Goal: Information Seeking & Learning: Learn about a topic

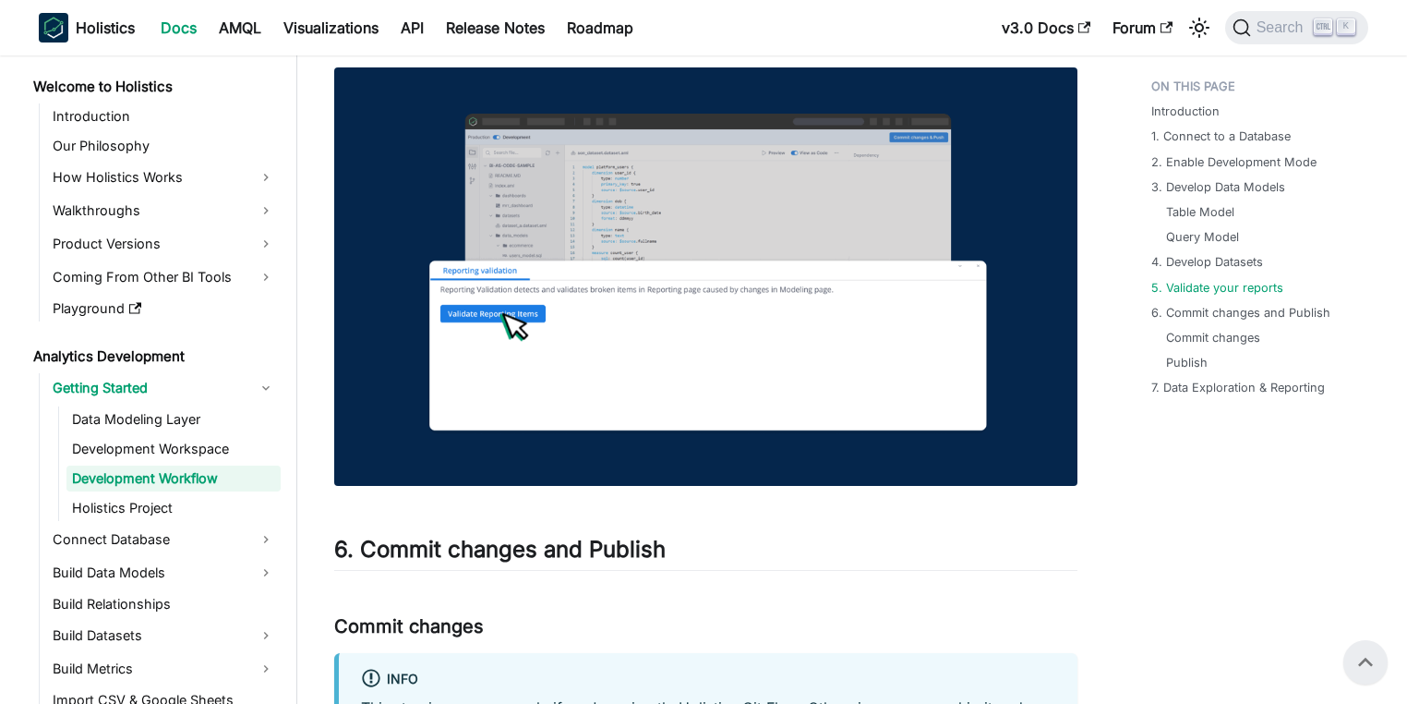
scroll to position [6330, 0]
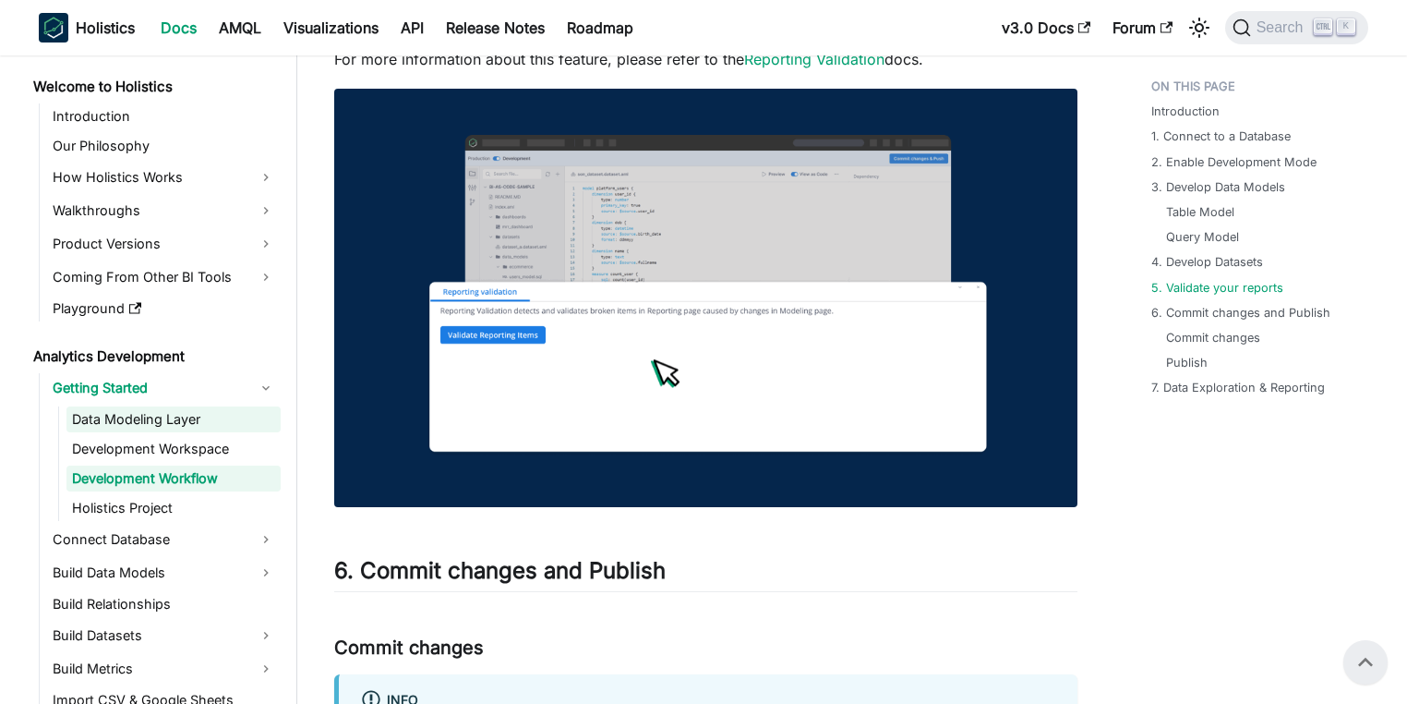
click at [147, 415] on link "Data Modeling Layer" at bounding box center [173, 419] width 214 height 26
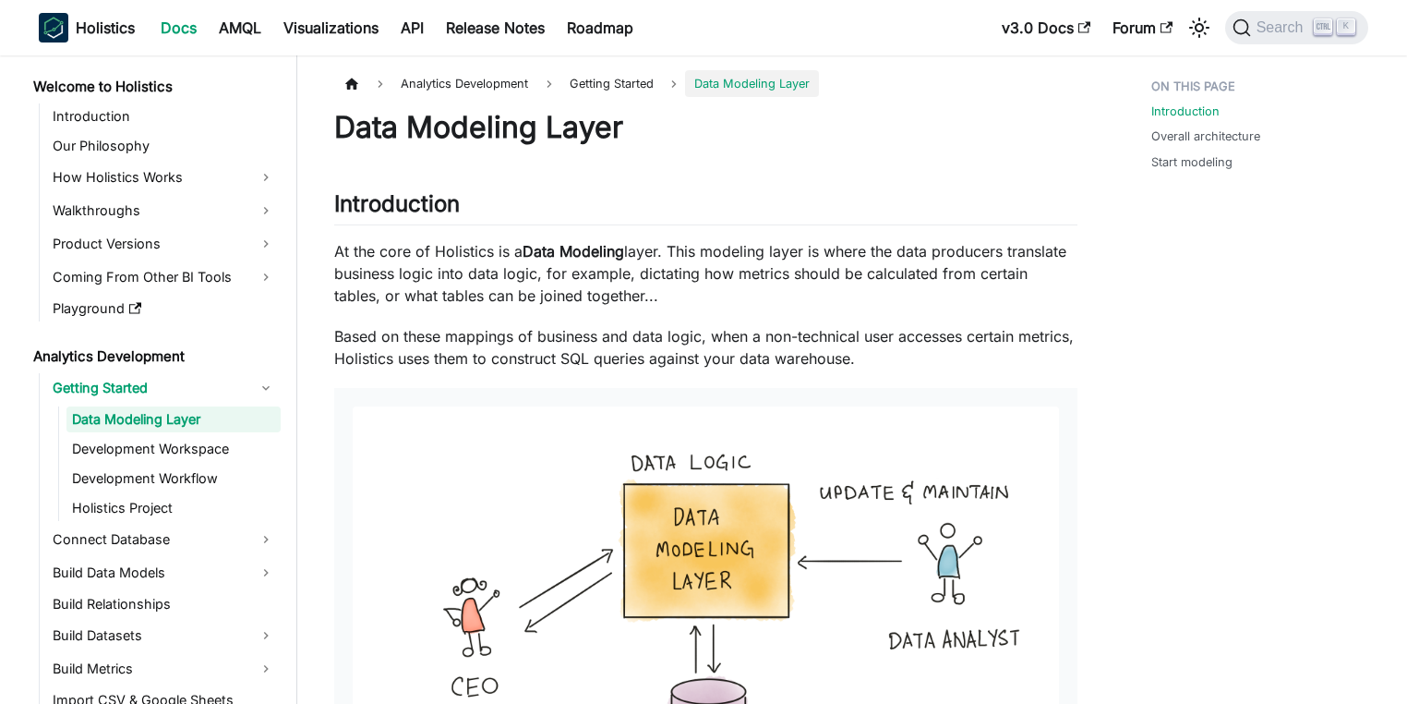
scroll to position [222, 0]
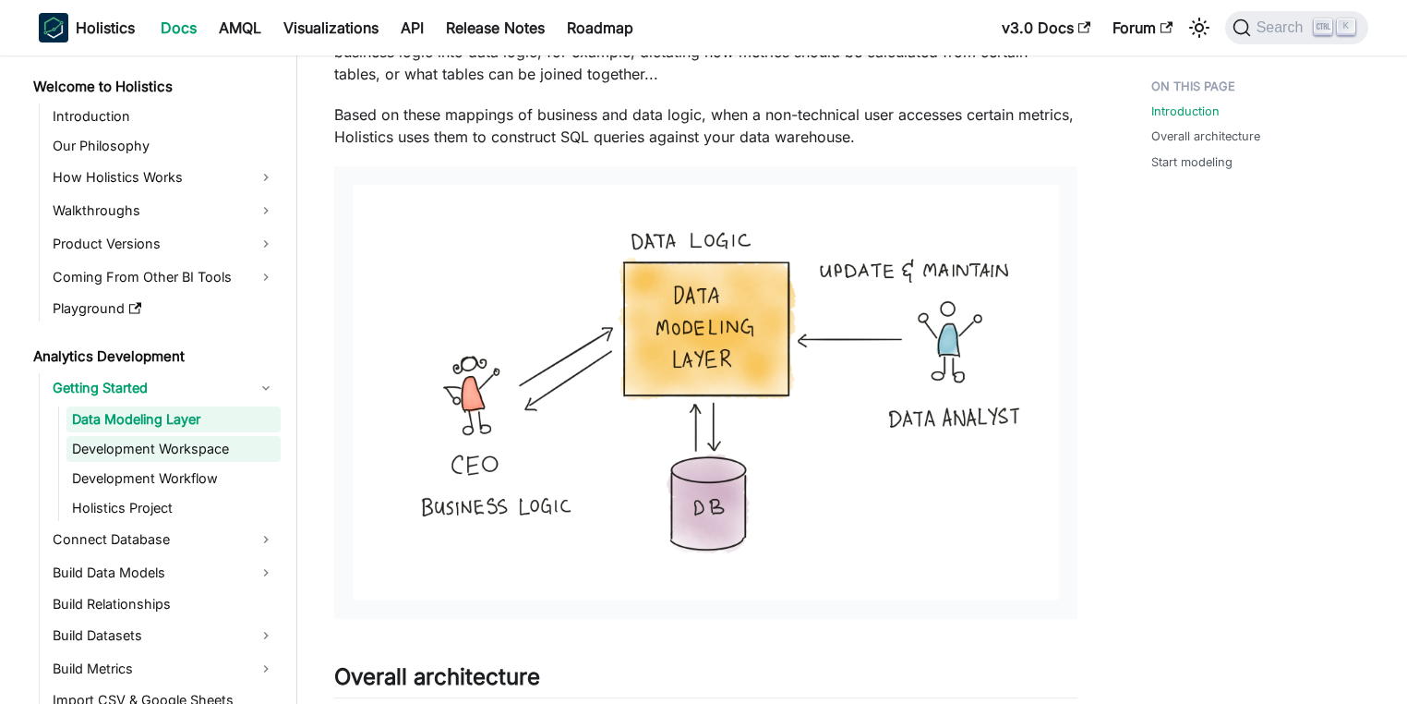
click at [129, 454] on link "Development Workspace" at bounding box center [173, 449] width 214 height 26
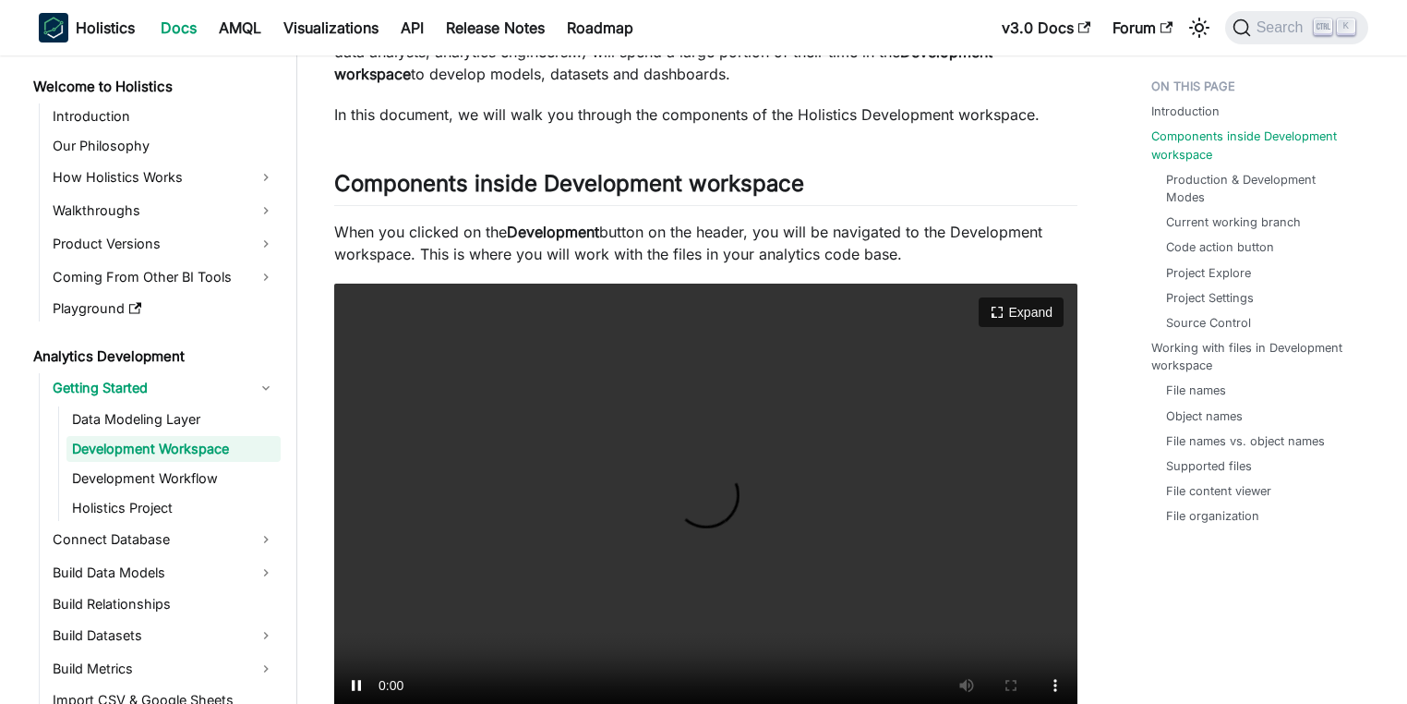
scroll to position [443, 0]
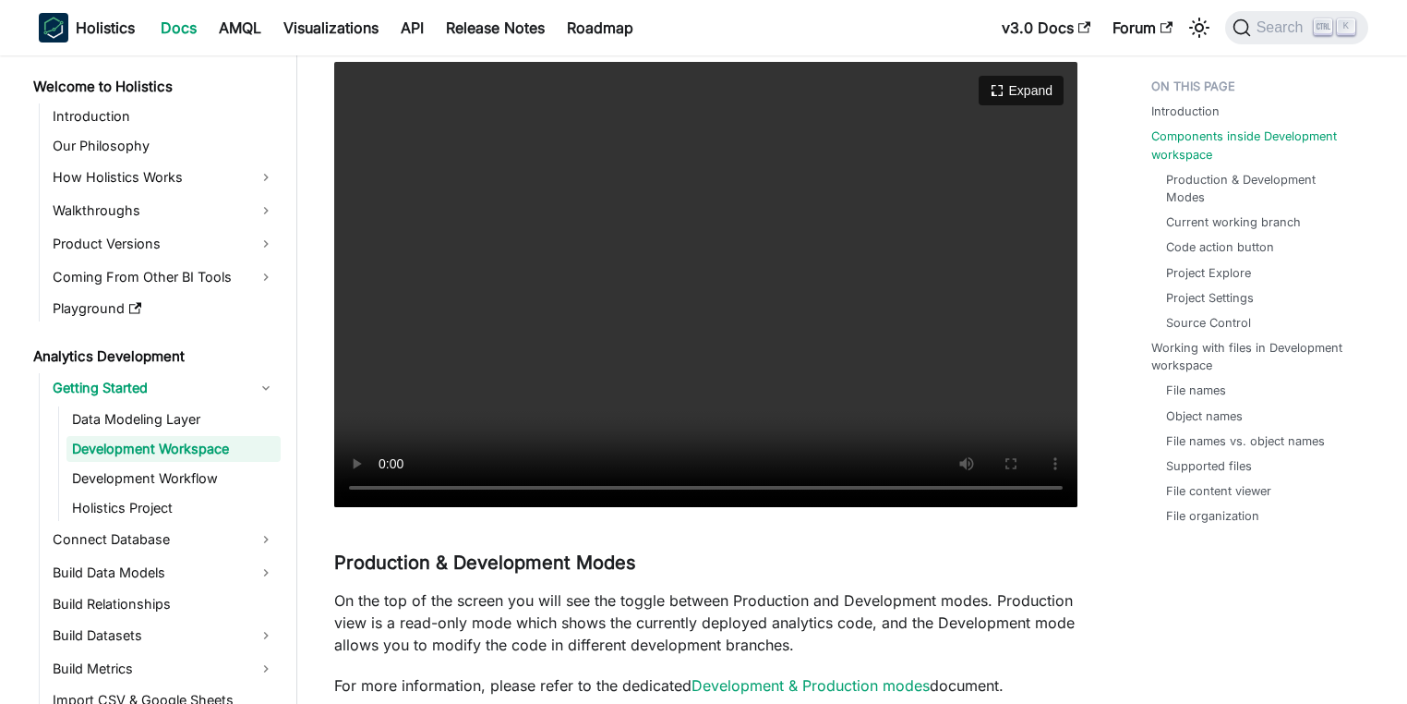
click at [816, 414] on video "Your browser does not support embedding video, but you can download it ." at bounding box center [705, 285] width 743 height 446
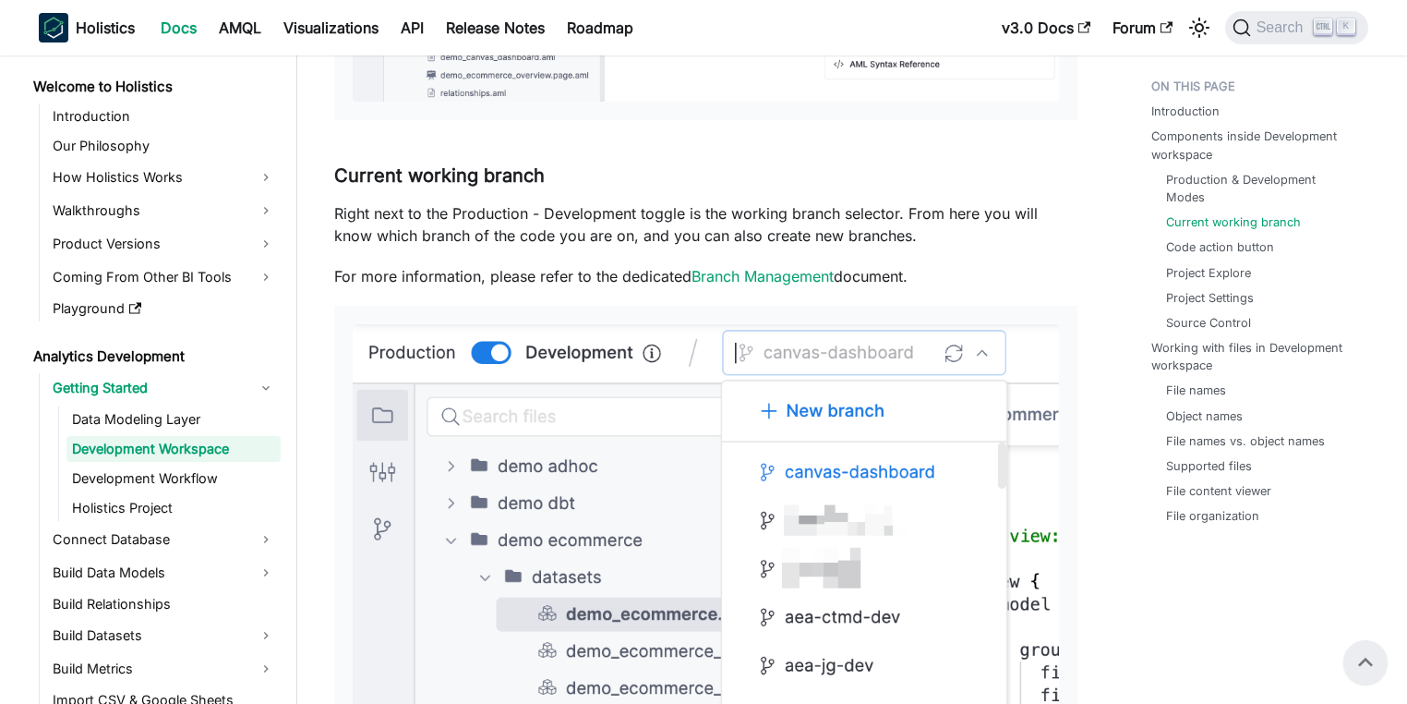
scroll to position [1330, 0]
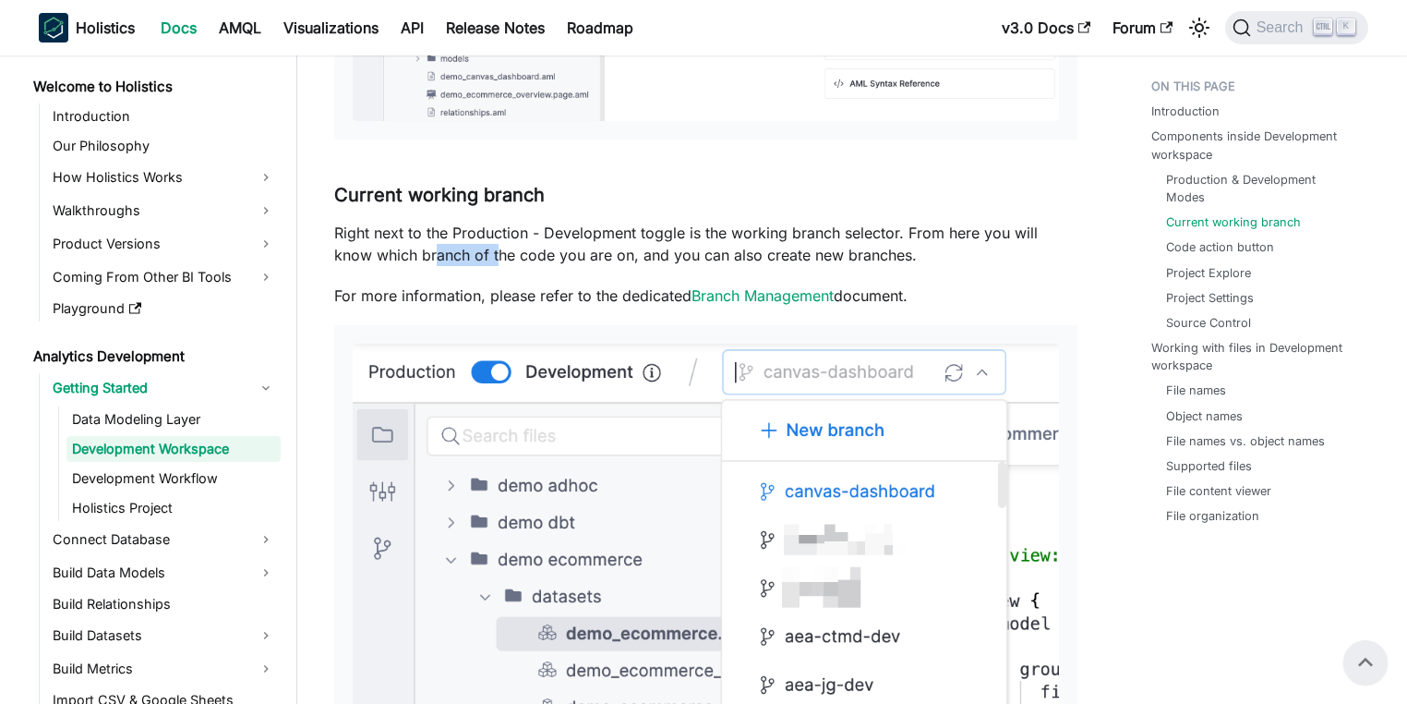
drag, startPoint x: 436, startPoint y: 251, endPoint x: 510, endPoint y: 263, distance: 74.8
click at [502, 262] on p "Right next to the Production - Development toggle is the working branch selecto…" at bounding box center [705, 244] width 743 height 44
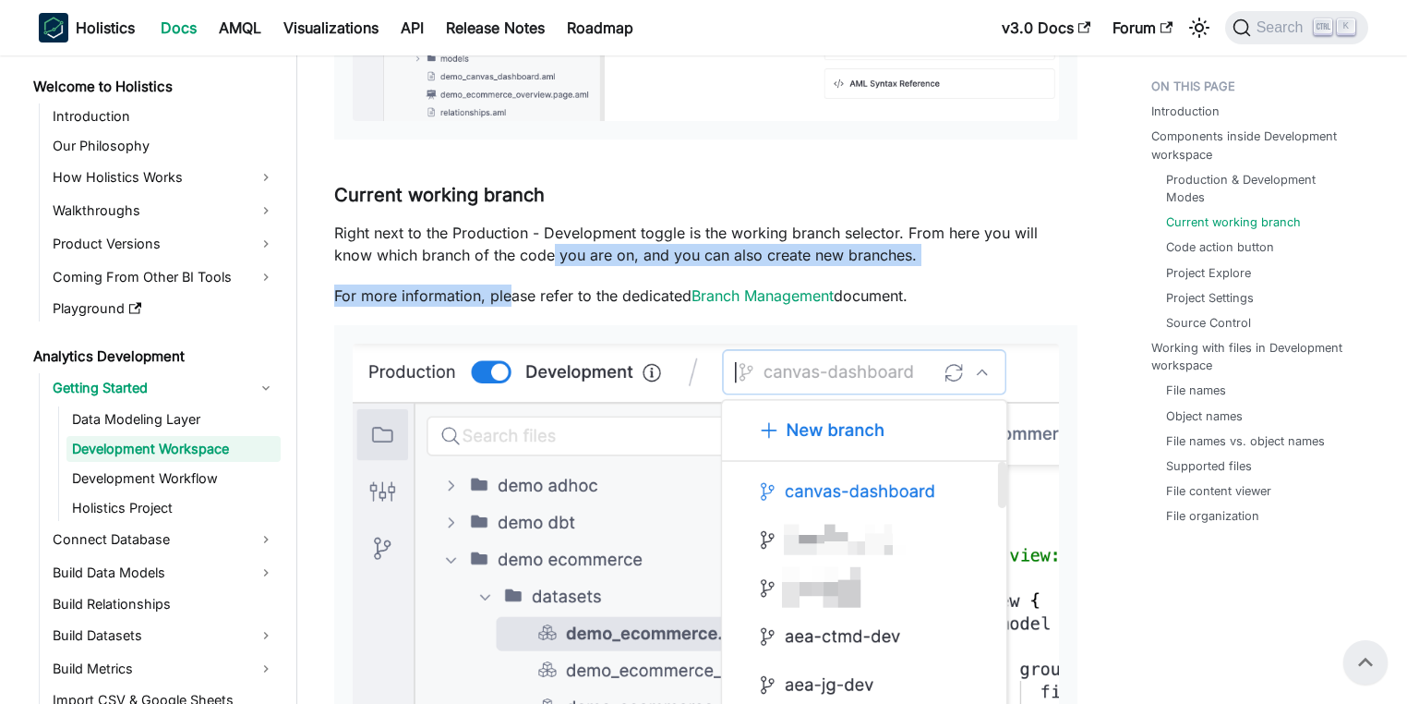
click at [467, 289] on p "For more information, please refer to the dedicated Branch Management document." at bounding box center [705, 295] width 743 height 22
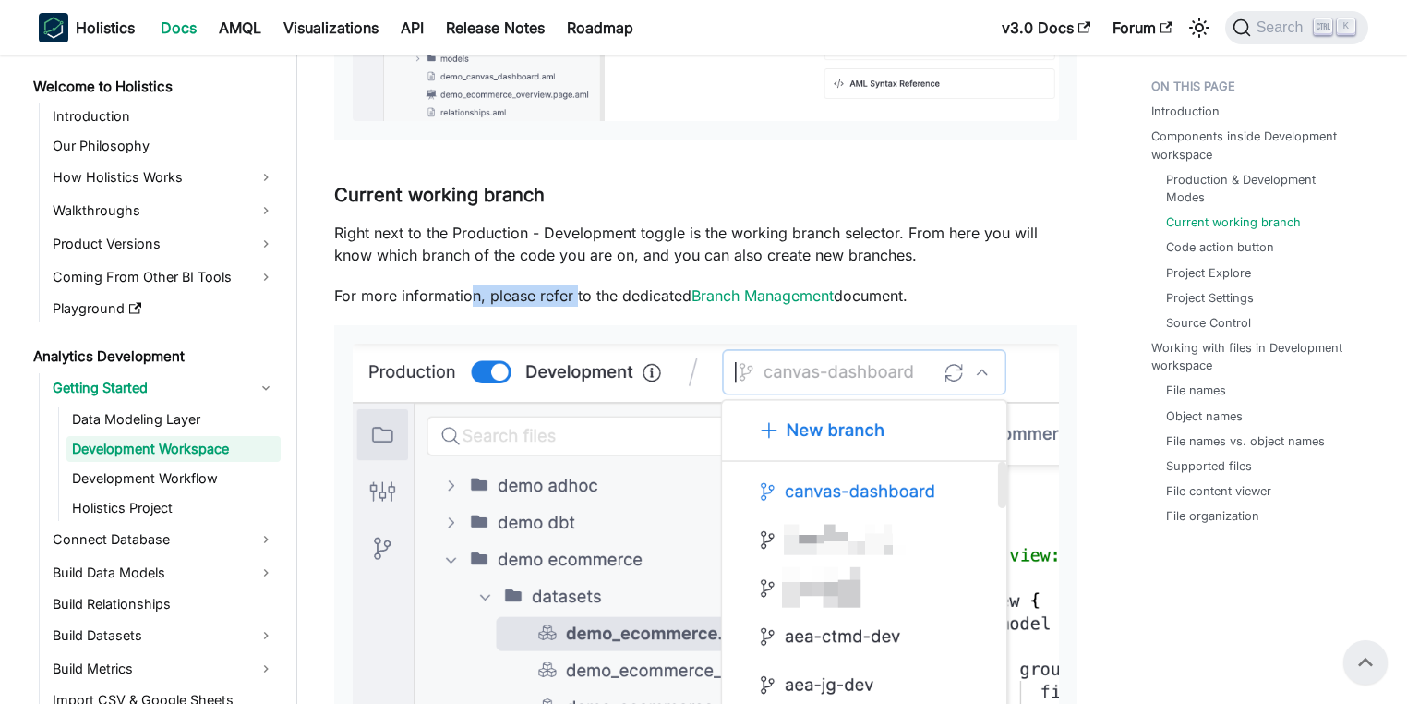
drag, startPoint x: 468, startPoint y: 292, endPoint x: 630, endPoint y: 293, distance: 161.6
click at [598, 292] on p "For more information, please refer to the dedicated Branch Management document." at bounding box center [705, 295] width 743 height 22
click at [689, 295] on p "For more information, please refer to the dedicated Branch Management document." at bounding box center [705, 295] width 743 height 22
click at [543, 300] on p "For more information, please refer to the dedicated Branch Management document." at bounding box center [705, 295] width 743 height 22
click at [524, 302] on p "For more information, please refer to the dedicated Branch Management document." at bounding box center [705, 295] width 743 height 22
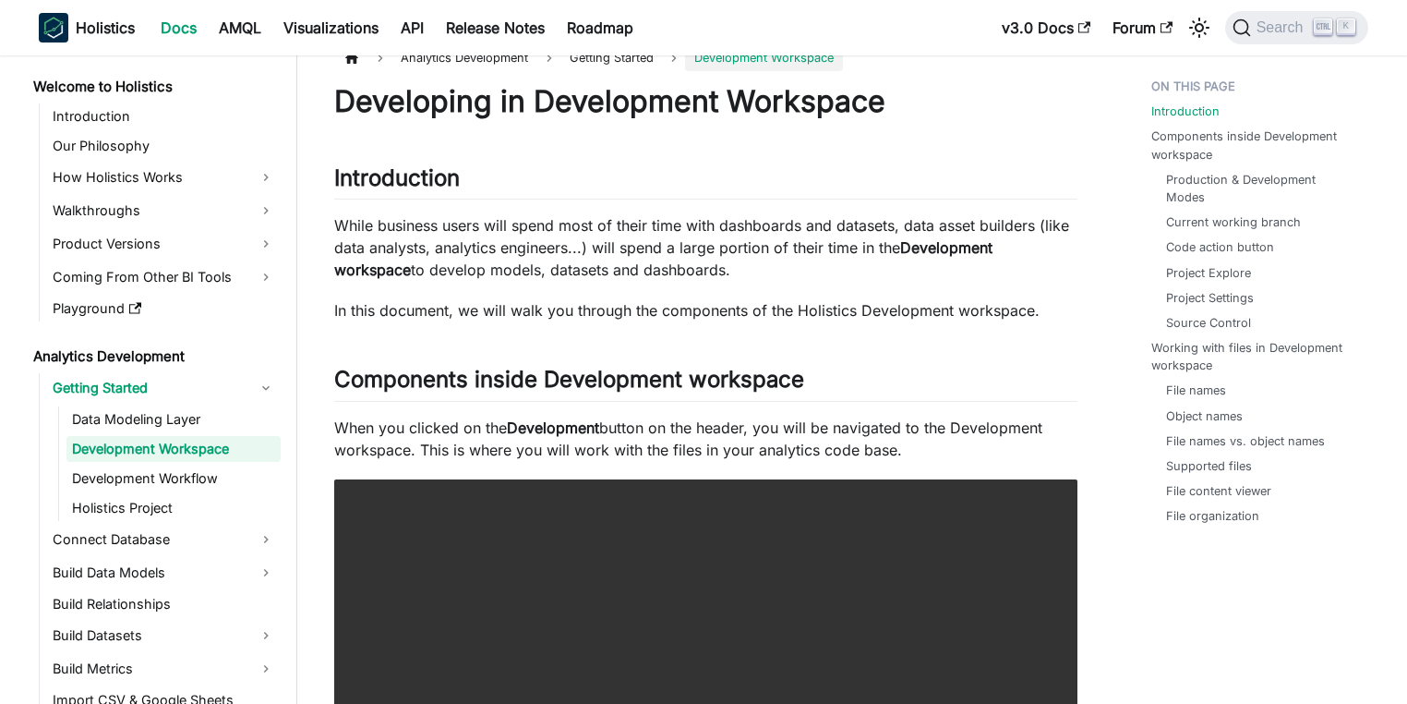
scroll to position [0, 0]
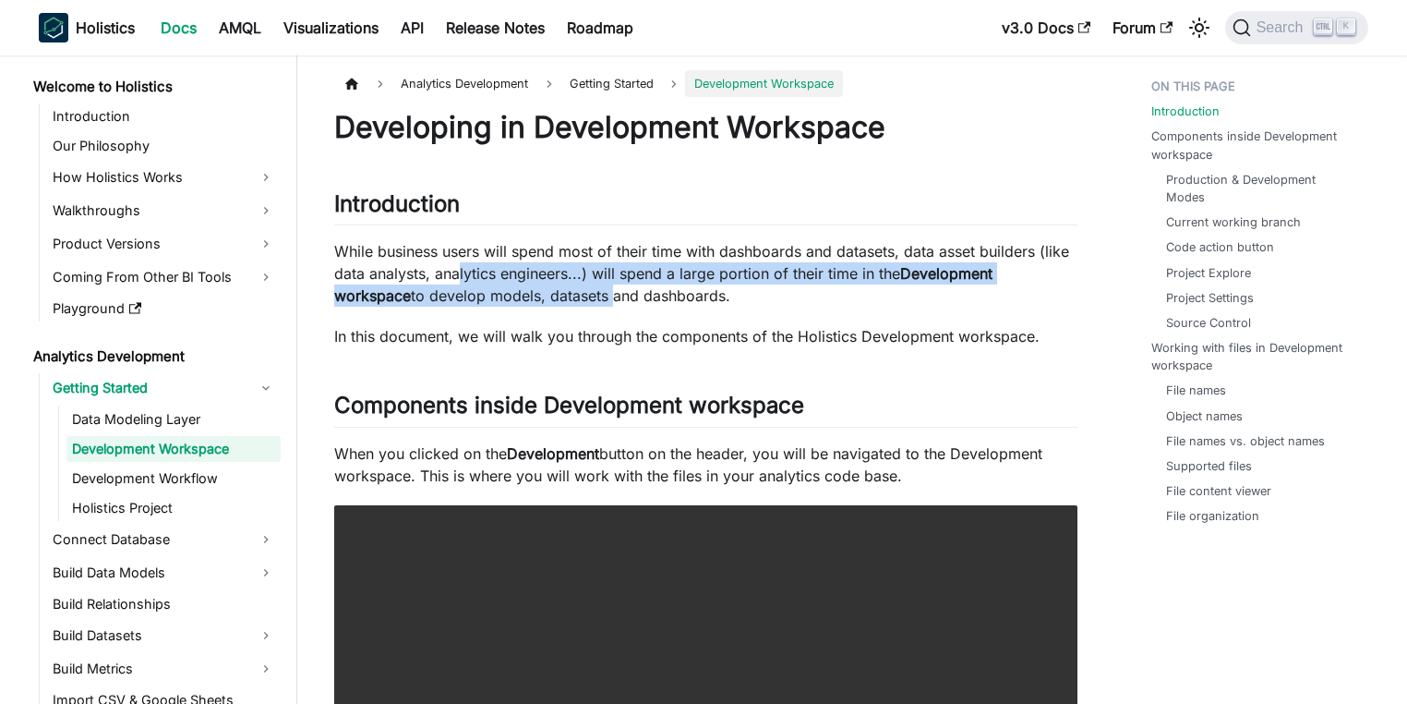
drag, startPoint x: 529, startPoint y: 291, endPoint x: 592, endPoint y: 343, distance: 81.9
click at [547, 301] on p "While business users will spend most of their time with dashboards and datasets…" at bounding box center [705, 273] width 743 height 66
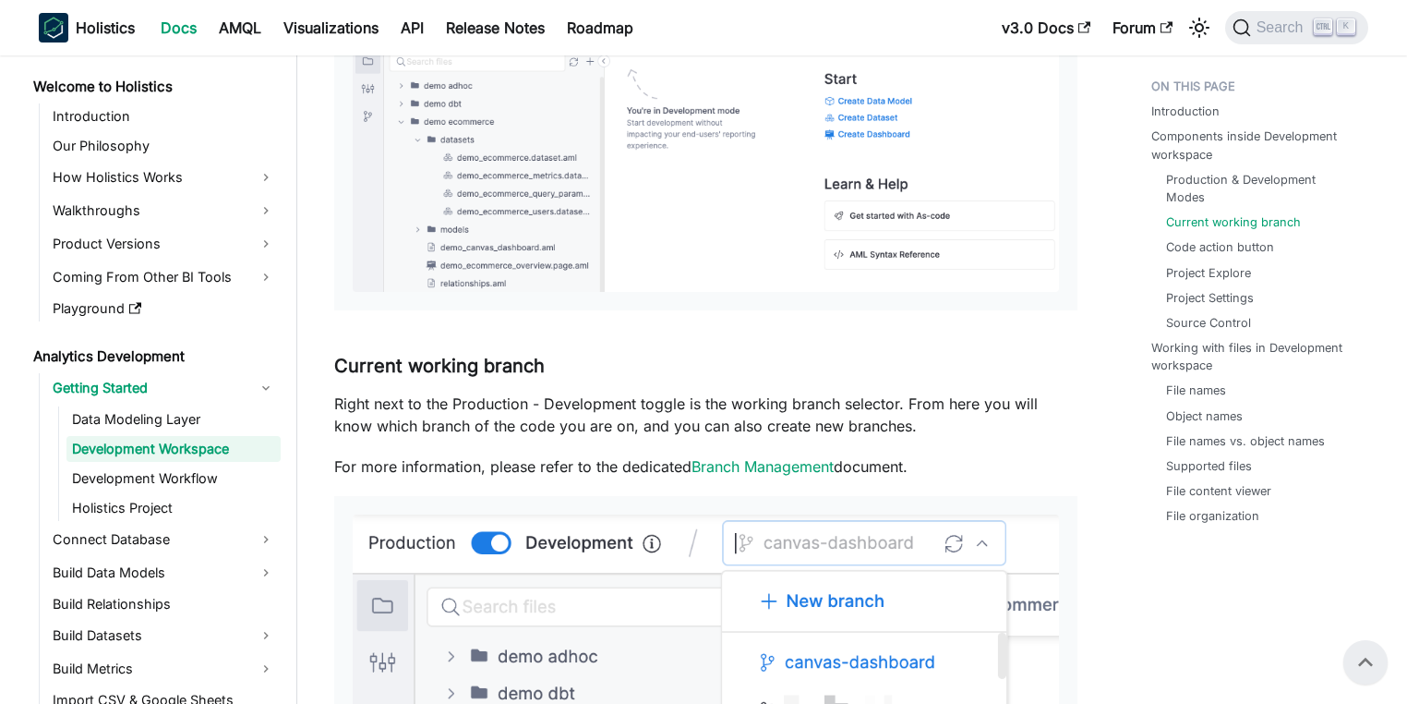
scroll to position [1108, 0]
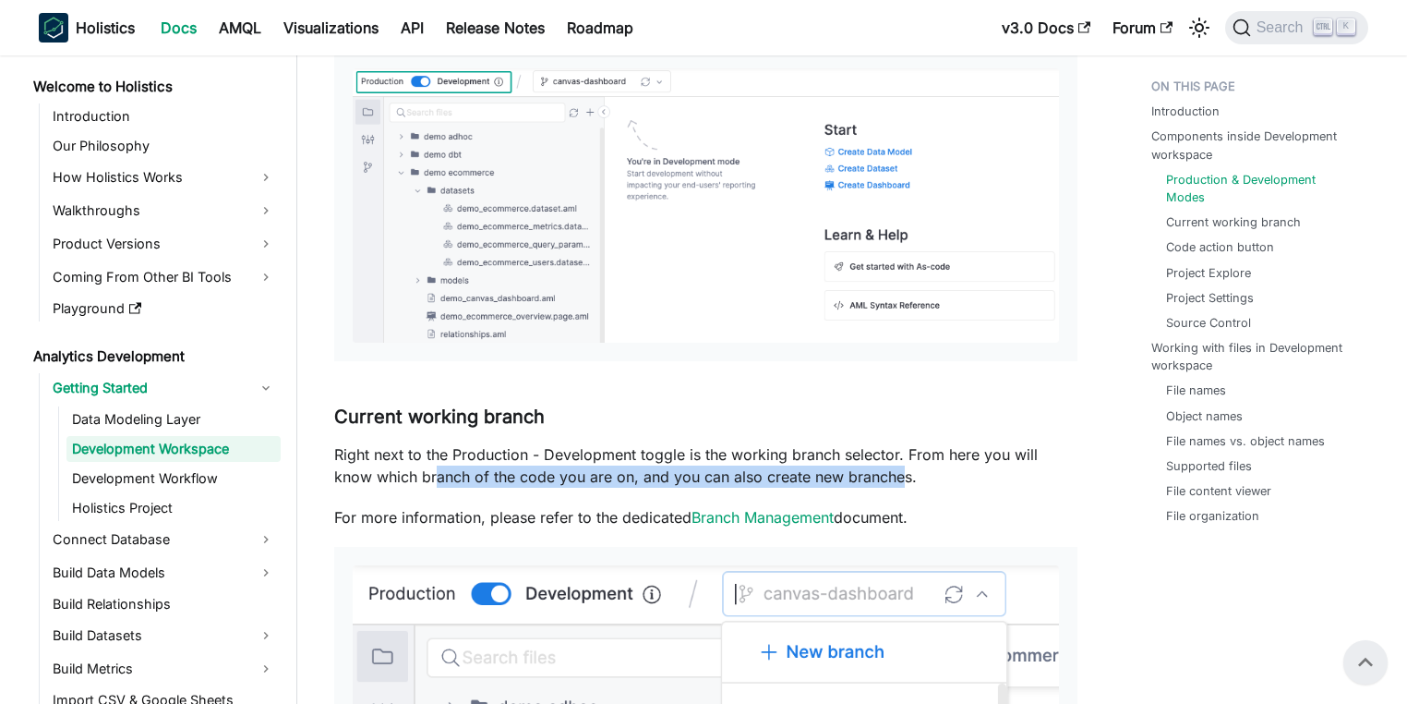
drag, startPoint x: 396, startPoint y: 473, endPoint x: 872, endPoint y: 467, distance: 475.6
click at [861, 465] on p "Right next to the Production - Development toggle is the working branch selecto…" at bounding box center [705, 465] width 743 height 44
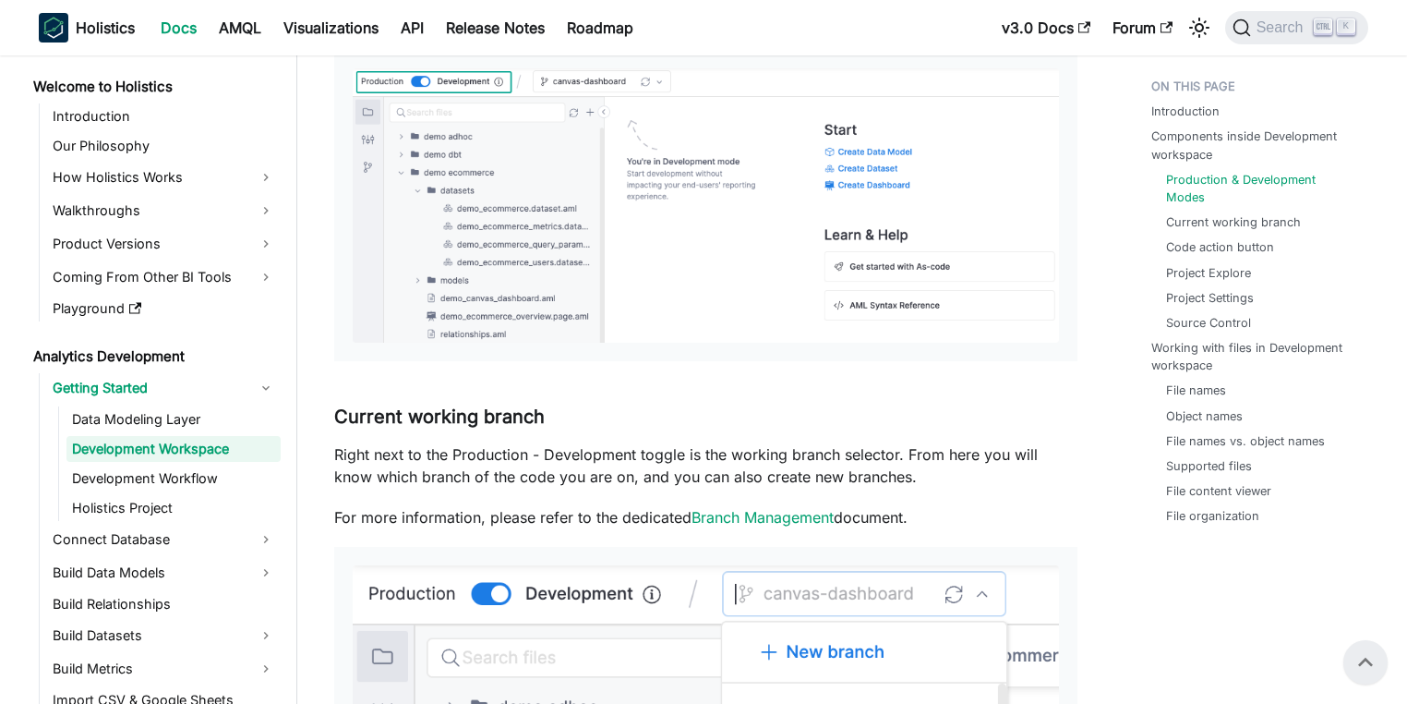
click at [887, 467] on p "Right next to the Production - Development toggle is the working branch selecto…" at bounding box center [705, 465] width 743 height 44
drag, startPoint x: 879, startPoint y: 464, endPoint x: 694, endPoint y: 455, distance: 184.9
click at [709, 458] on p "Right next to the Production - Development toggle is the working branch selecto…" at bounding box center [705, 465] width 743 height 44
click at [678, 454] on p "Right next to the Production - Development toggle is the working branch selecto…" at bounding box center [705, 465] width 743 height 44
drag, startPoint x: 724, startPoint y: 450, endPoint x: 897, endPoint y: 447, distance: 172.7
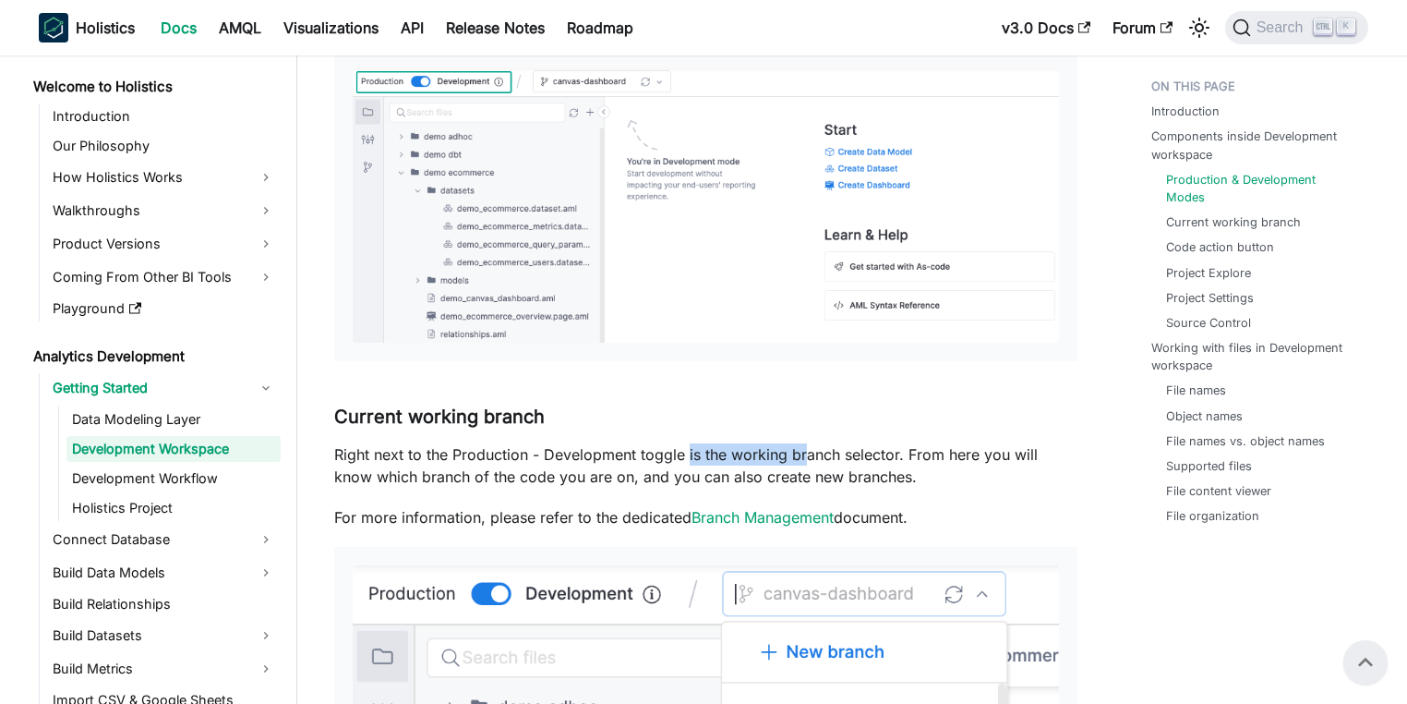
click at [874, 448] on p "Right next to the Production - Development toggle is the working branch selecto…" at bounding box center [705, 465] width 743 height 44
drag, startPoint x: 942, startPoint y: 443, endPoint x: 1027, endPoint y: 448, distance: 85.1
click at [994, 447] on p "Right next to the Production - Development toggle is the working branch selecto…" at bounding box center [705, 465] width 743 height 44
drag, startPoint x: 989, startPoint y: 468, endPoint x: 669, endPoint y: 474, distance: 319.5
click at [690, 474] on p "Right next to the Production - Development toggle is the working branch selecto…" at bounding box center [705, 465] width 743 height 44
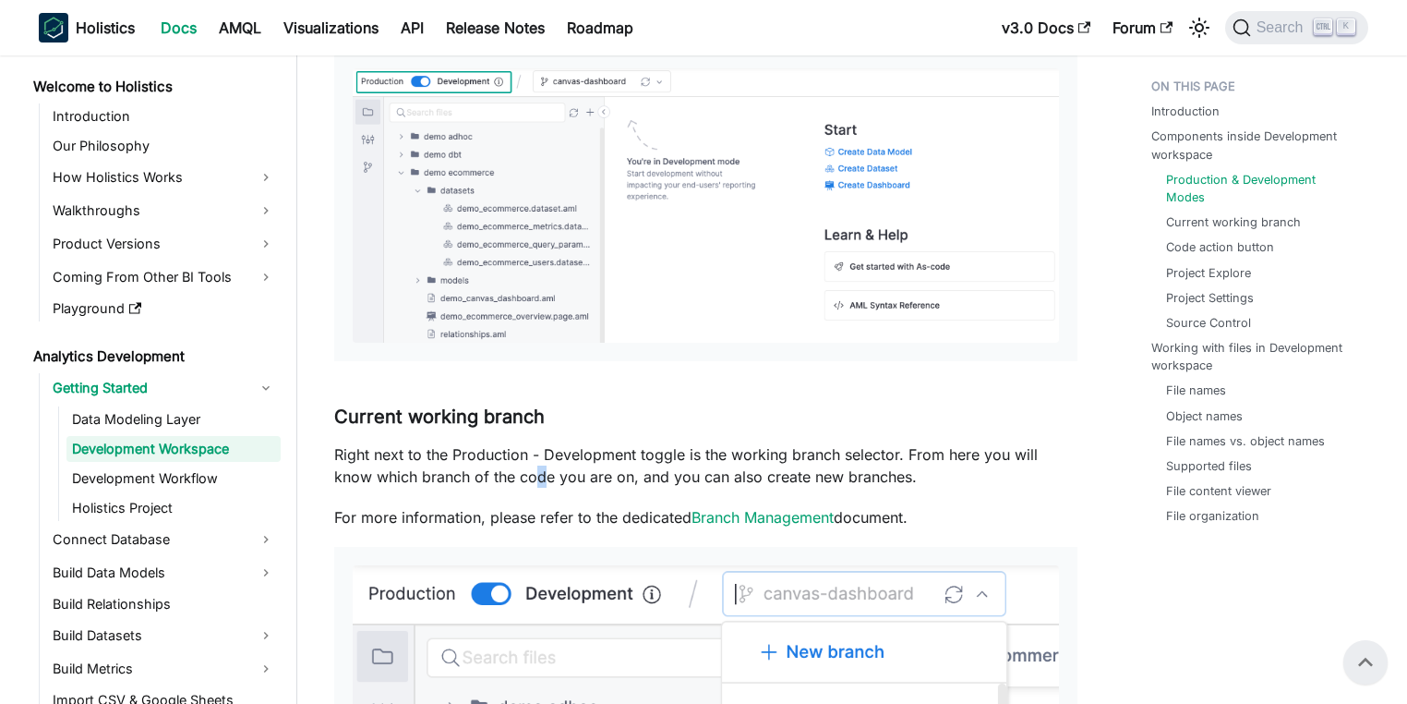
drag, startPoint x: 502, startPoint y: 479, endPoint x: 482, endPoint y: 483, distance: 20.6
click at [491, 481] on p "Right next to the Production - Development toggle is the working branch selecto…" at bounding box center [705, 465] width 743 height 44
drag, startPoint x: 414, startPoint y: 486, endPoint x: 682, endPoint y: 476, distance: 268.9
click at [668, 476] on p "Right next to the Production - Development toggle is the working branch selecto…" at bounding box center [705, 465] width 743 height 44
click at [754, 474] on p "Right next to the Production - Development toggle is the working branch selecto…" at bounding box center [705, 465] width 743 height 44
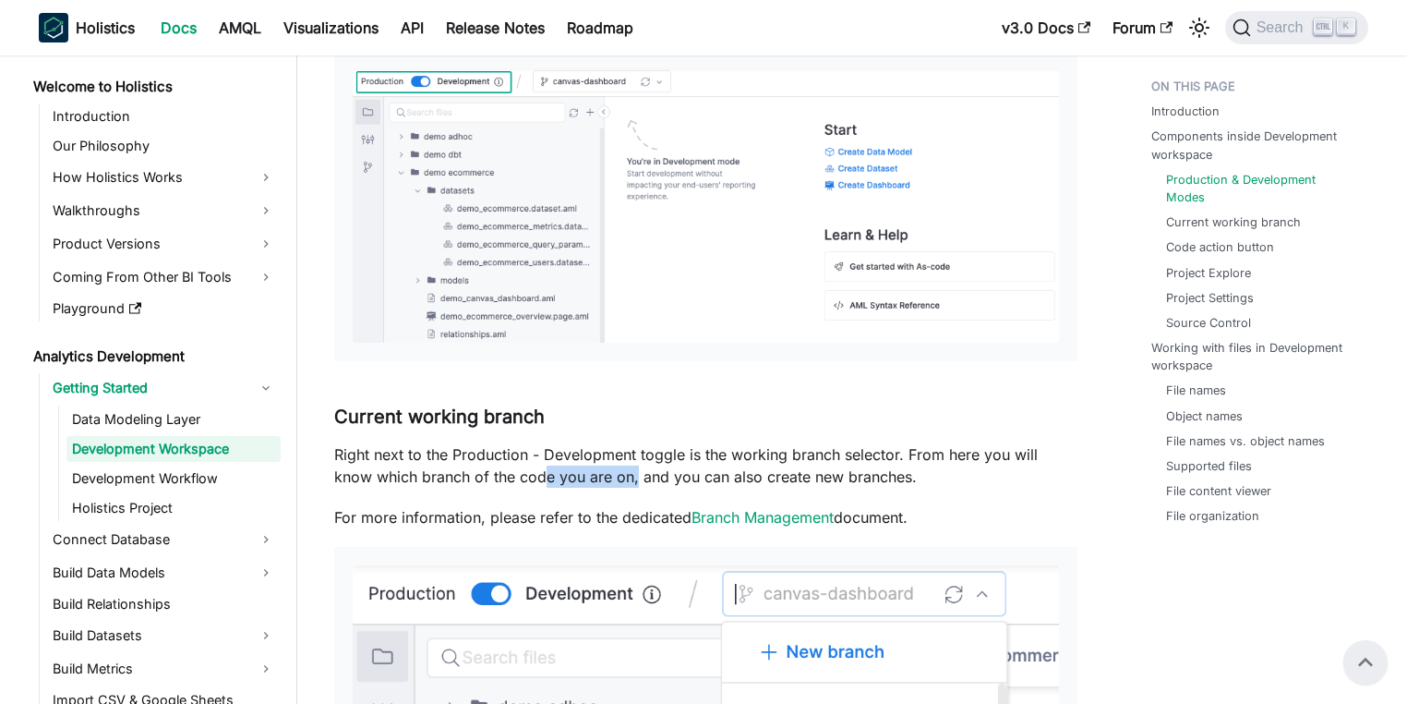
drag, startPoint x: 507, startPoint y: 475, endPoint x: 417, endPoint y: 477, distance: 89.6
click at [434, 476] on p "Right next to the Production - Development toggle is the working branch selecto…" at bounding box center [705, 465] width 743 height 44
drag, startPoint x: 388, startPoint y: 478, endPoint x: 364, endPoint y: 480, distance: 24.1
click at [381, 479] on p "Right next to the Production - Development toggle is the working branch selecto…" at bounding box center [705, 465] width 743 height 44
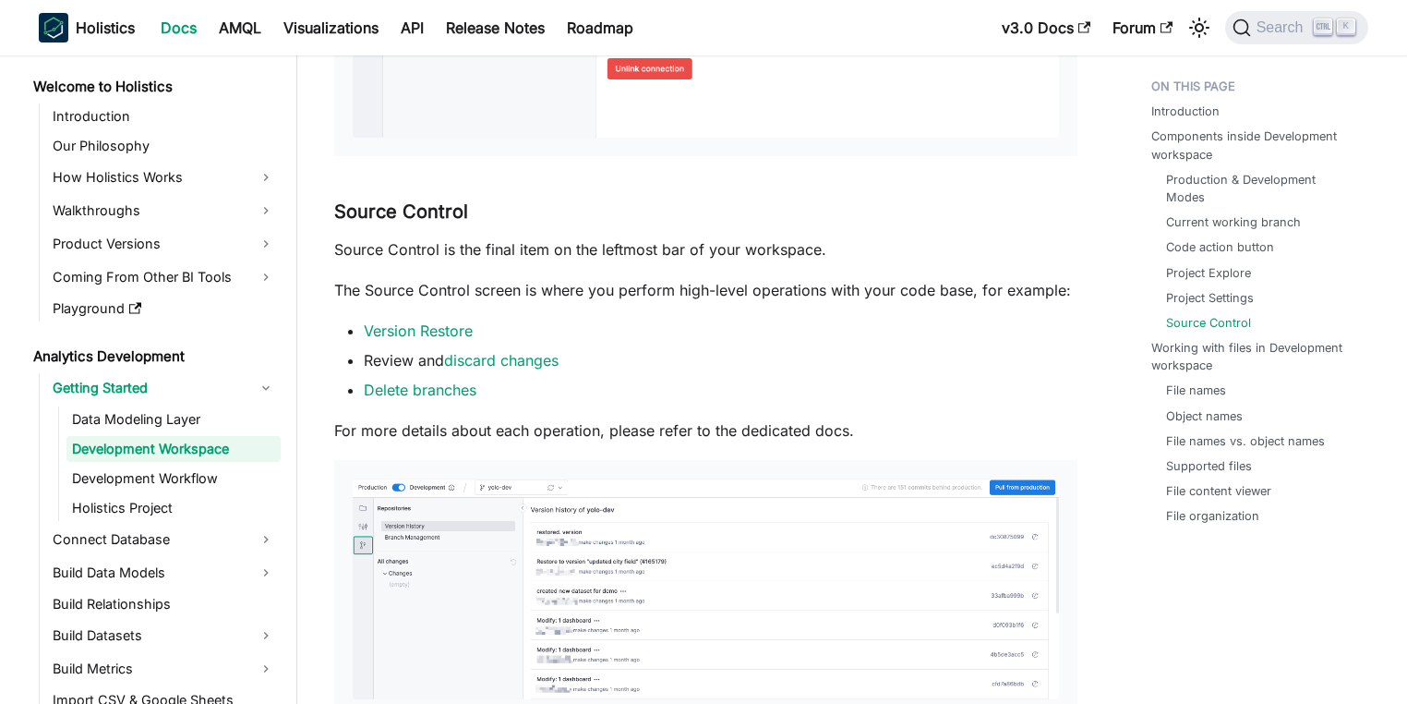
scroll to position [3989, 0]
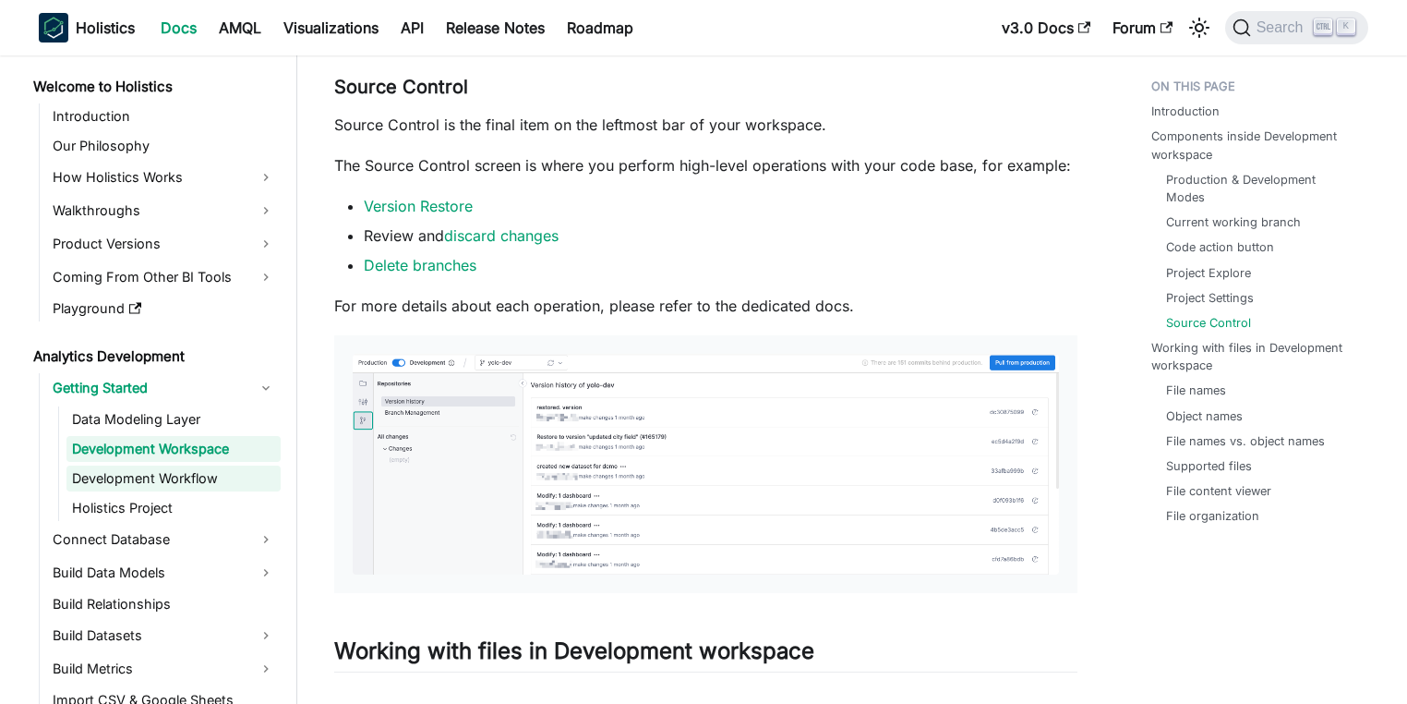
click at [107, 478] on link "Development Workflow" at bounding box center [173, 478] width 214 height 26
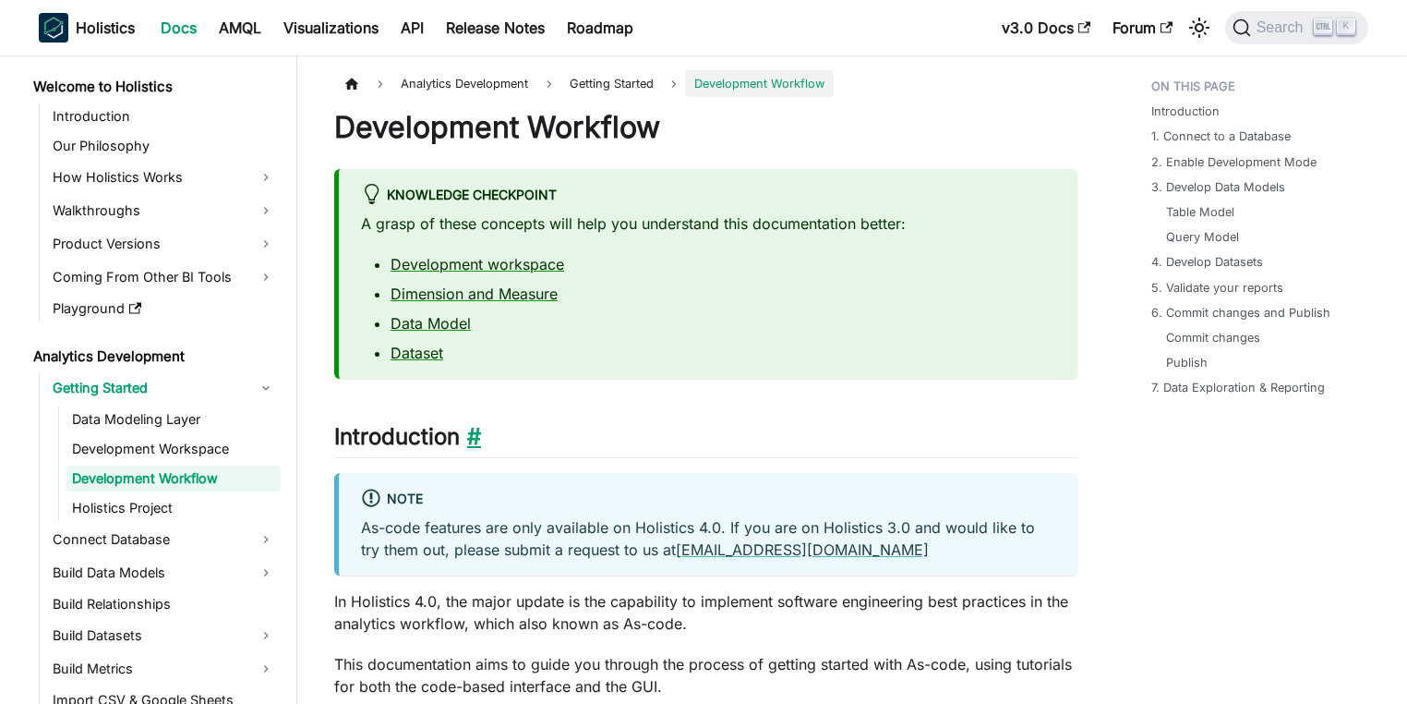
scroll to position [222, 0]
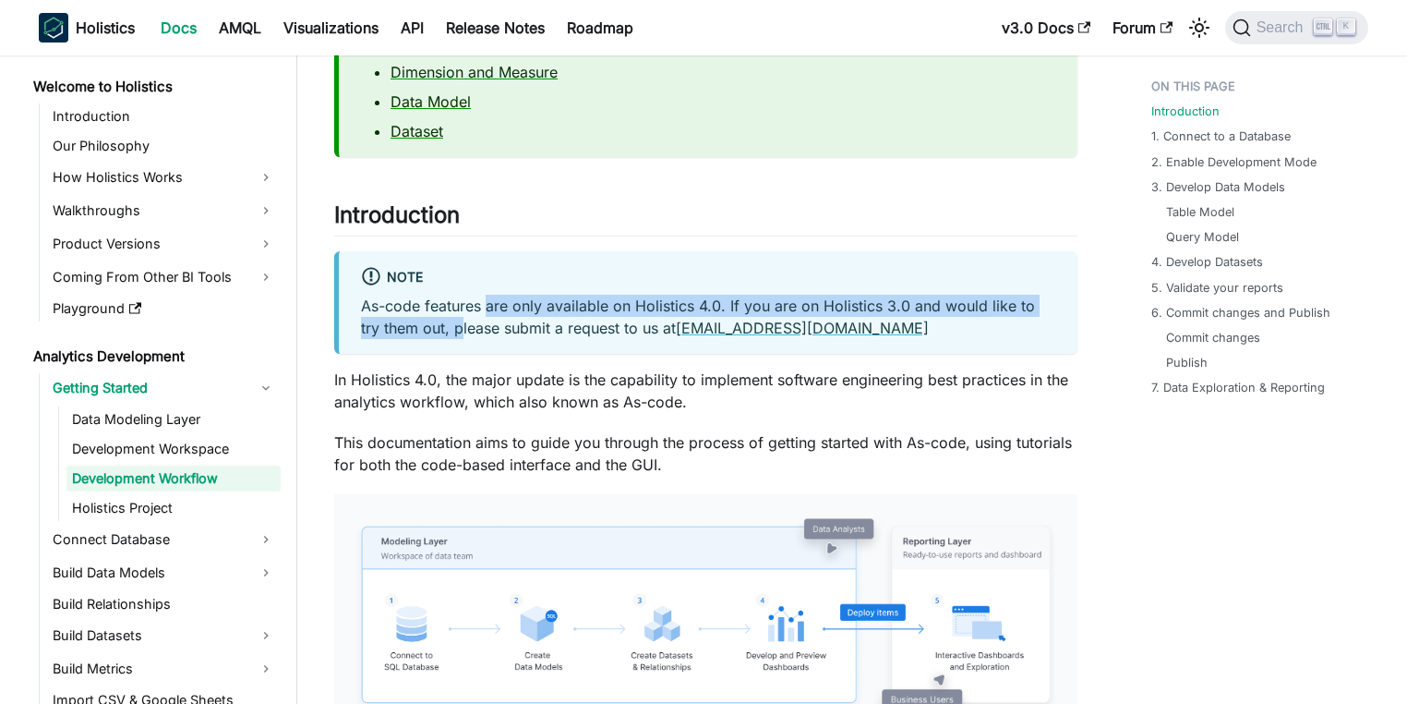
drag, startPoint x: 503, startPoint y: 310, endPoint x: 436, endPoint y: 341, distance: 74.0
click at [436, 341] on div "Note As-code features are only available on Holistics 4.0. If you are on Holist…" at bounding box center [705, 302] width 743 height 102
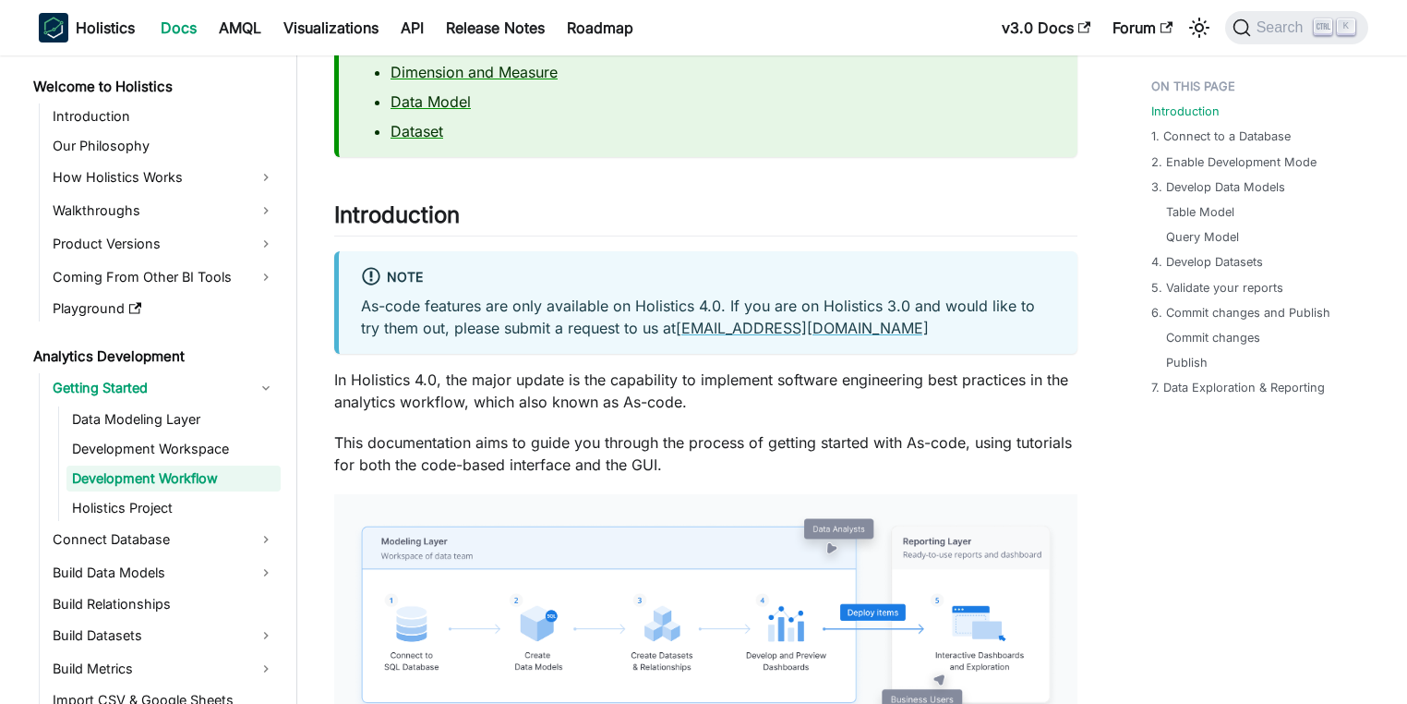
click at [449, 333] on p "As-code features are only available on Holistics 4.0. If you are on Holistics 3…" at bounding box center [708, 317] width 694 height 44
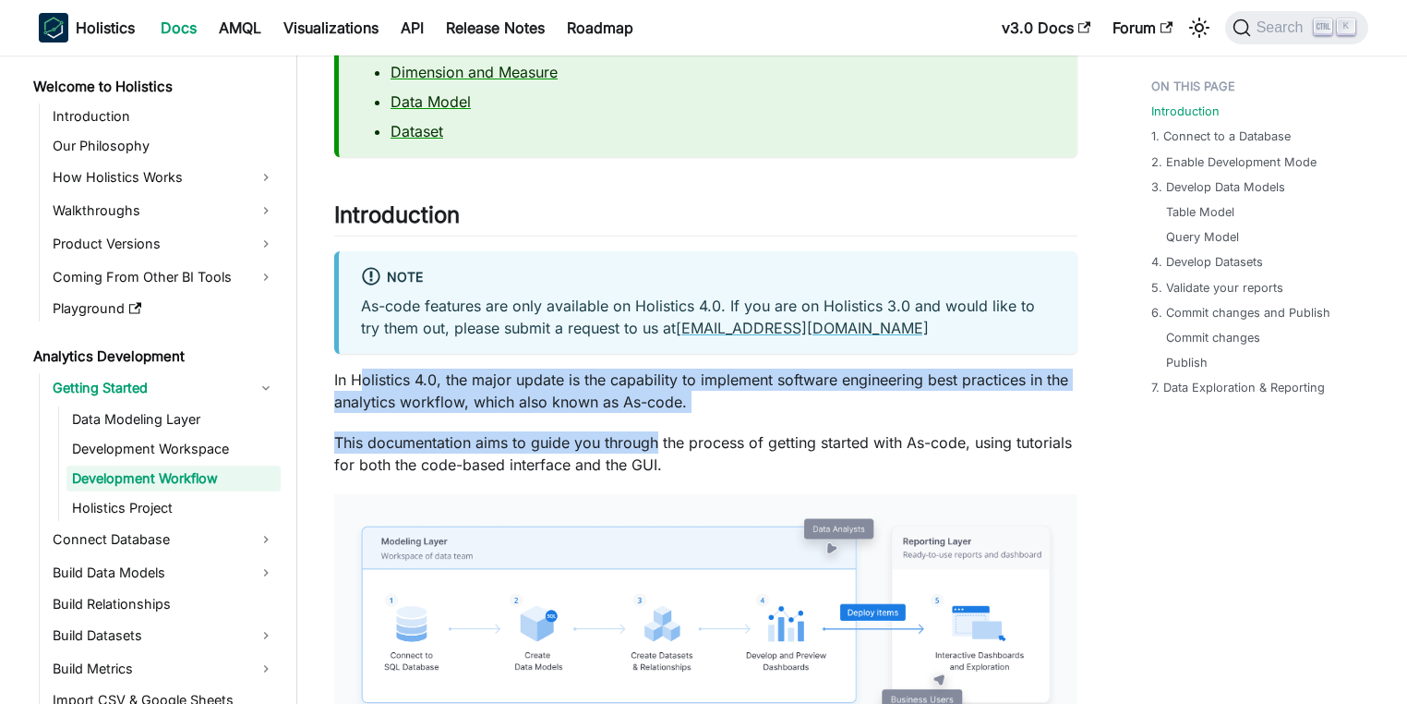
drag, startPoint x: 367, startPoint y: 383, endPoint x: 657, endPoint y: 423, distance: 291.7
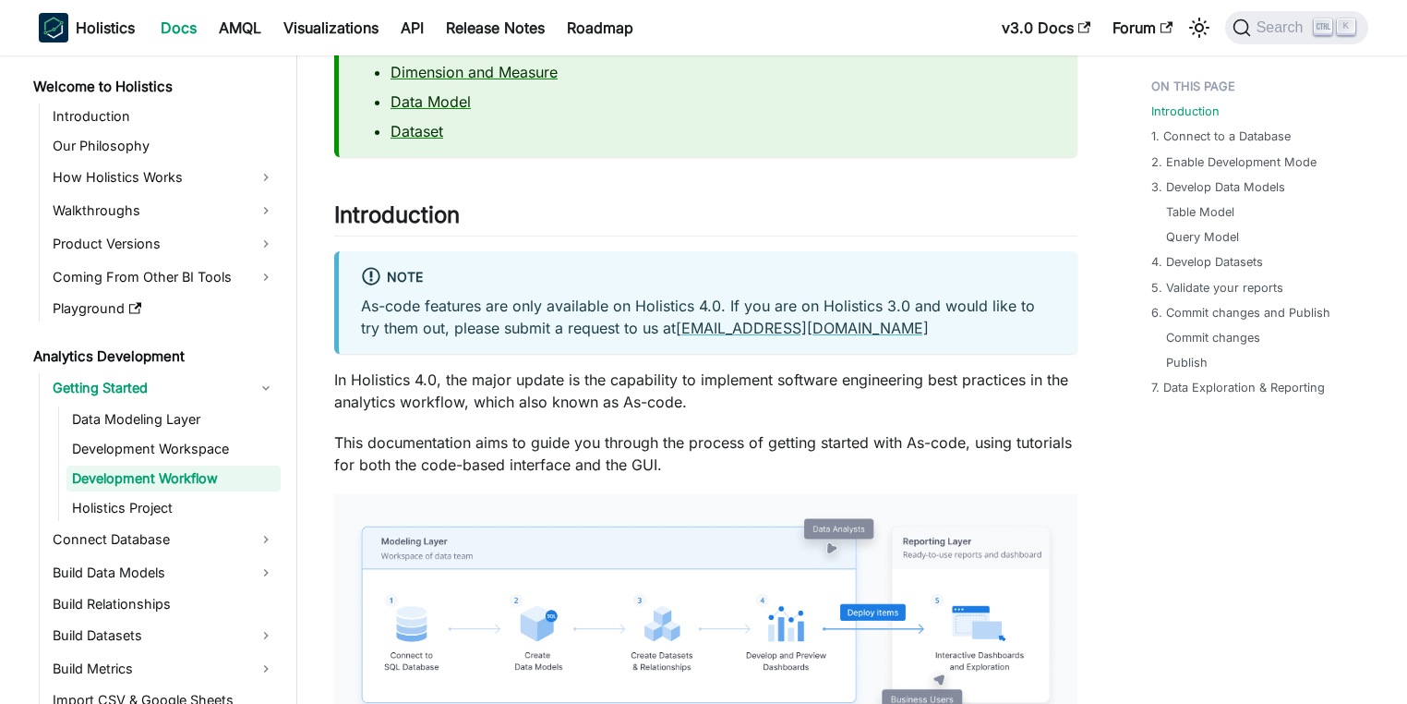
click at [666, 437] on p "This documentation aims to guide you through the process of getting started wit…" at bounding box center [705, 453] width 743 height 44
drag, startPoint x: 498, startPoint y: 440, endPoint x: 765, endPoint y: 444, distance: 267.8
click at [765, 444] on p "This documentation aims to guide you through the process of getting started wit…" at bounding box center [705, 453] width 743 height 44
click at [787, 445] on p "This documentation aims to guide you through the process of getting started wit…" at bounding box center [705, 453] width 743 height 44
click at [786, 448] on p "This documentation aims to guide you through the process of getting started wit…" at bounding box center [705, 453] width 743 height 44
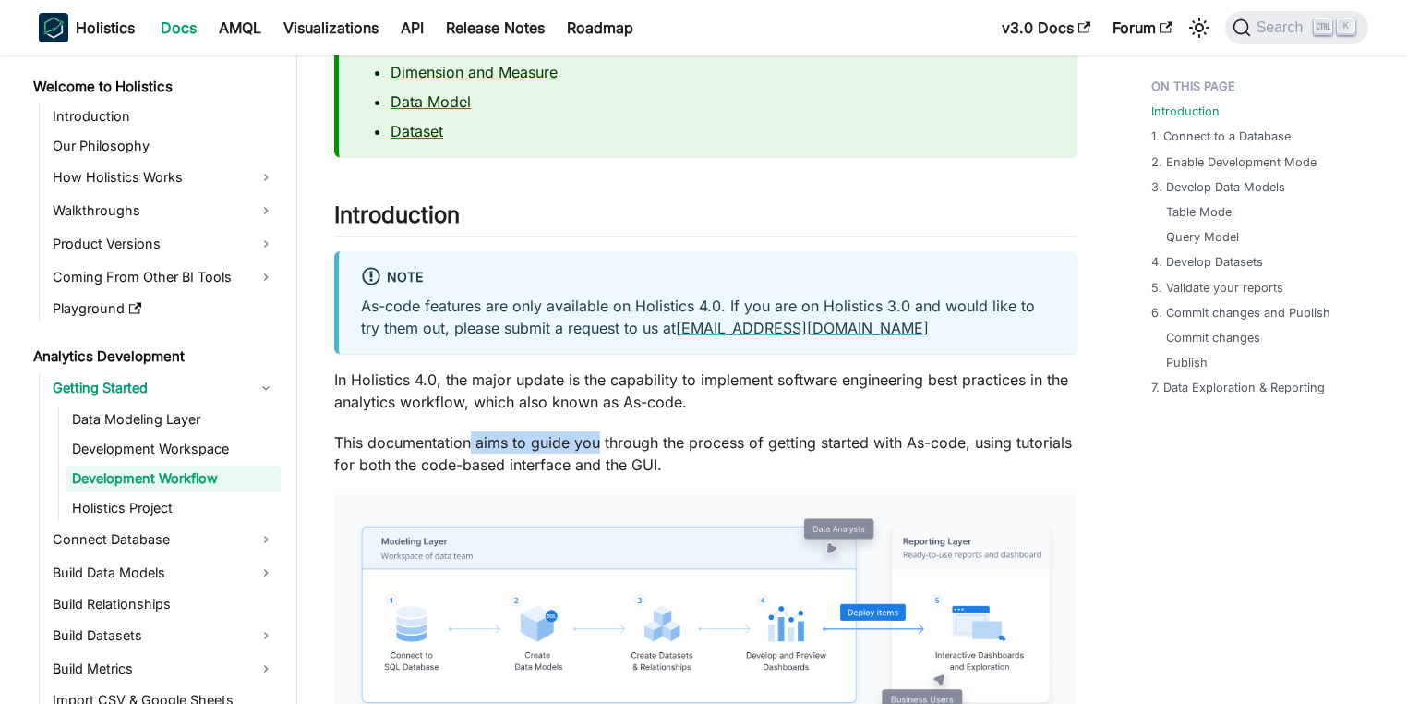
drag, startPoint x: 518, startPoint y: 452, endPoint x: 446, endPoint y: 452, distance: 72.0
click at [457, 452] on p "This documentation aims to guide you through the process of getting started wit…" at bounding box center [705, 453] width 743 height 44
click at [438, 452] on p "This documentation aims to guide you through the process of getting started wit…" at bounding box center [705, 453] width 743 height 44
drag, startPoint x: 447, startPoint y: 450, endPoint x: 603, endPoint y: 451, distance: 156.1
click at [595, 451] on p "This documentation aims to guide you through the process of getting started wit…" at bounding box center [705, 453] width 743 height 44
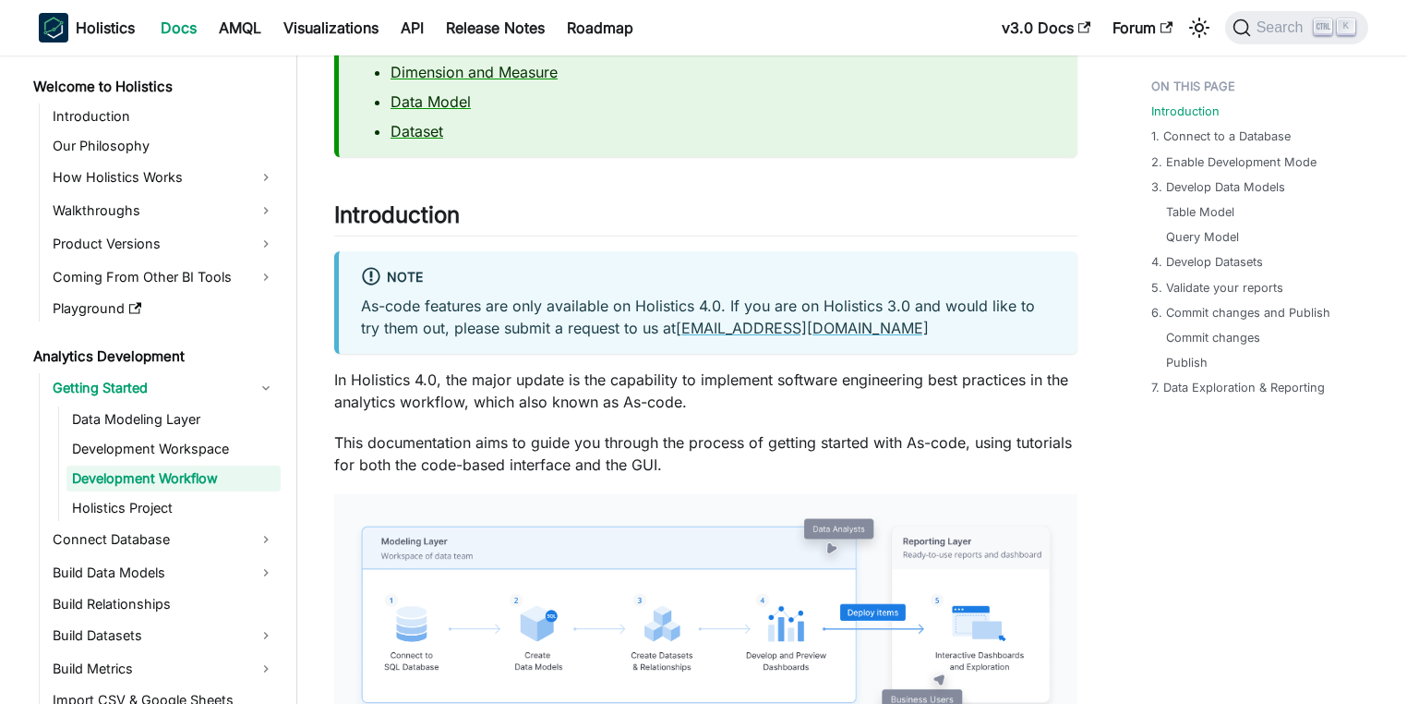
click at [606, 451] on p "This documentation aims to guide you through the process of getting started wit…" at bounding box center [705, 453] width 743 height 44
drag, startPoint x: 401, startPoint y: 459, endPoint x: 367, endPoint y: 464, distance: 33.7
click at [381, 464] on p "This documentation aims to guide you through the process of getting started wit…" at bounding box center [705, 453] width 743 height 44
click at [367, 464] on p "This documentation aims to guide you through the process of getting started wit…" at bounding box center [705, 453] width 743 height 44
click at [518, 464] on p "This documentation aims to guide you through the process of getting started wit…" at bounding box center [705, 453] width 743 height 44
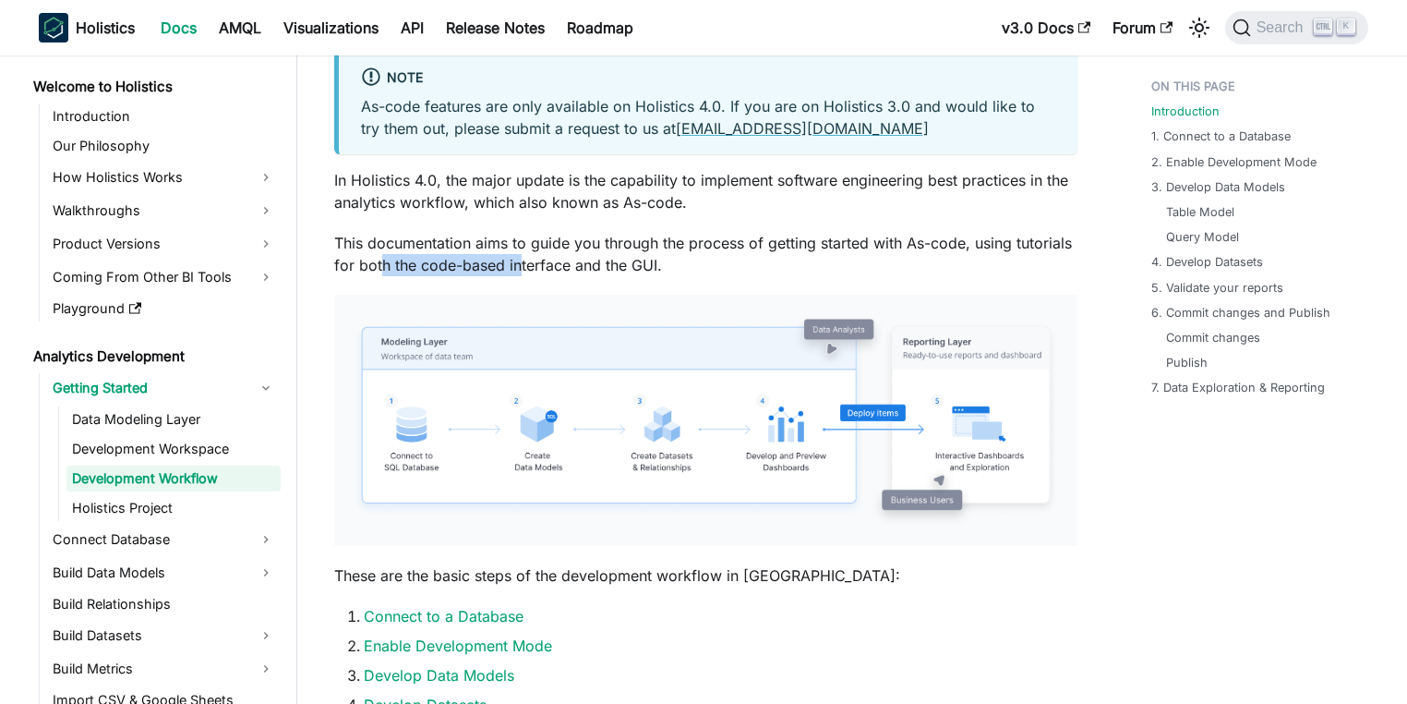
scroll to position [443, 0]
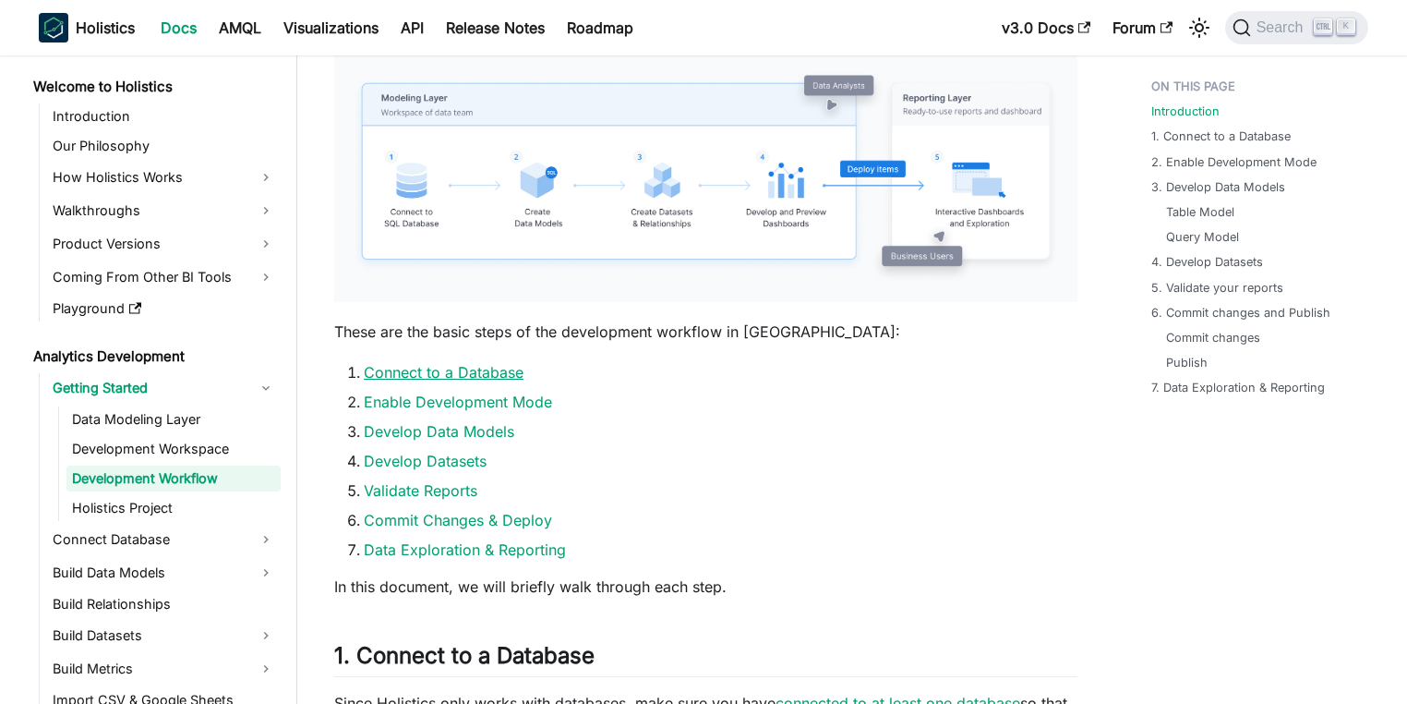
click at [451, 373] on link "Connect to a Database" at bounding box center [444, 372] width 160 height 18
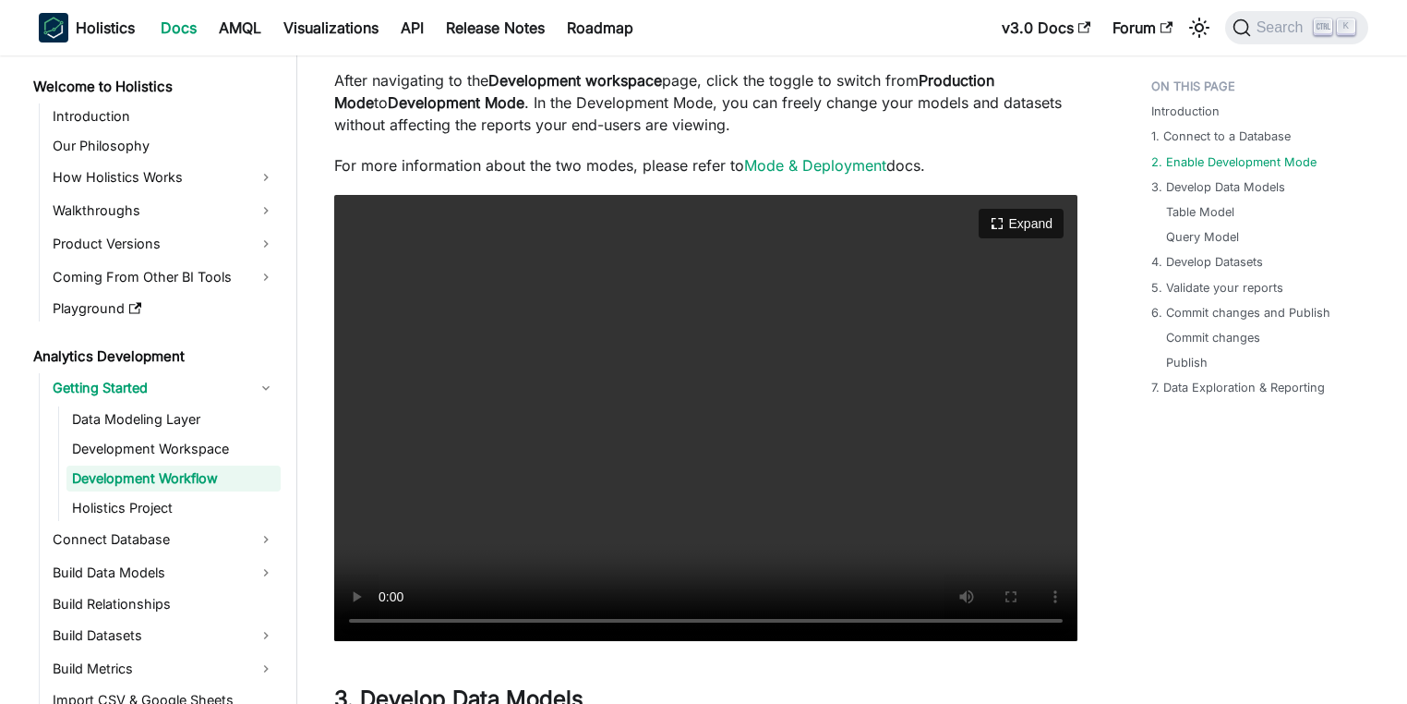
scroll to position [1464, 0]
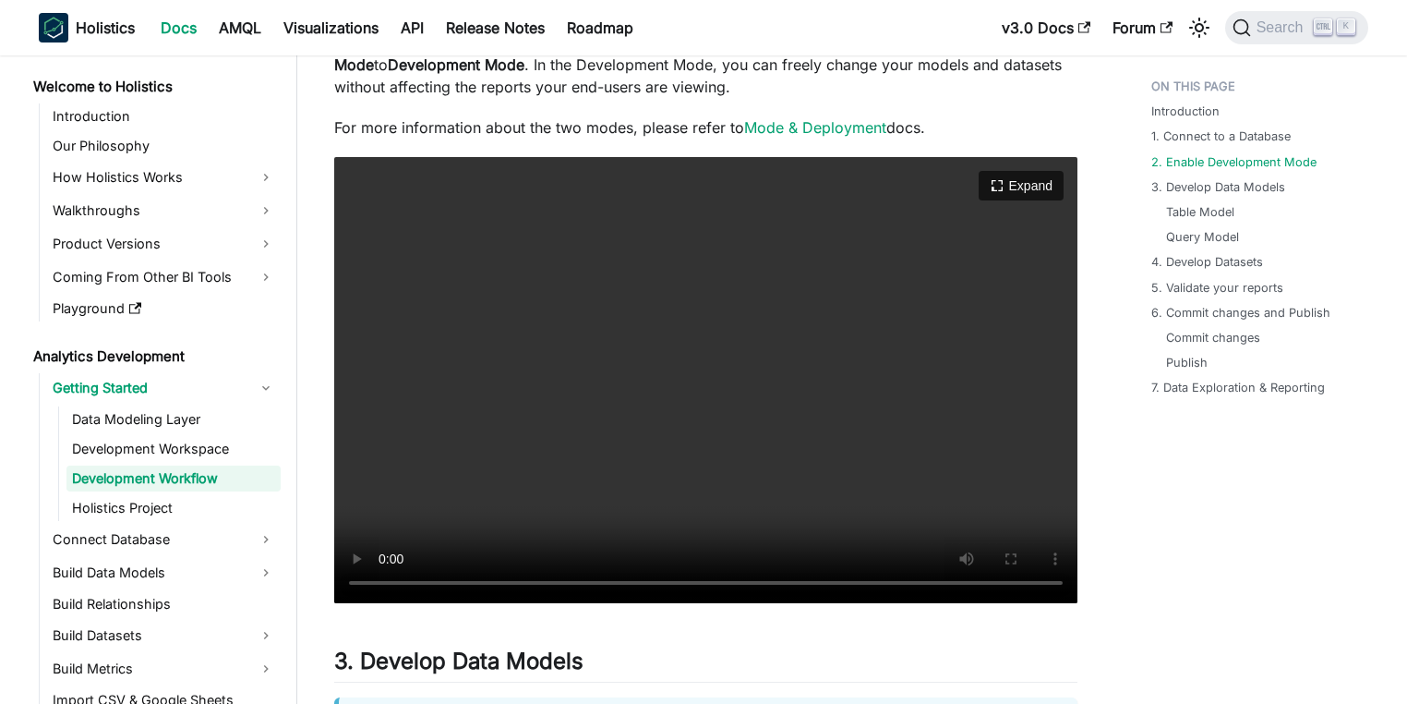
click at [641, 387] on video "Your browser does not support embedding video, but you can download it ." at bounding box center [705, 380] width 743 height 446
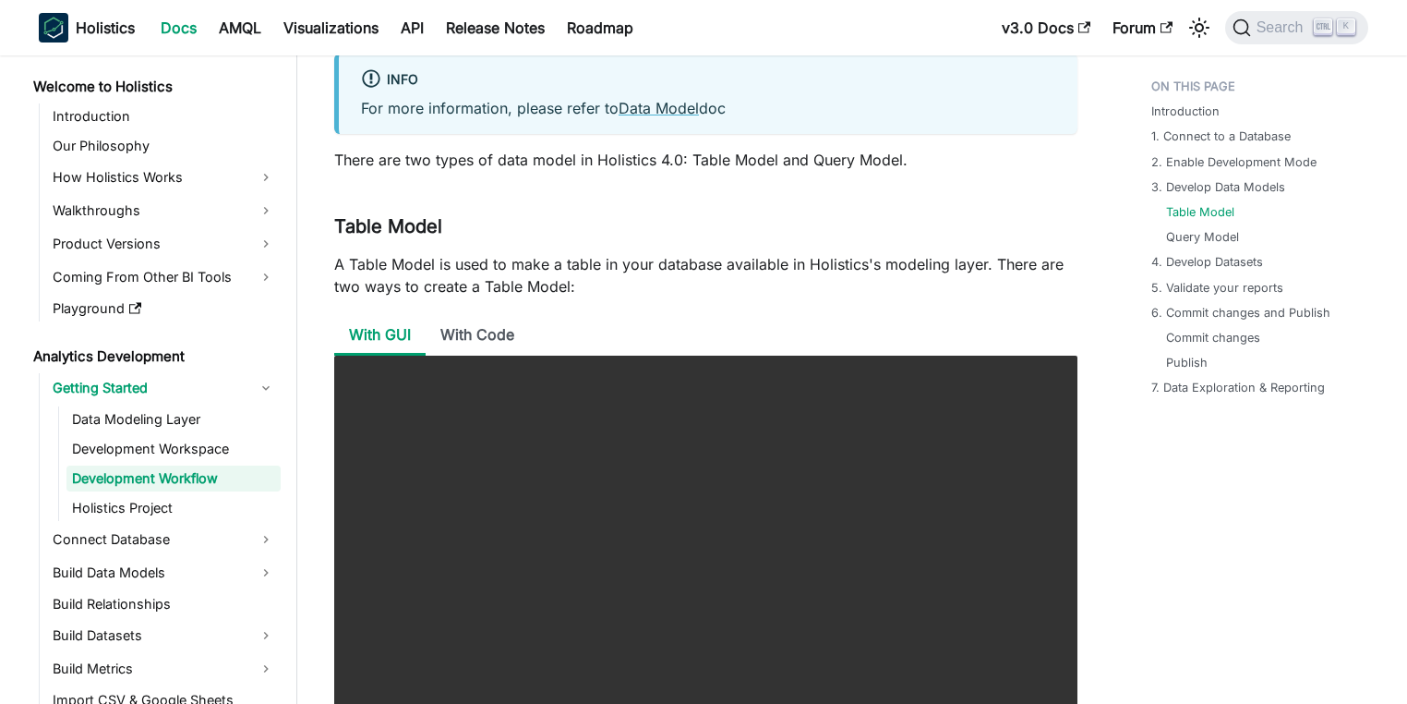
scroll to position [2128, 0]
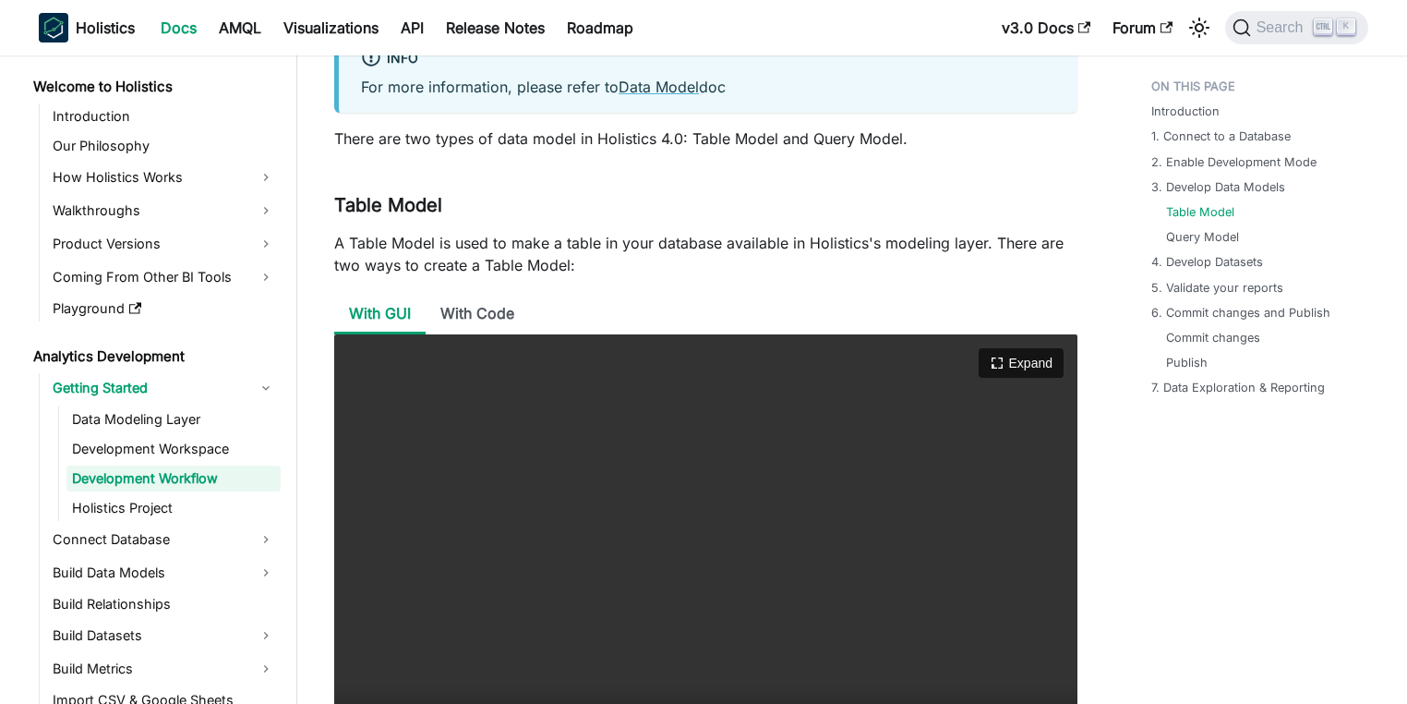
click at [749, 464] on video "Your browser does not support embedding video, but you can download it ." at bounding box center [705, 557] width 743 height 446
click at [484, 307] on li "With Code" at bounding box center [477, 315] width 103 height 40
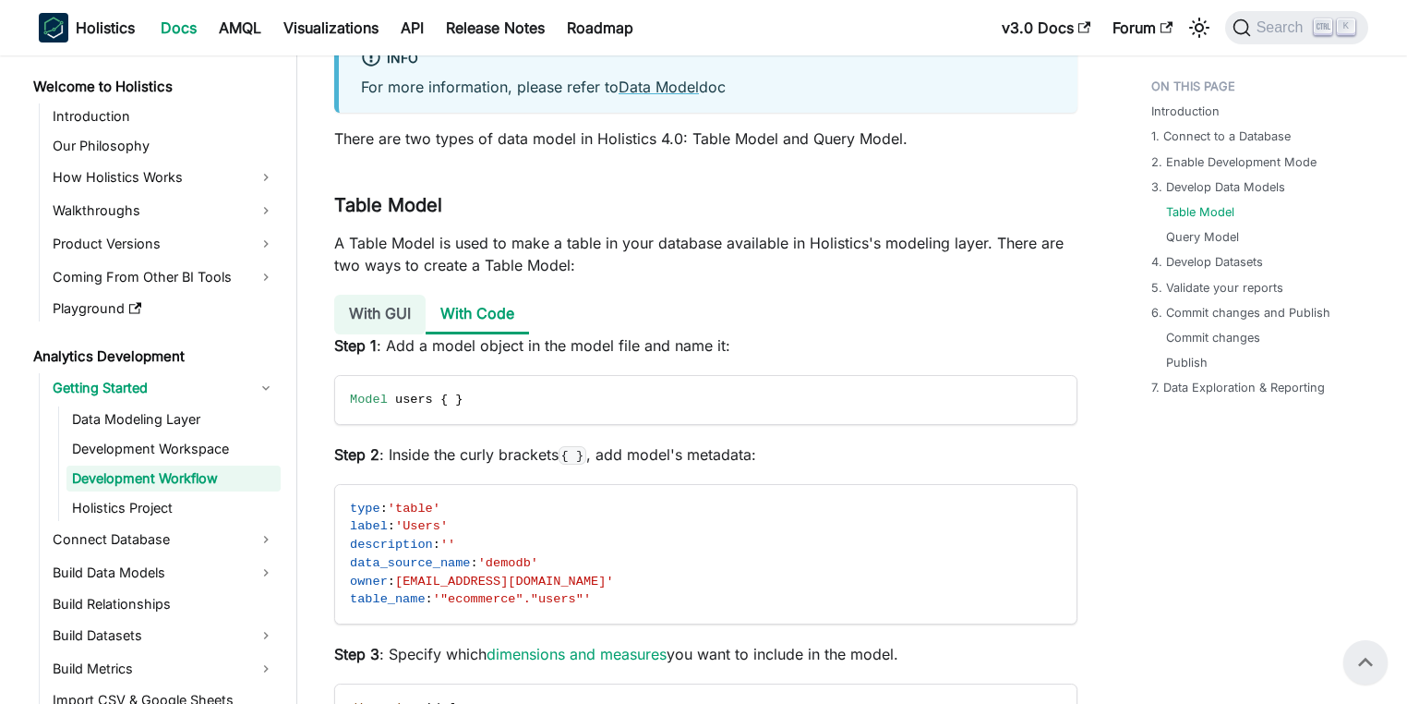
click at [358, 319] on li "With GUI" at bounding box center [379, 315] width 91 height 40
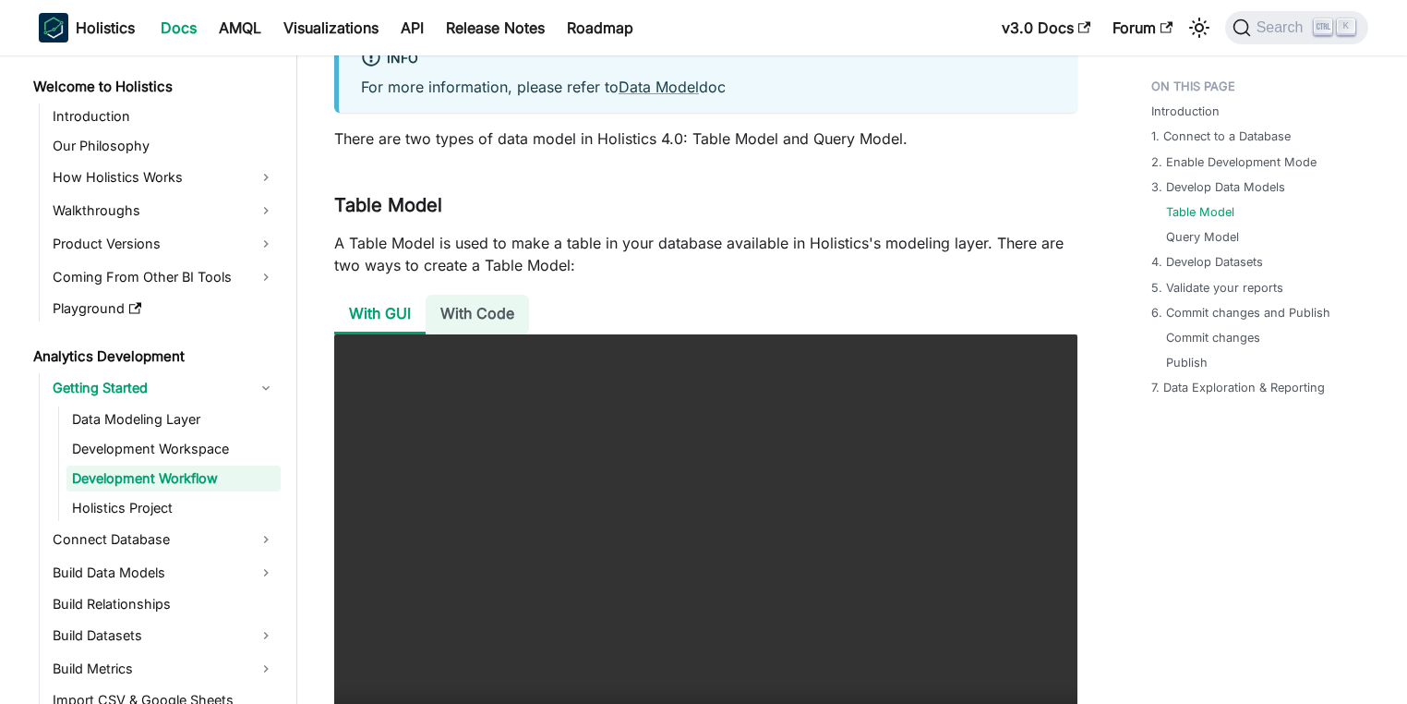
scroll to position [2350, 0]
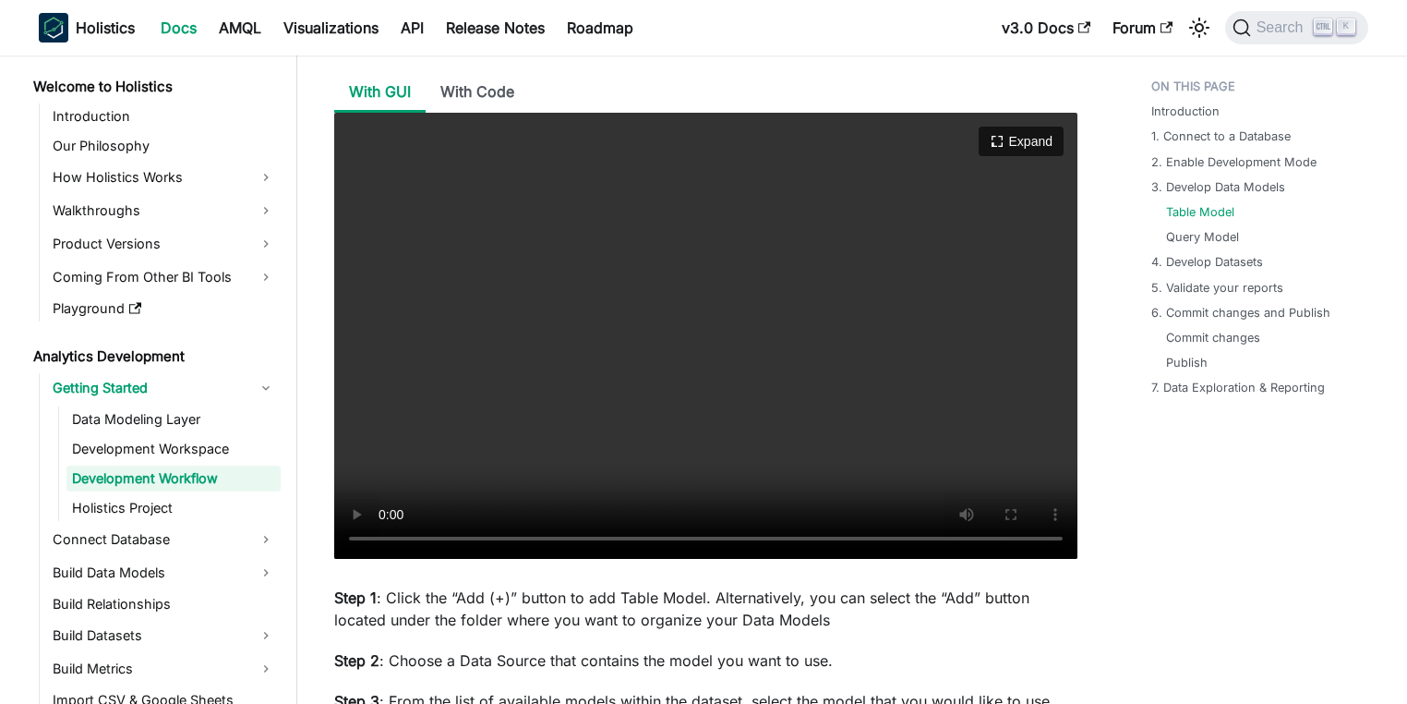
click at [540, 321] on video "Your browser does not support embedding video, but you can download it ." at bounding box center [705, 336] width 743 height 446
click at [654, 343] on video "Your browser does not support embedding video, but you can download it ." at bounding box center [705, 336] width 743 height 446
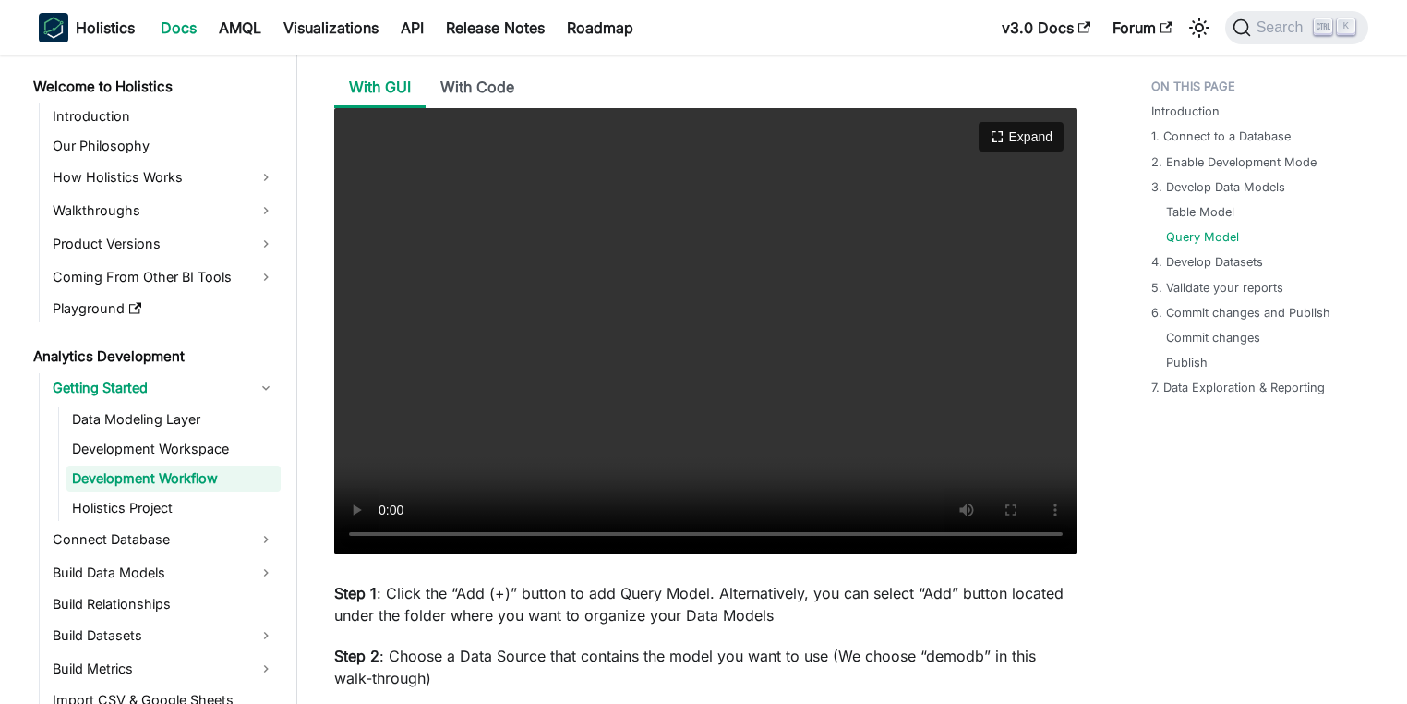
scroll to position [3680, 0]
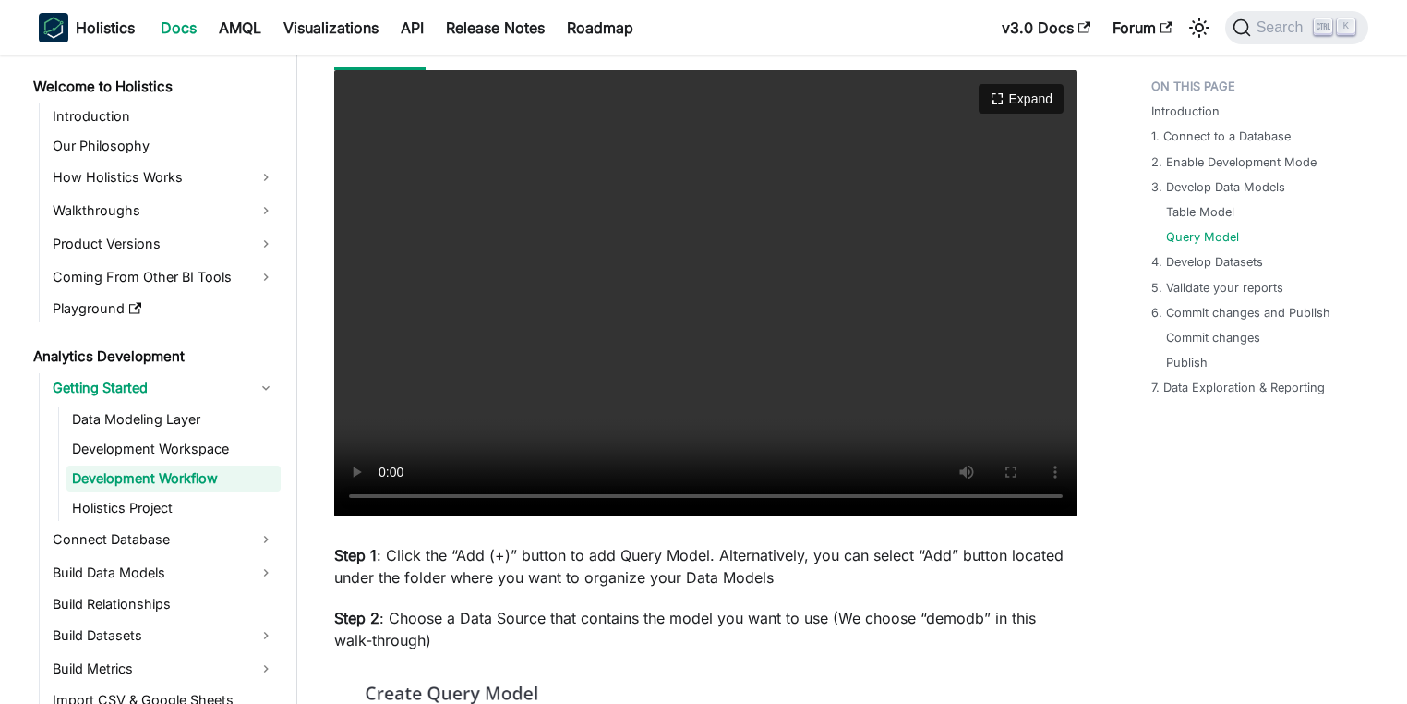
click at [672, 352] on video "Your browser does not support embedding video, but you can download it ." at bounding box center [705, 293] width 743 height 446
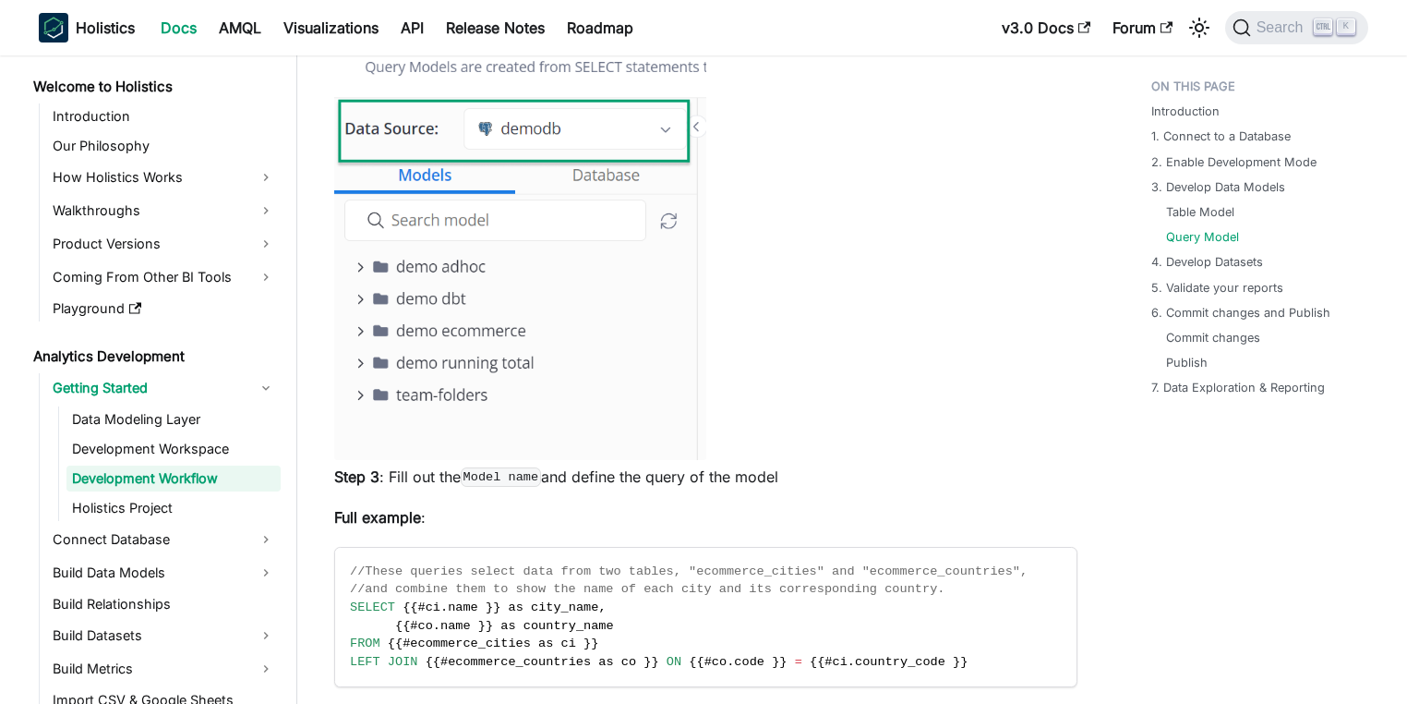
scroll to position [4344, 0]
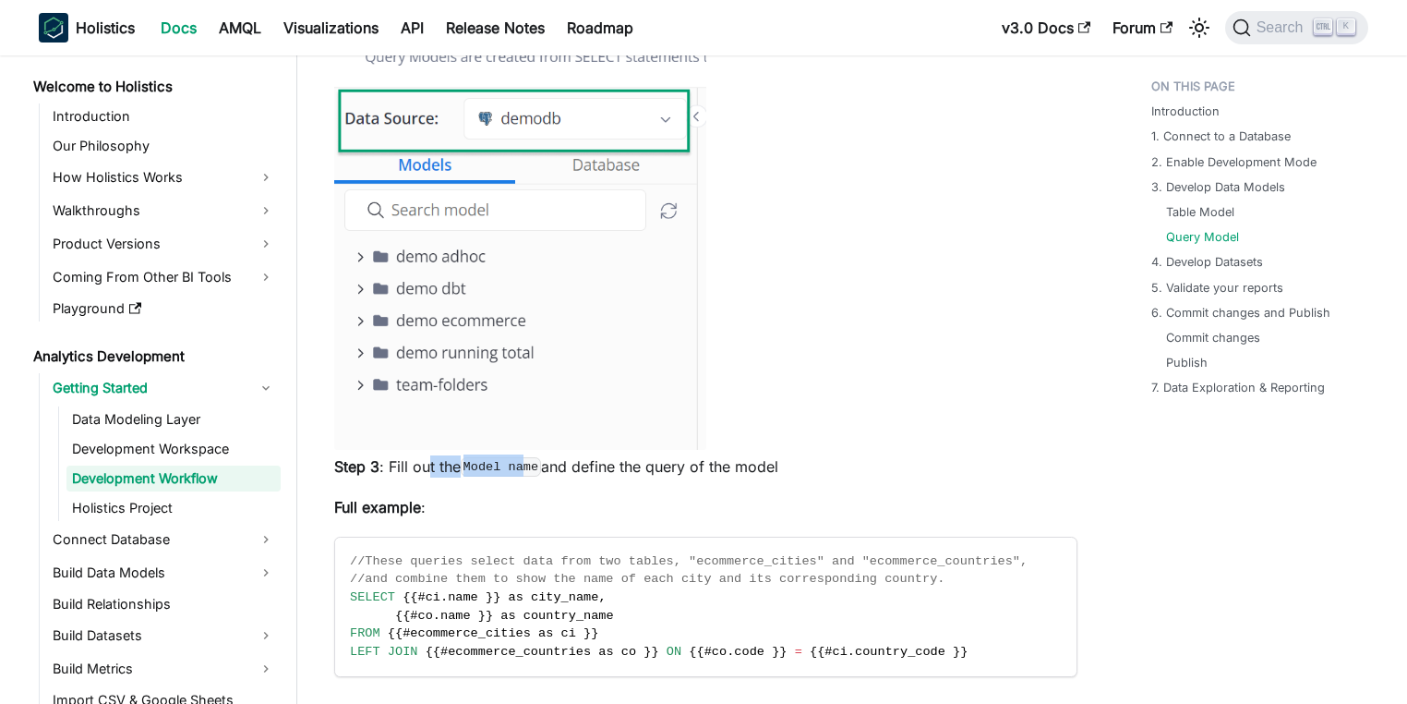
drag, startPoint x: 425, startPoint y: 468, endPoint x: 593, endPoint y: 460, distance: 168.3
click at [575, 460] on p "Step 3 : Fill out the Model name and define the query of the model" at bounding box center [705, 466] width 743 height 22
click at [657, 460] on p "Step 3 : Fill out the Model name and define the query of the model" at bounding box center [705, 466] width 743 height 22
drag, startPoint x: 669, startPoint y: 465, endPoint x: 694, endPoint y: 465, distance: 25.9
click at [676, 465] on p "Step 3 : Fill out the Model name and define the query of the model" at bounding box center [705, 466] width 743 height 22
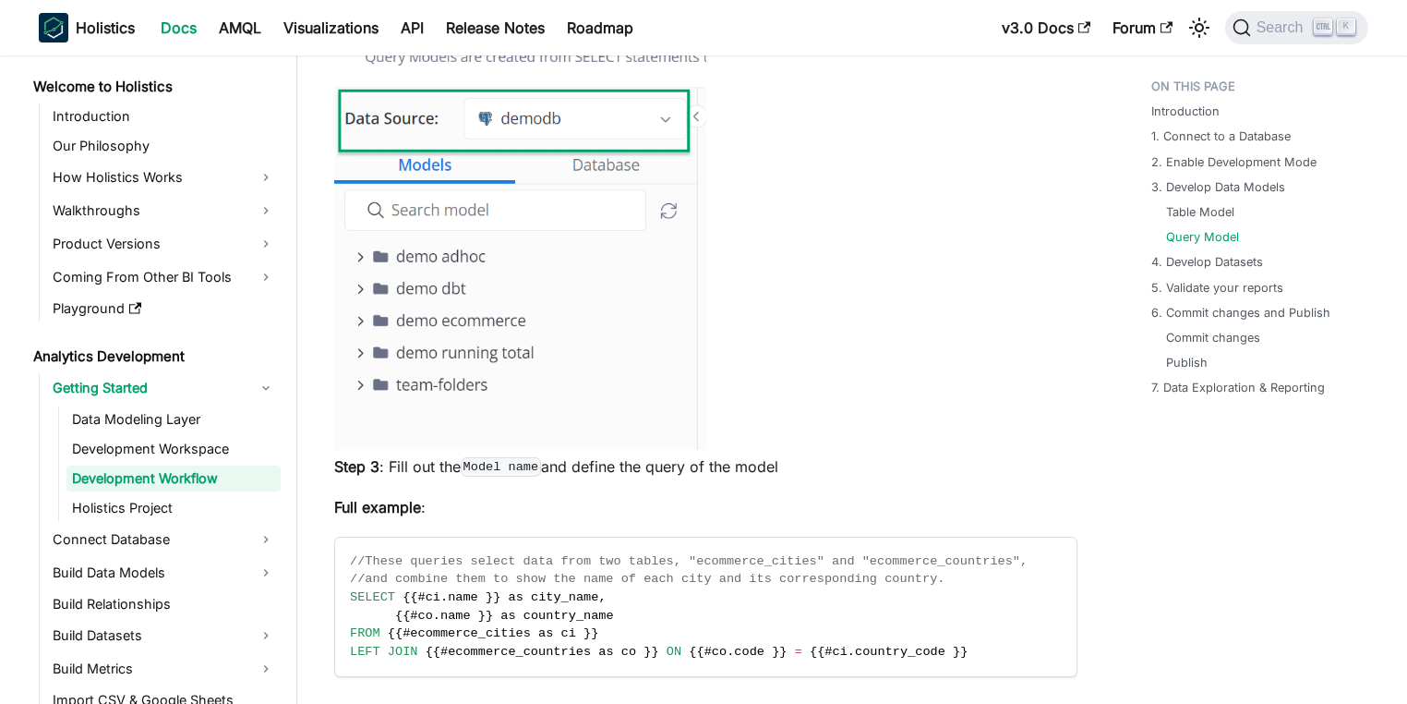
click at [717, 464] on p "Step 3 : Fill out the Model name and define the query of the model" at bounding box center [705, 466] width 743 height 22
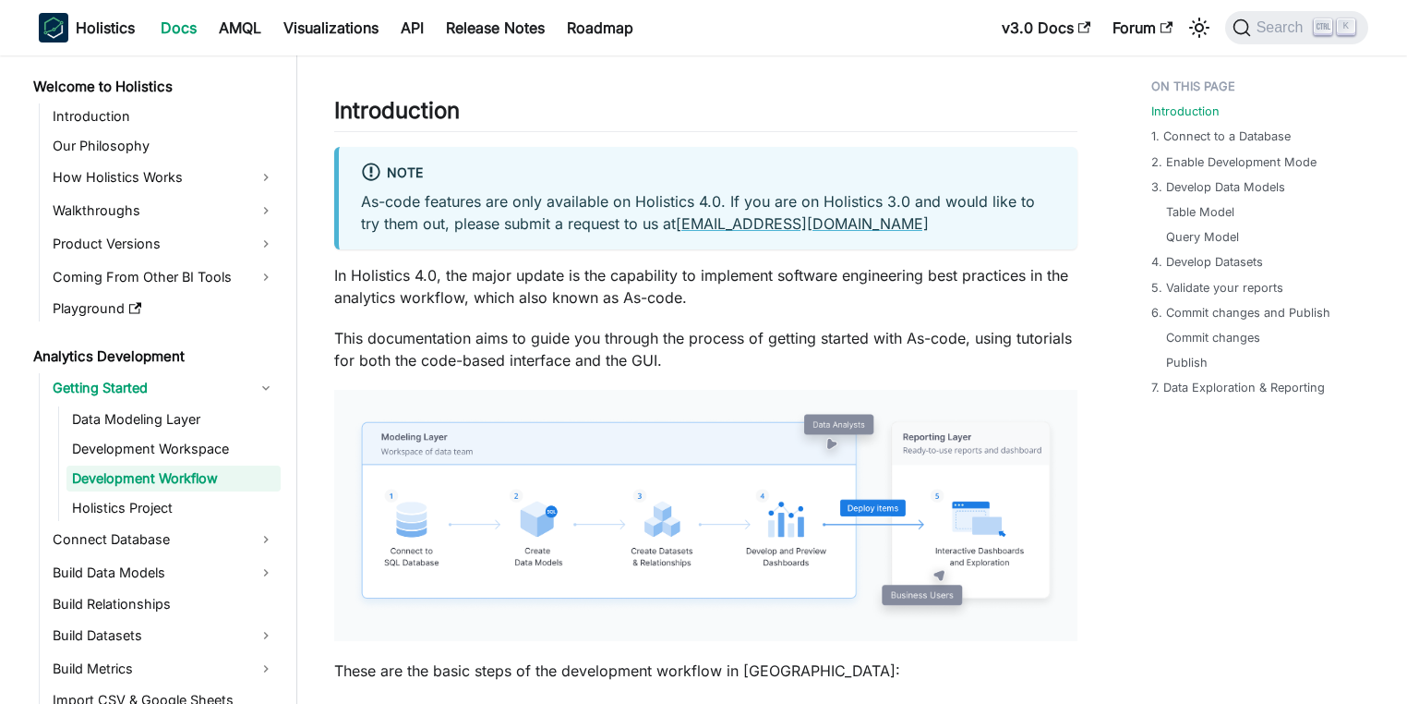
scroll to position [886, 0]
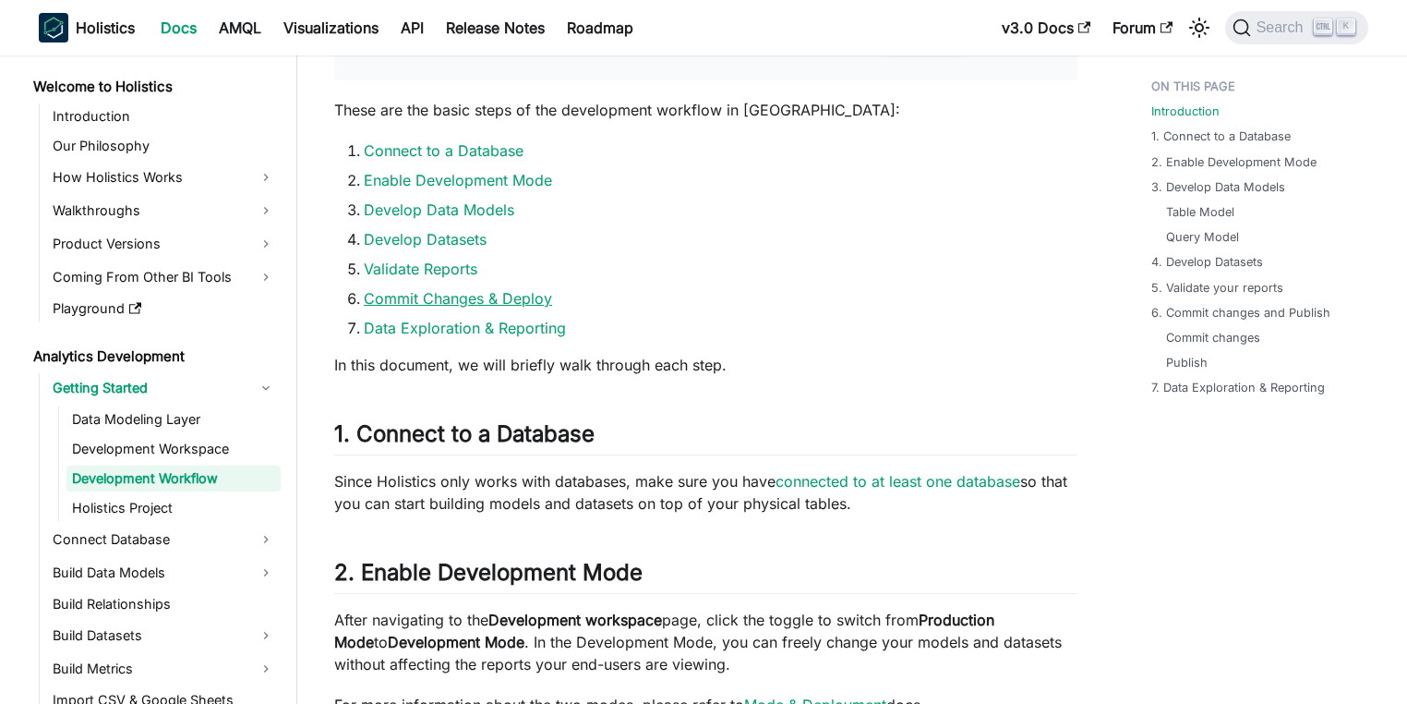
click at [457, 301] on link "Commit Changes & Deploy" at bounding box center [458, 298] width 188 height 18
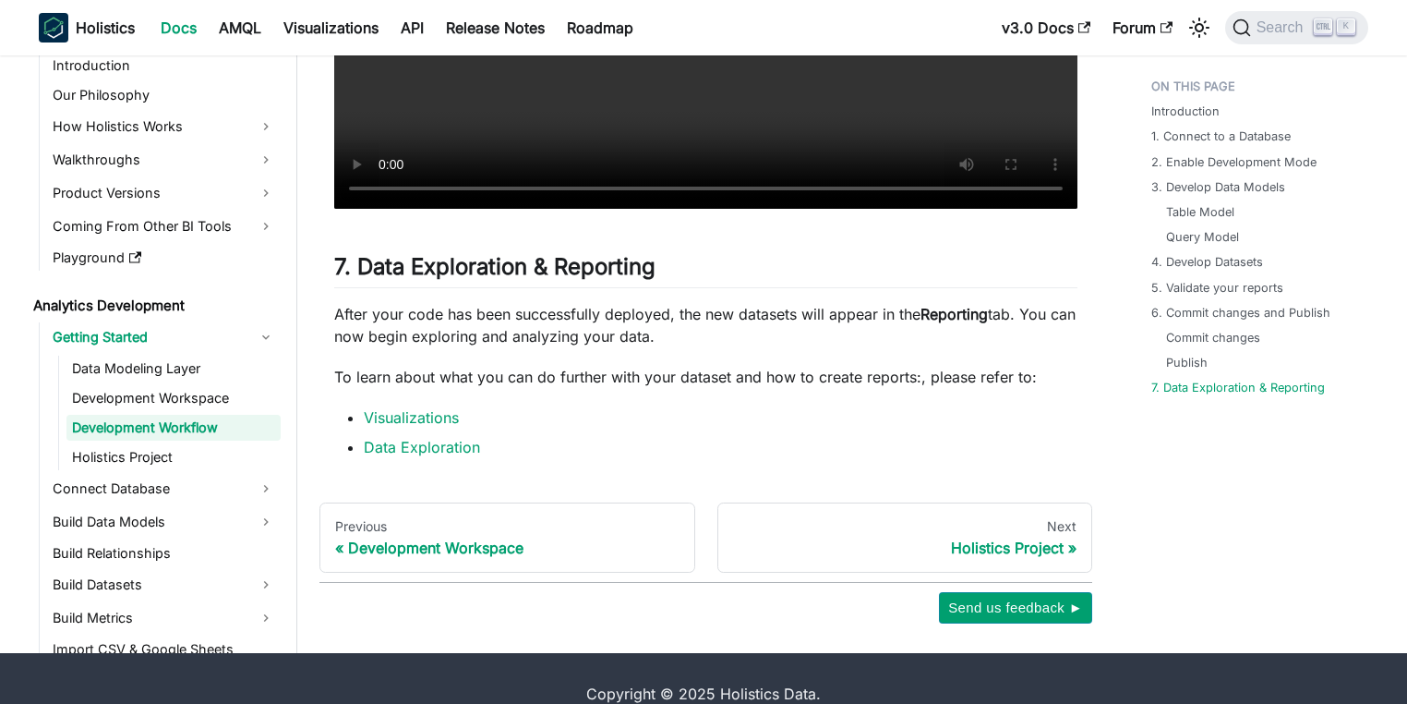
scroll to position [8113, 0]
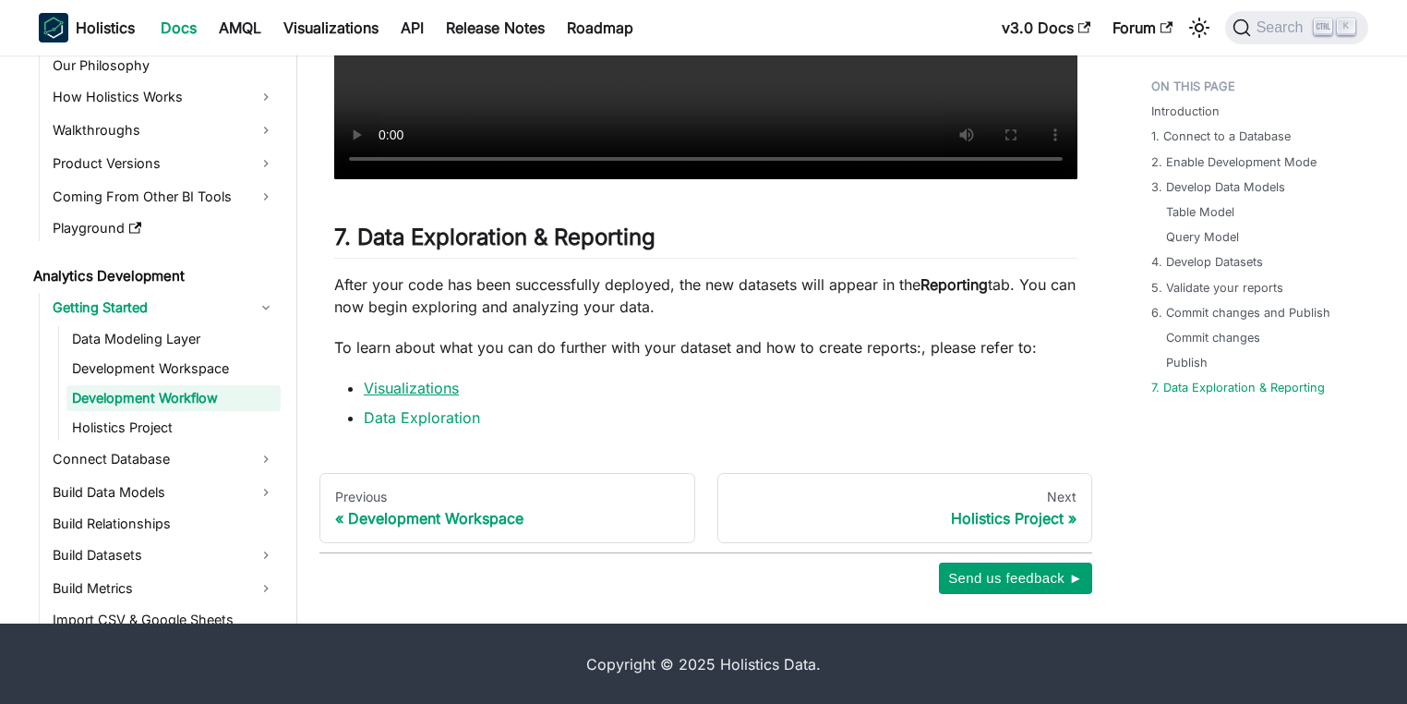
click at [438, 386] on link "Visualizations" at bounding box center [411, 388] width 95 height 18
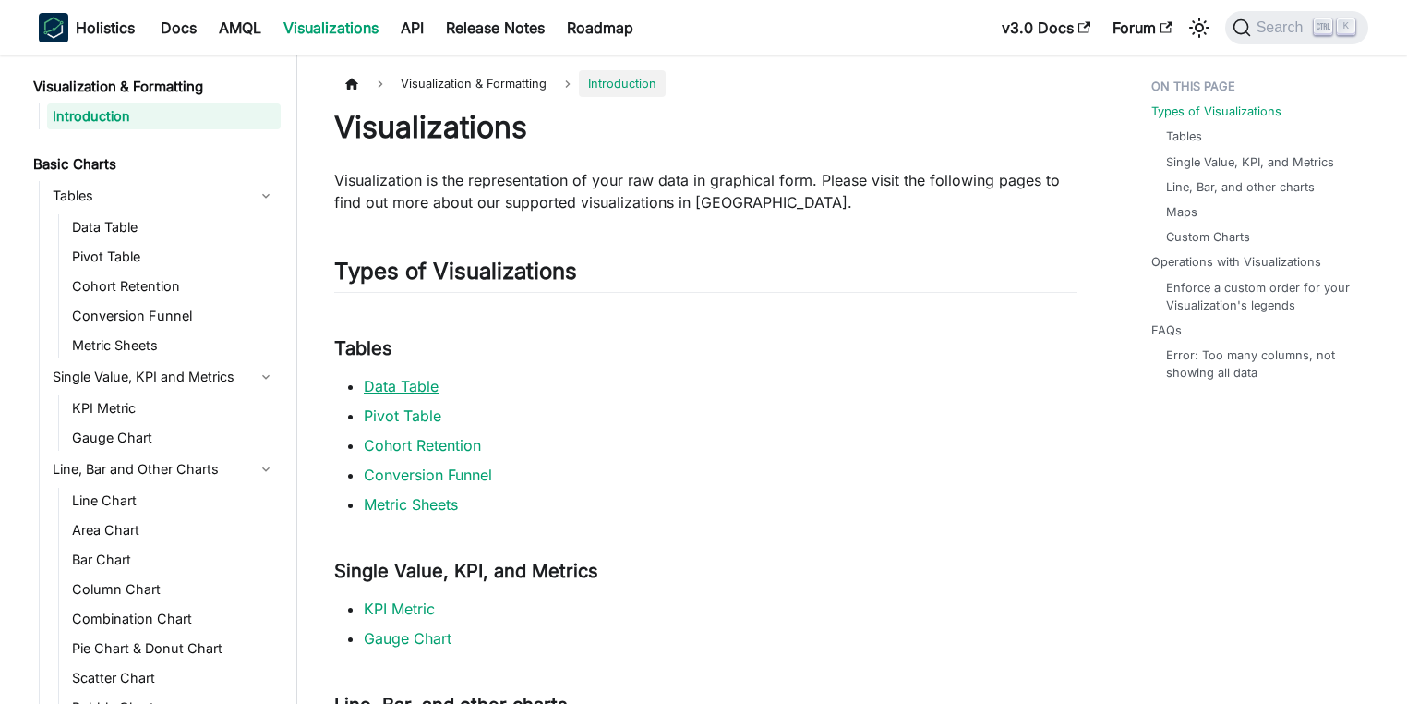
click at [414, 381] on link "Data Table" at bounding box center [401, 386] width 75 height 18
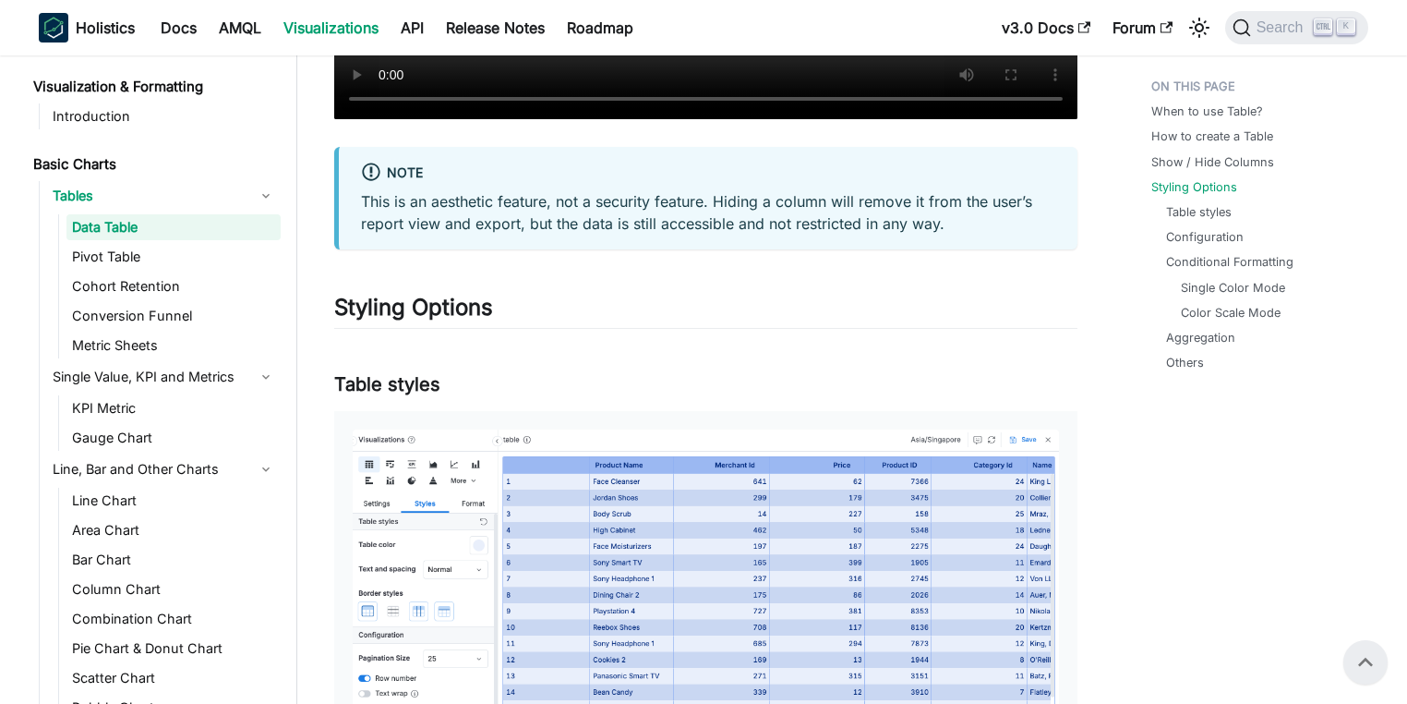
scroll to position [2216, 0]
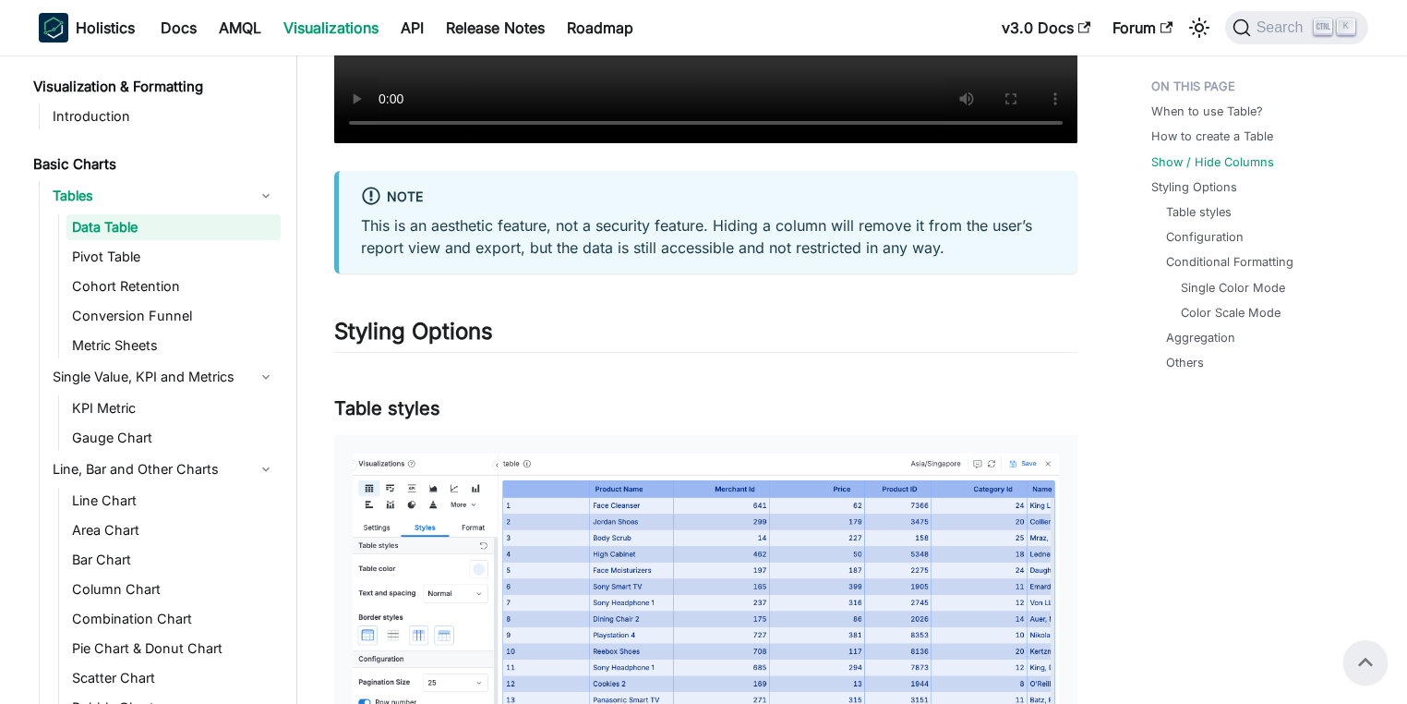
click at [132, 102] on li "Visualization & Formatting Introduction" at bounding box center [154, 101] width 253 height 55
click at [118, 123] on link "Introduction" at bounding box center [164, 116] width 234 height 26
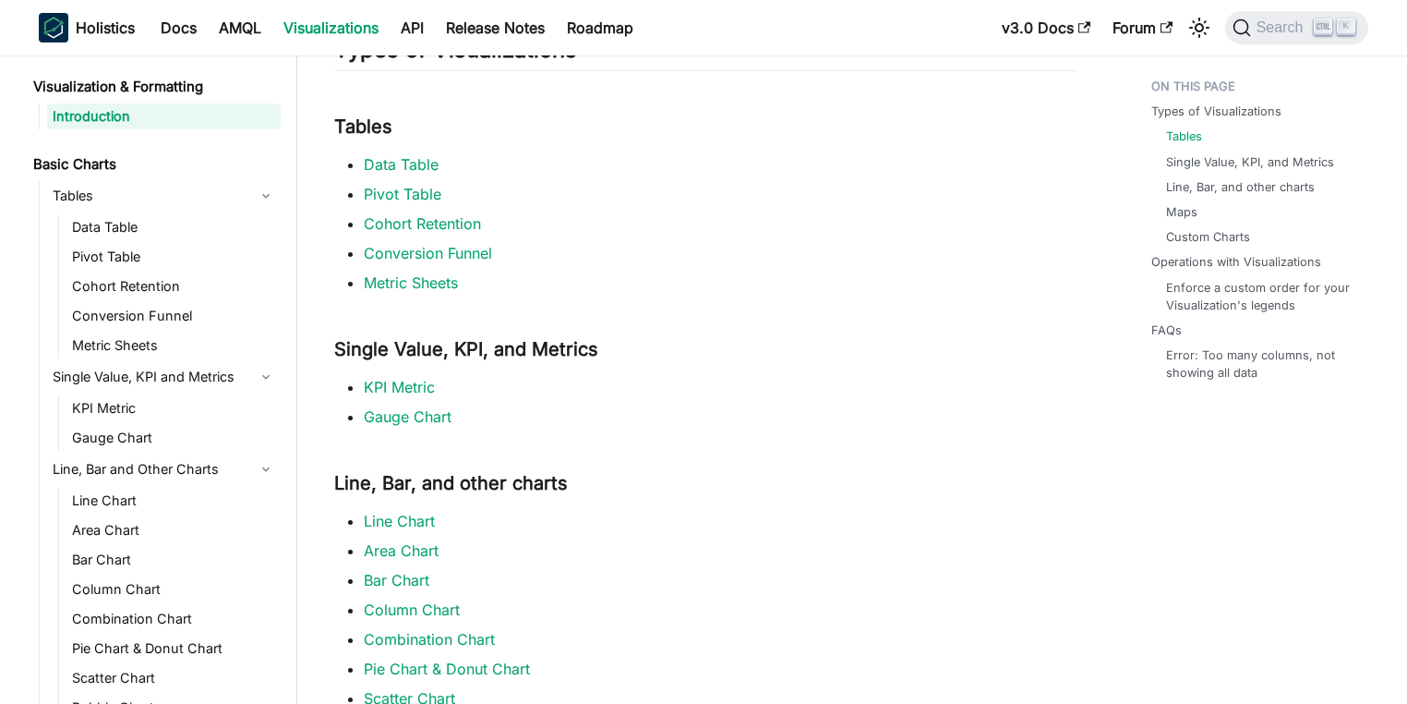
scroll to position [2216, 0]
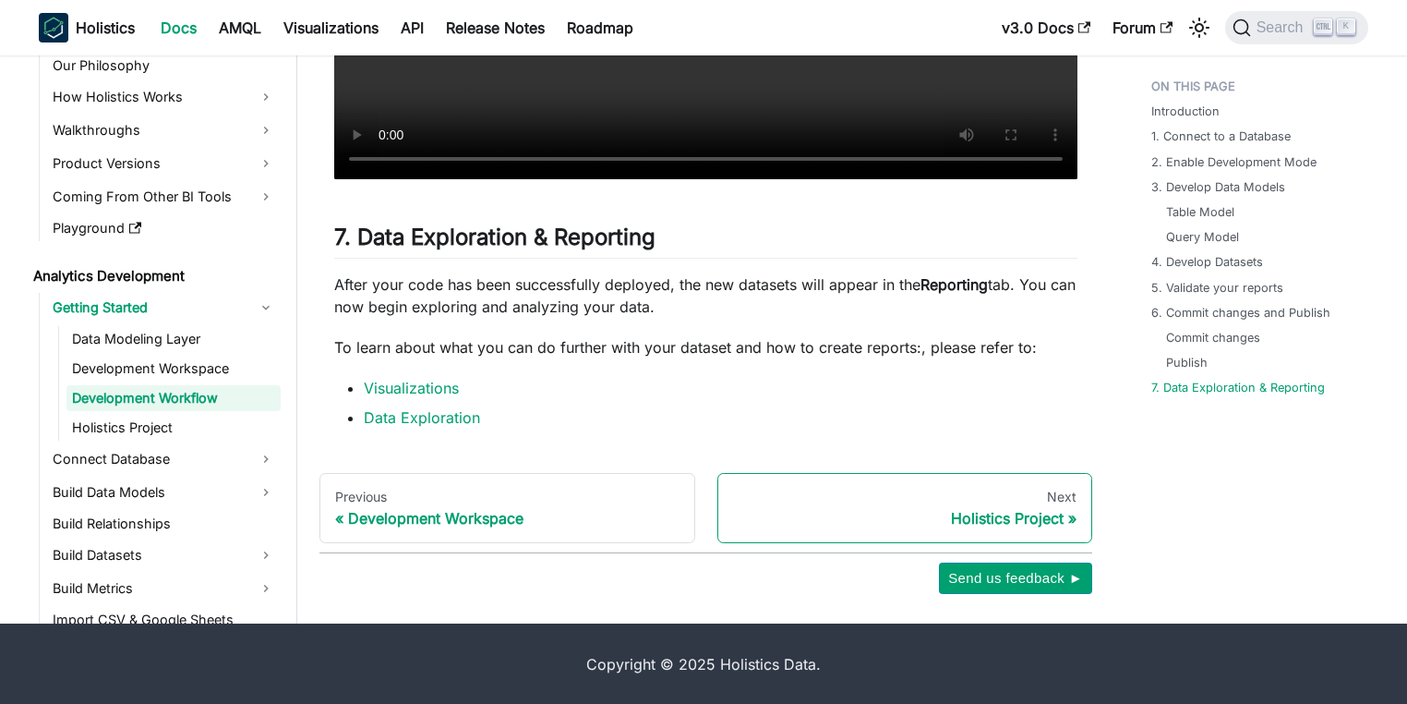
click at [1036, 521] on div "Holistics Project" at bounding box center [905, 518] width 344 height 18
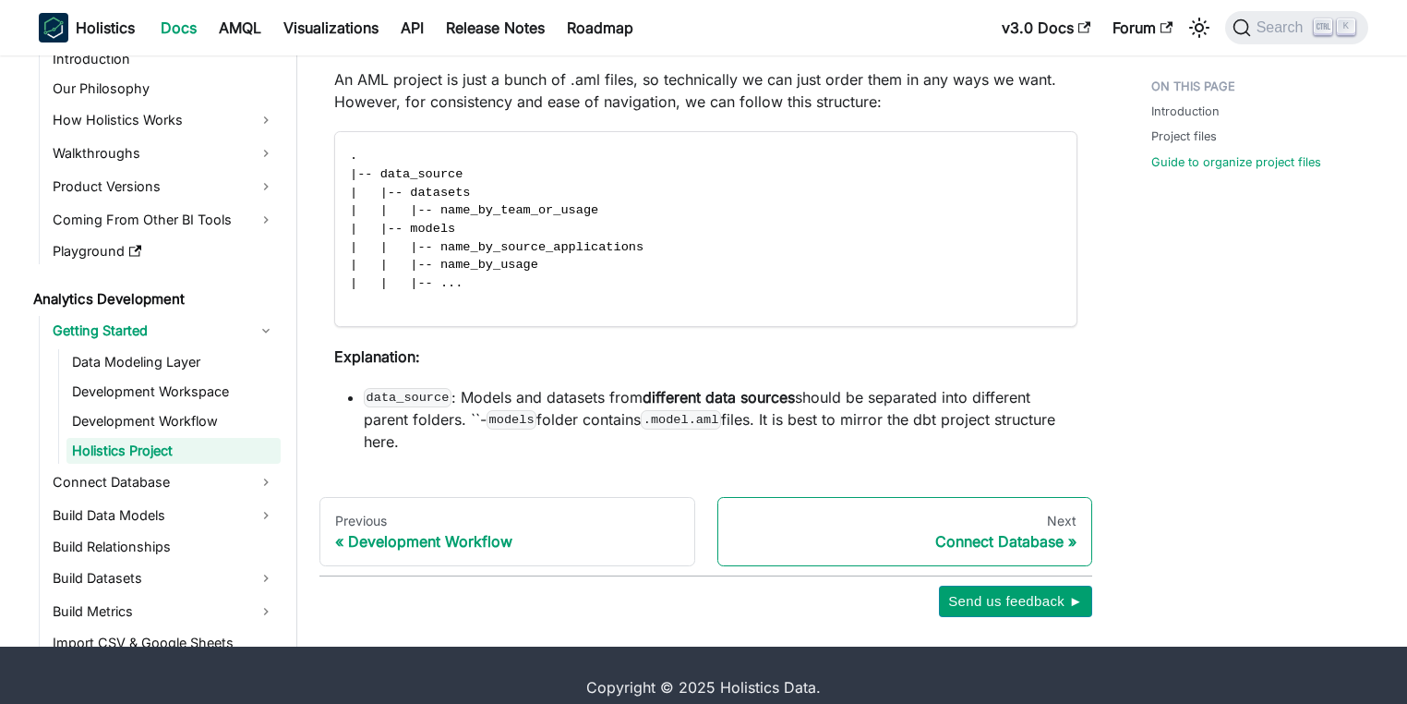
click at [1008, 532] on div "Connect Database" at bounding box center [905, 541] width 344 height 18
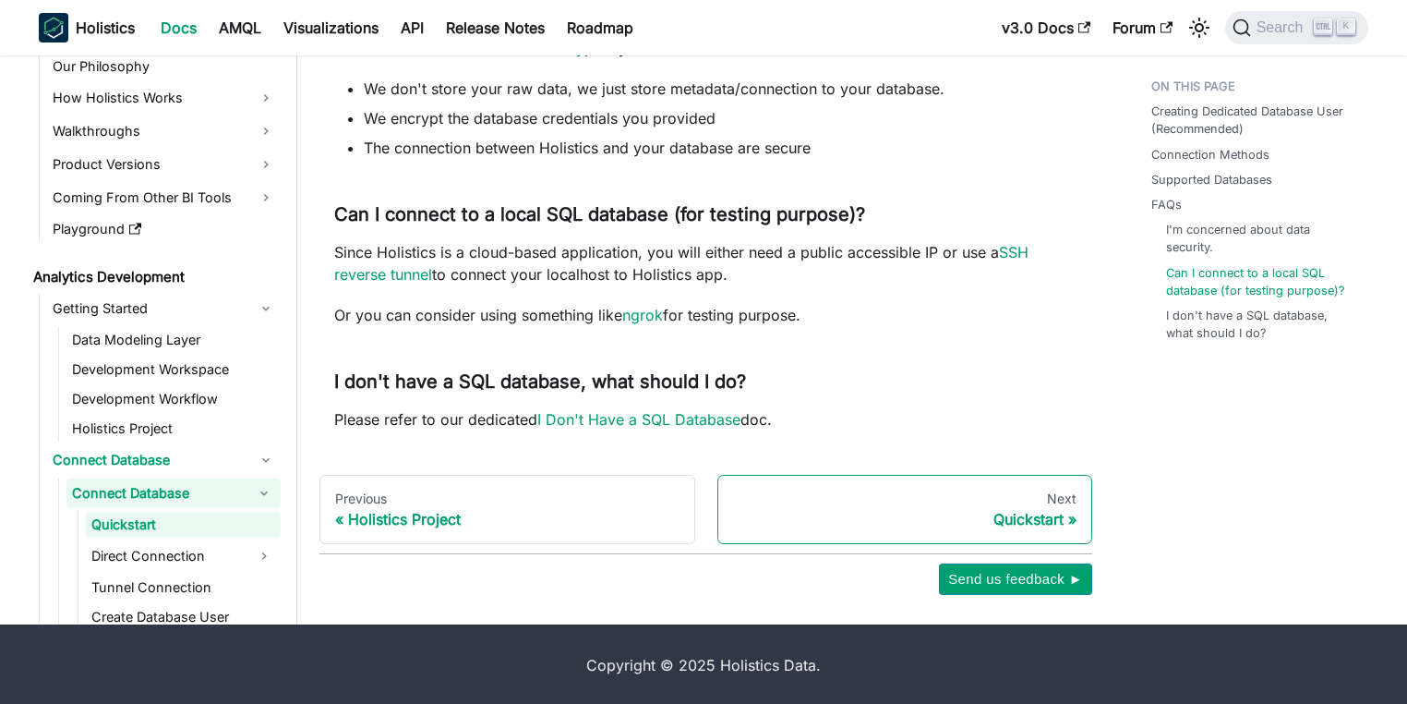
click at [1030, 526] on div "Quickstart" at bounding box center [905, 519] width 344 height 18
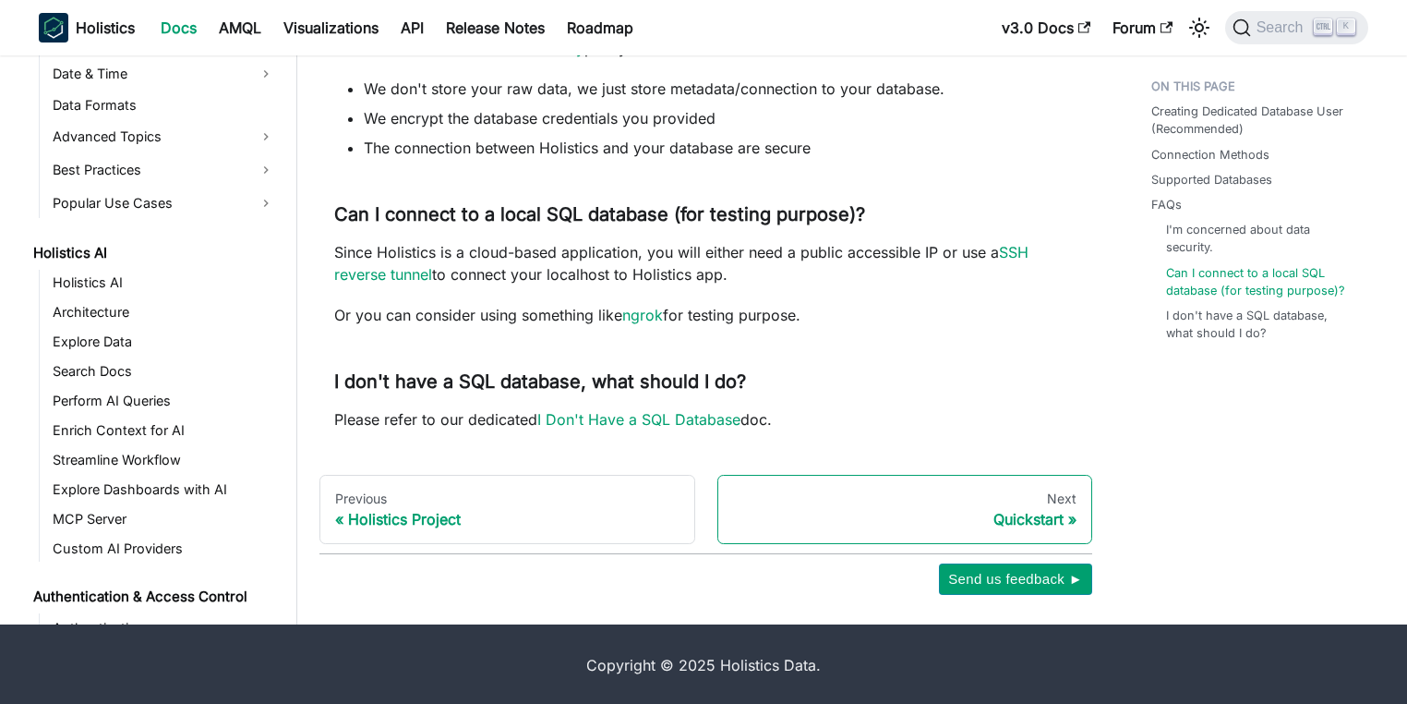
click at [1051, 512] on div "Quickstart" at bounding box center [905, 519] width 344 height 18
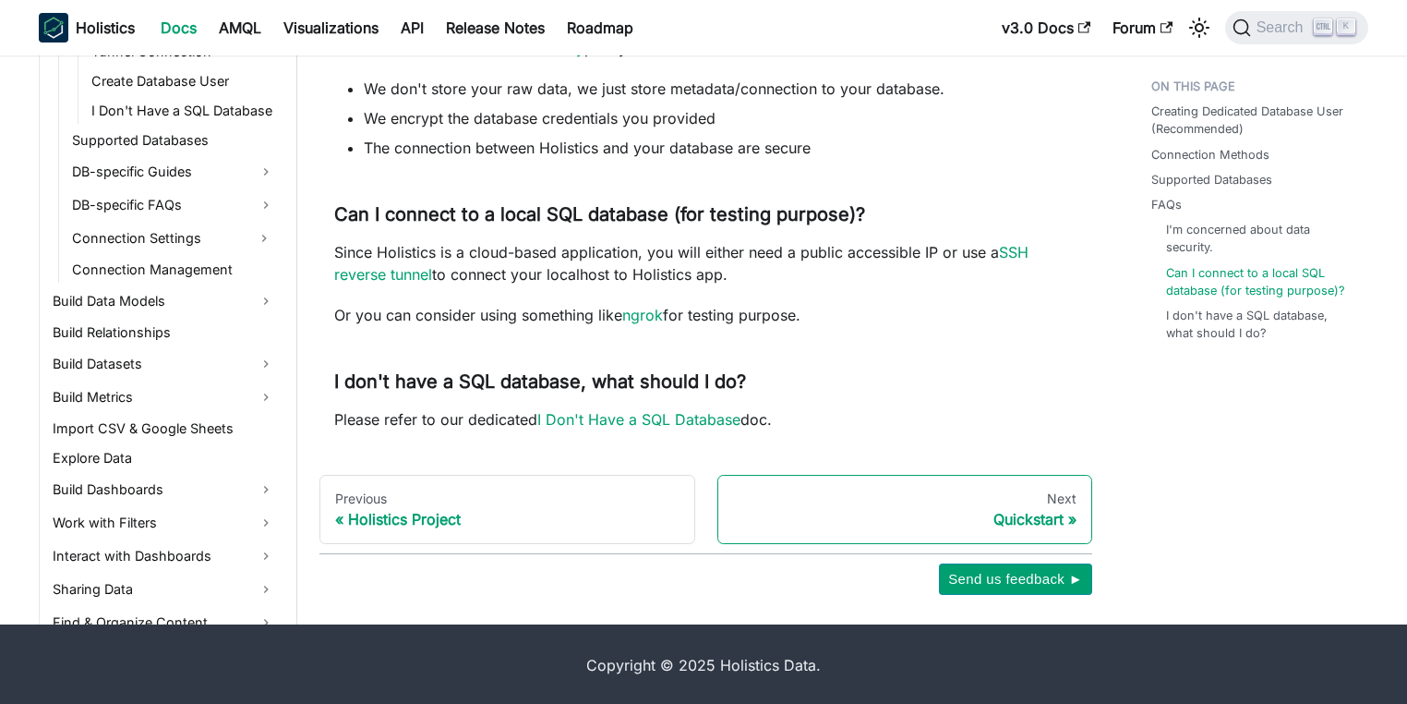
click at [1031, 522] on div "Quickstart" at bounding box center [905, 519] width 344 height 18
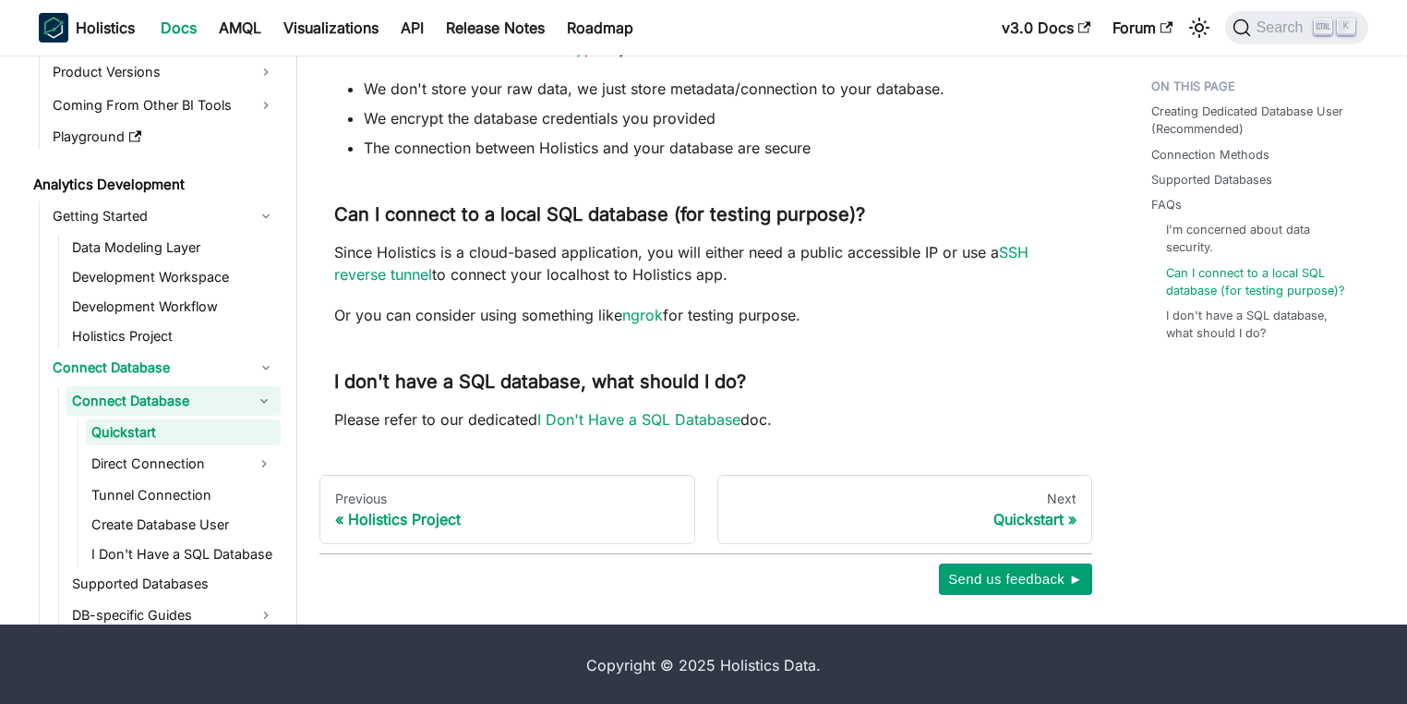
click at [1043, 500] on div "Next" at bounding box center [905, 498] width 344 height 17
click at [1032, 519] on div "Quickstart" at bounding box center [905, 519] width 344 height 18
click at [1014, 512] on div "Quickstart" at bounding box center [905, 519] width 344 height 18
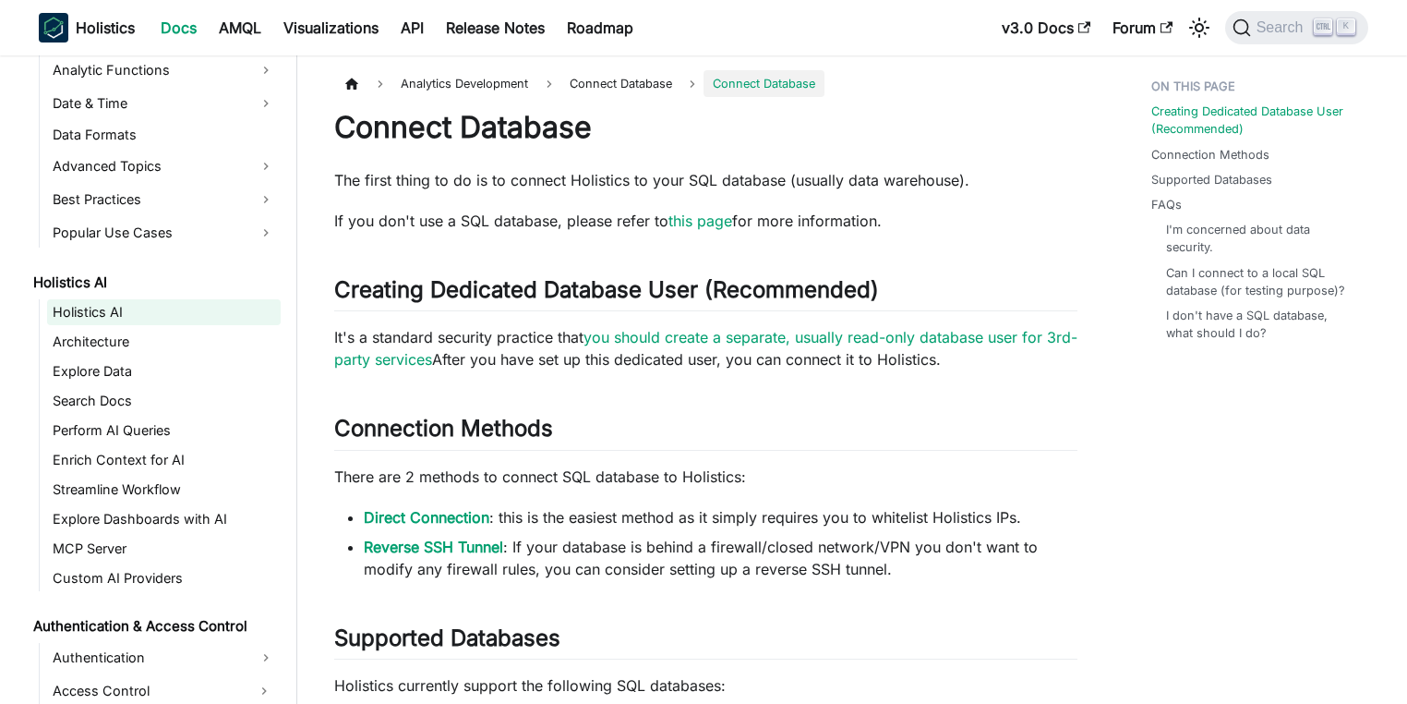
click at [154, 313] on link "Holistics AI" at bounding box center [164, 312] width 234 height 26
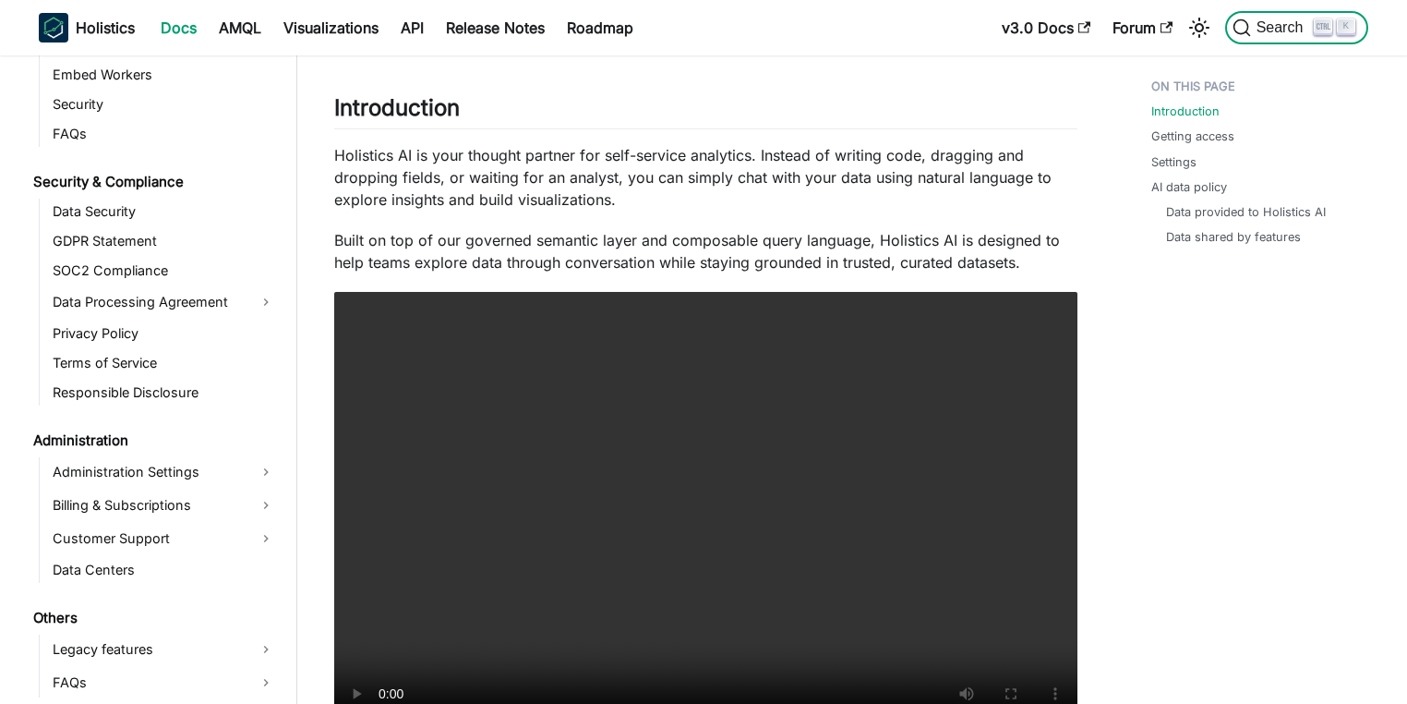
click at [1285, 18] on span "Search" at bounding box center [1274, 27] width 82 height 18
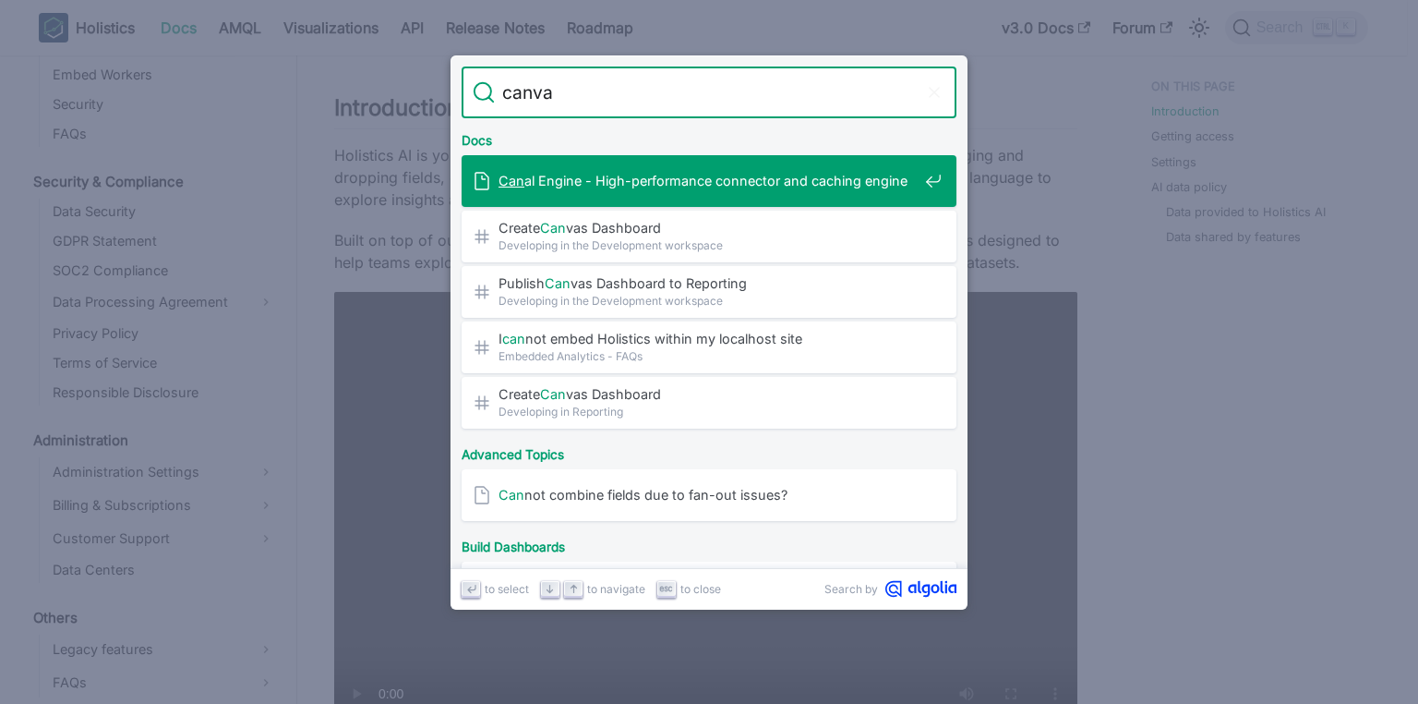
type input "canvas"
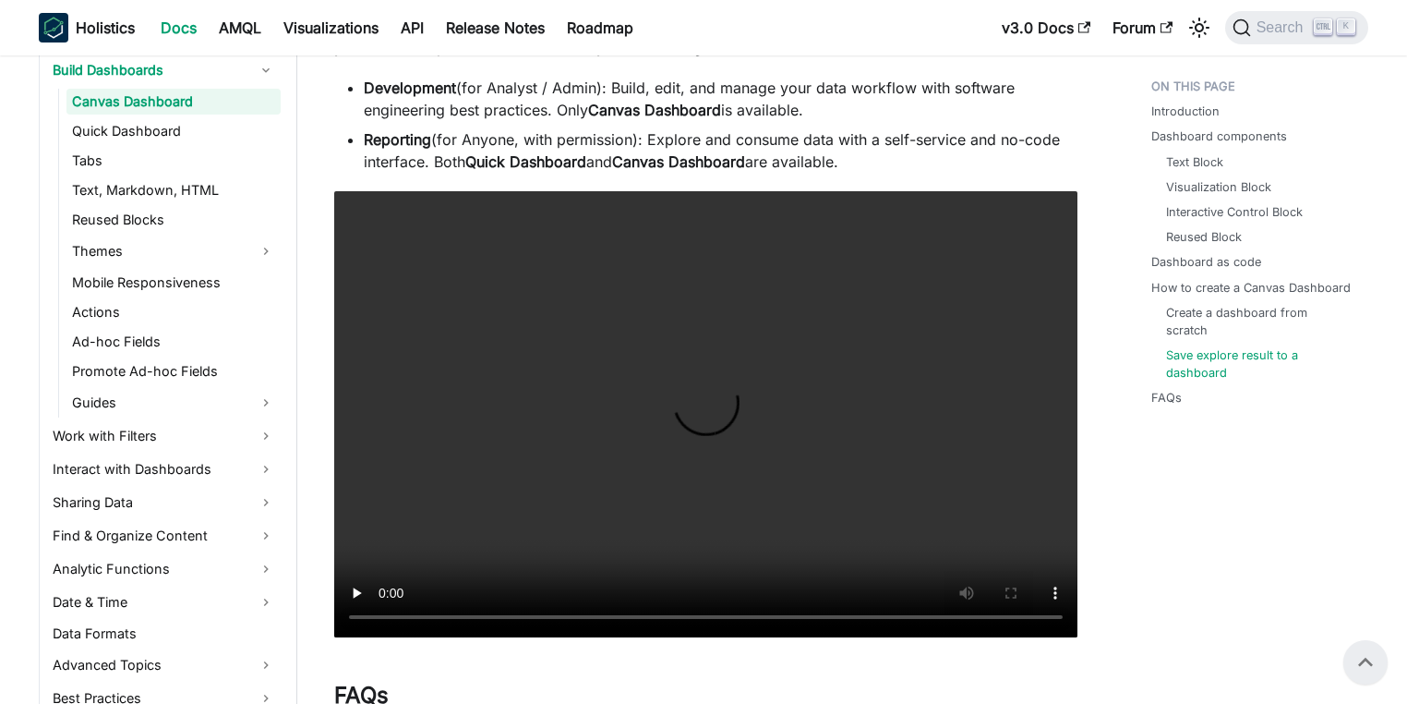
scroll to position [6065, 0]
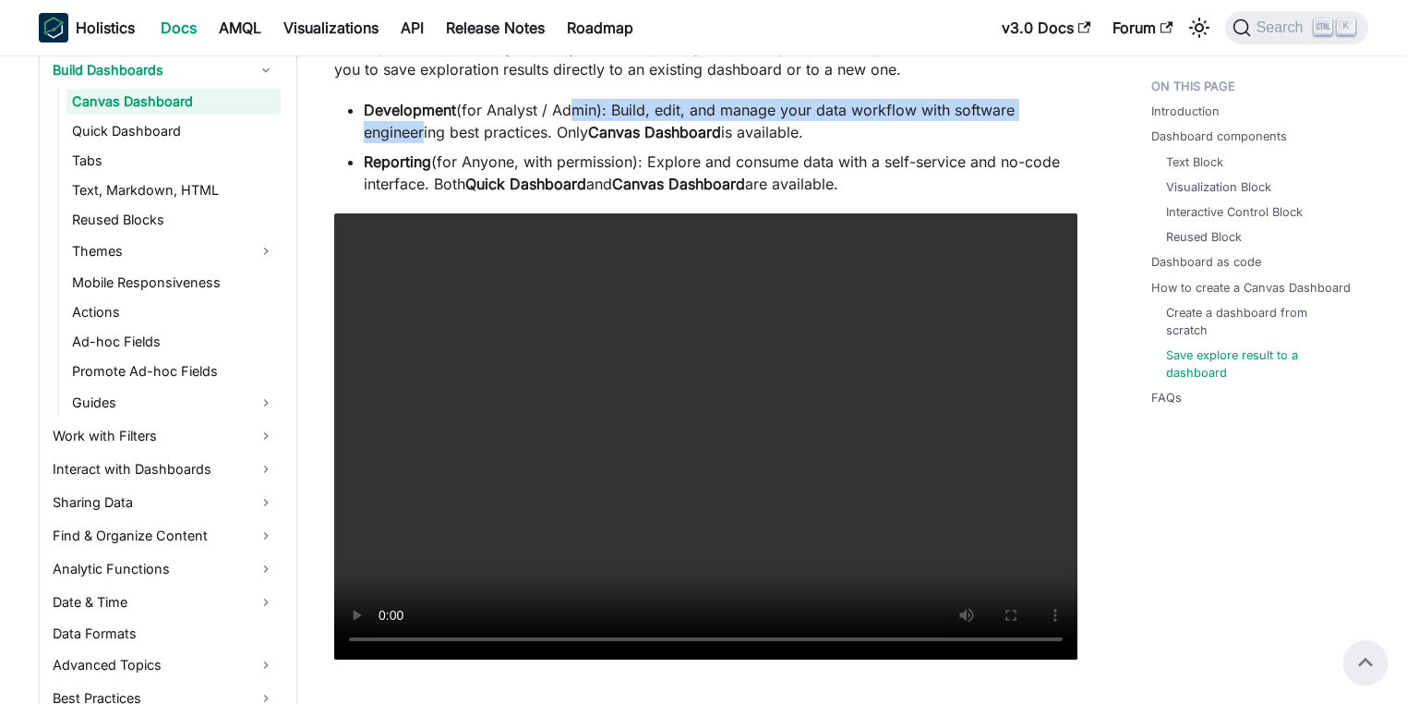
drag, startPoint x: 567, startPoint y: 138, endPoint x: 583, endPoint y: 144, distance: 17.0
click at [583, 143] on li "Development (for Analyst / Admin): Build, edit, and manage your data workflow w…" at bounding box center [721, 121] width 714 height 44
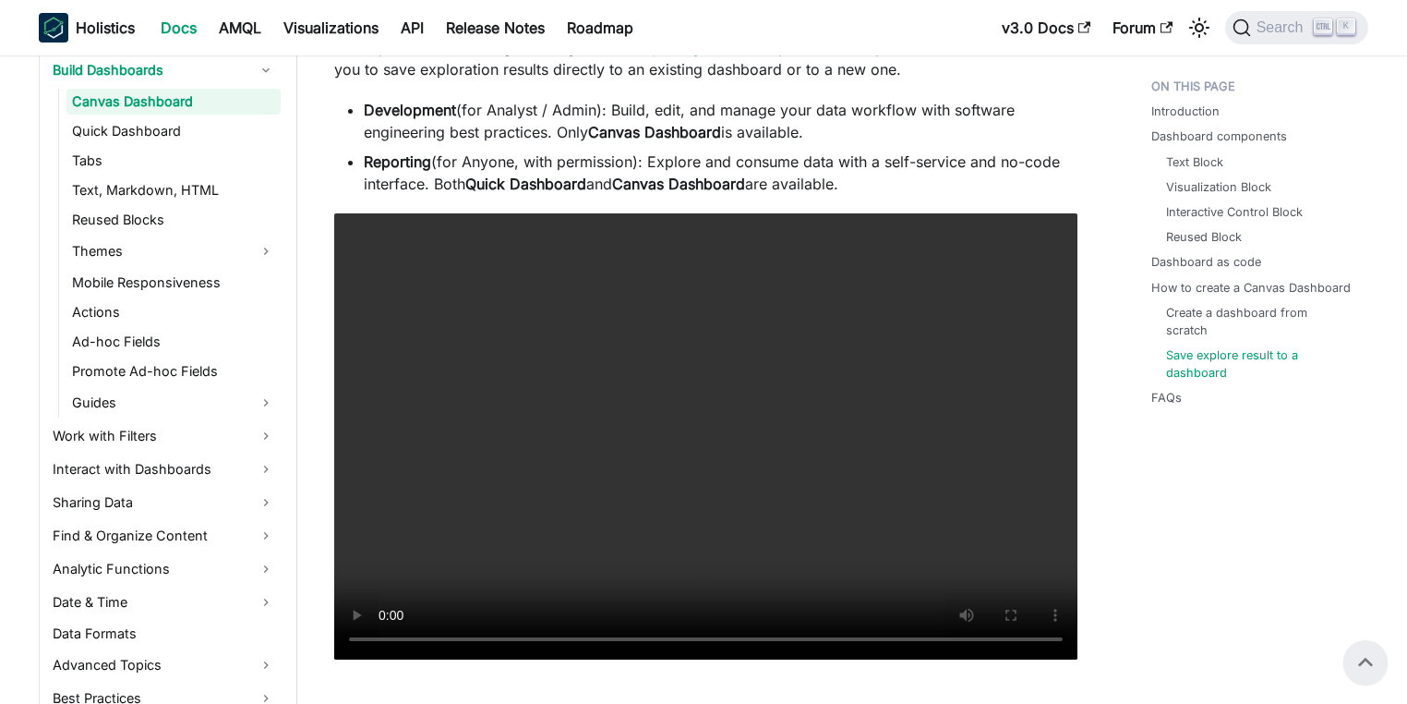
click at [587, 143] on li "Development (for Analyst / Admin): Build, edit, and manage your data workflow w…" at bounding box center [721, 121] width 714 height 44
drag, startPoint x: 484, startPoint y: 185, endPoint x: 732, endPoint y: 177, distance: 248.5
click at [683, 177] on li "Reporting (for Anyone, with permission): Explore and consume data with a self-s…" at bounding box center [721, 173] width 714 height 44
click at [750, 178] on li "Reporting (for Anyone, with permission): Explore and consume data with a self-s…" at bounding box center [721, 173] width 714 height 44
click at [757, 178] on li "Reporting (for Anyone, with permission): Explore and consume data with a self-s…" at bounding box center [721, 173] width 714 height 44
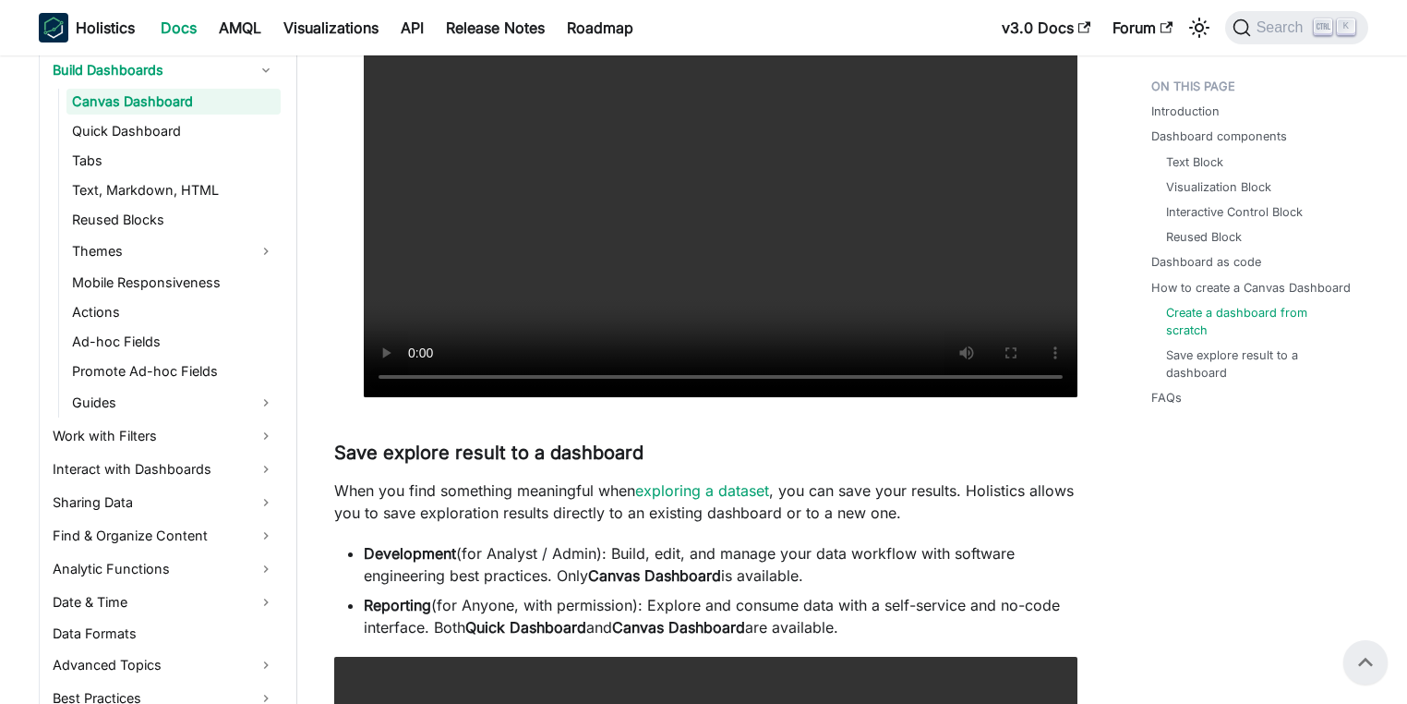
scroll to position [5400, 0]
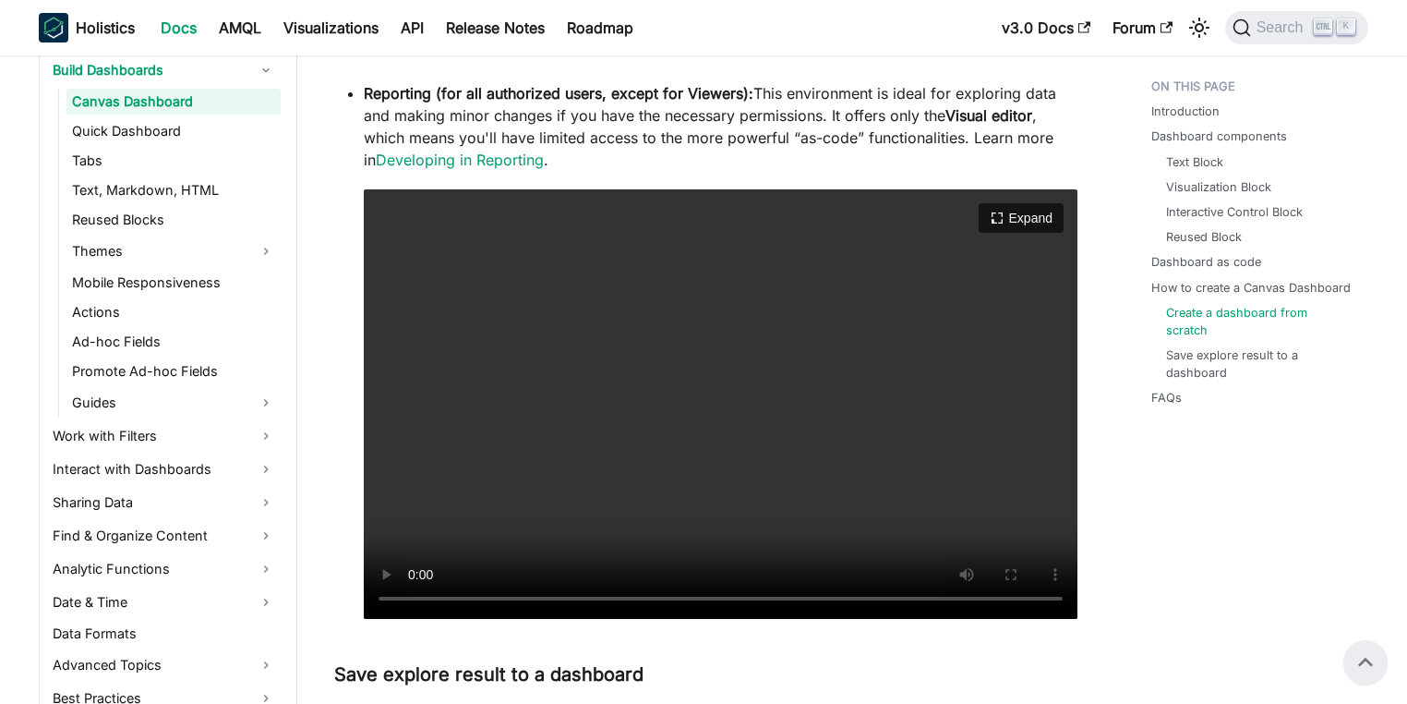
click at [710, 495] on video "Your browser does not support embedding video, but you can download it ." at bounding box center [721, 403] width 714 height 429
click at [805, 528] on video "Your browser does not support embedding video, but you can download it ." at bounding box center [721, 403] width 714 height 429
click at [798, 509] on video "Your browser does not support embedding video, but you can download it ." at bounding box center [721, 403] width 714 height 429
click at [144, 137] on link "Quick Dashboard" at bounding box center [173, 131] width 214 height 26
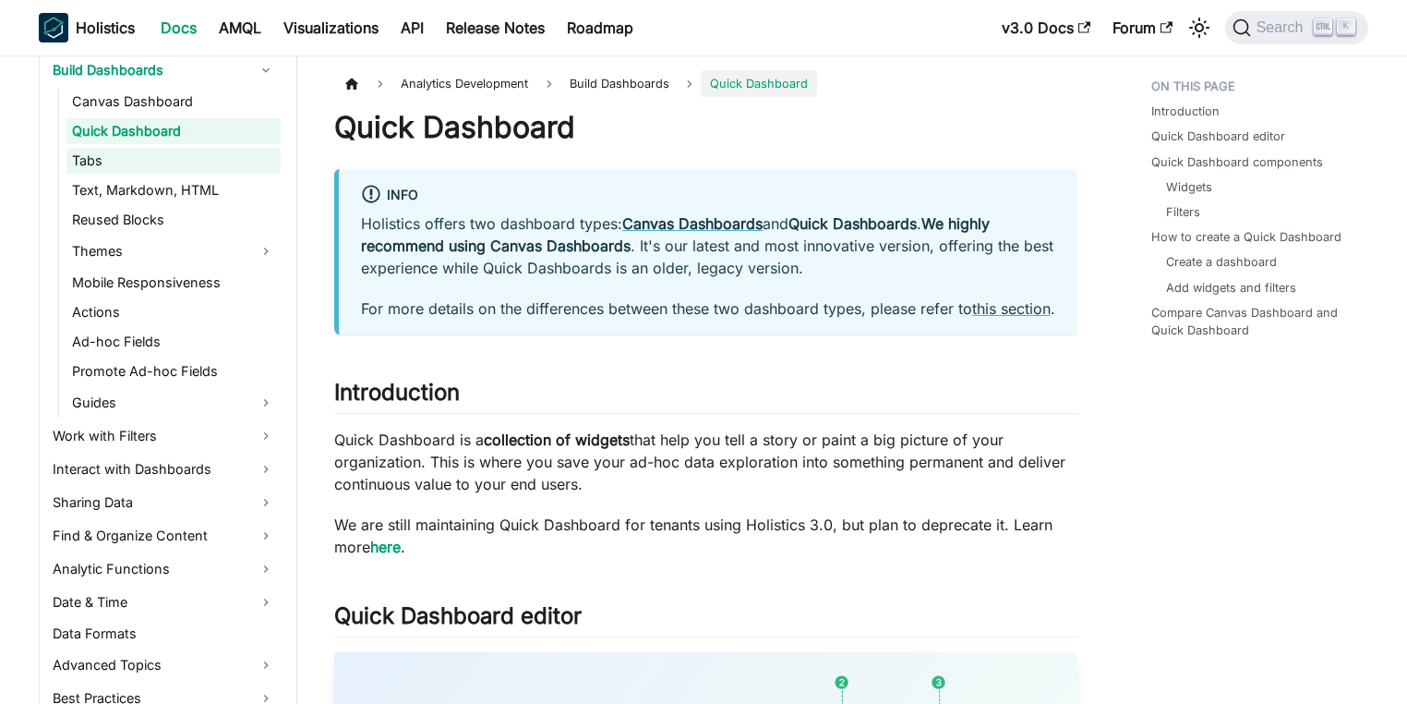
click at [122, 151] on link "Tabs" at bounding box center [173, 161] width 214 height 26
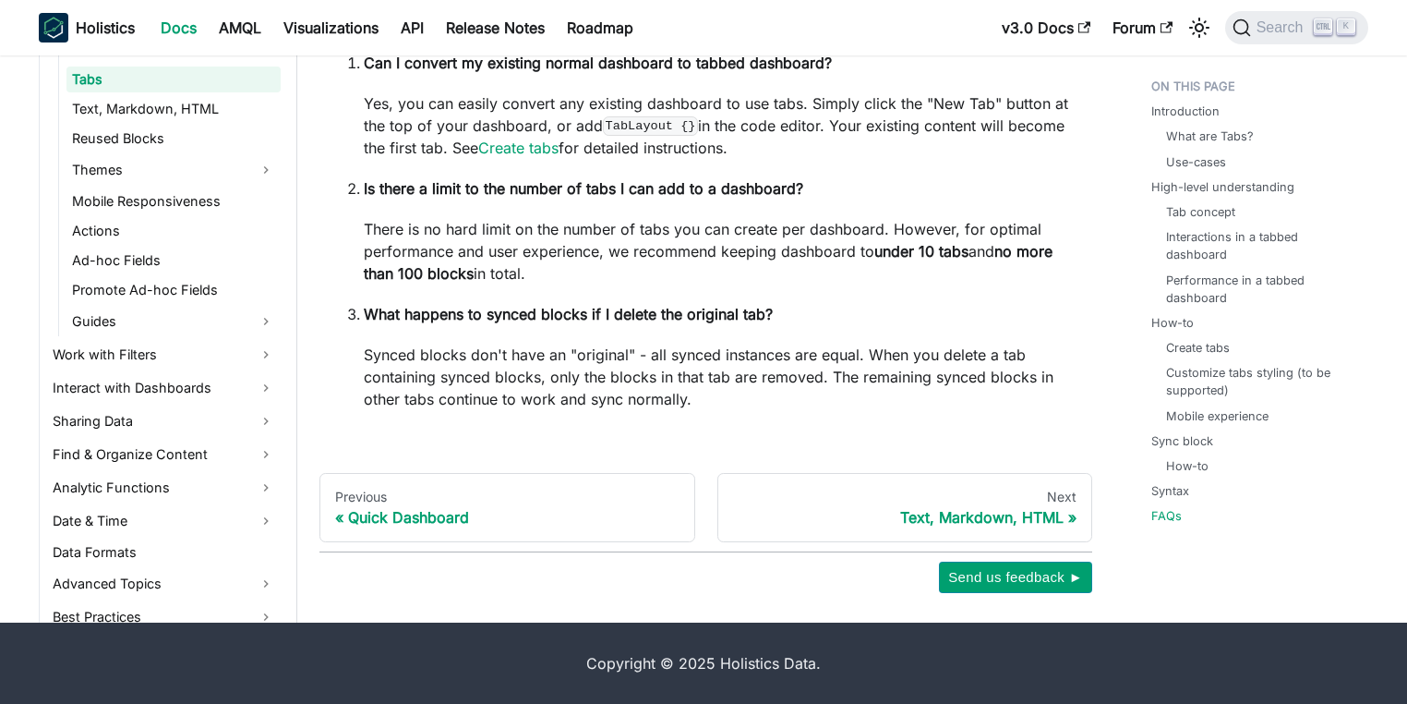
scroll to position [5516, 0]
click at [147, 109] on link "Text, Markdown, HTML" at bounding box center [173, 109] width 214 height 26
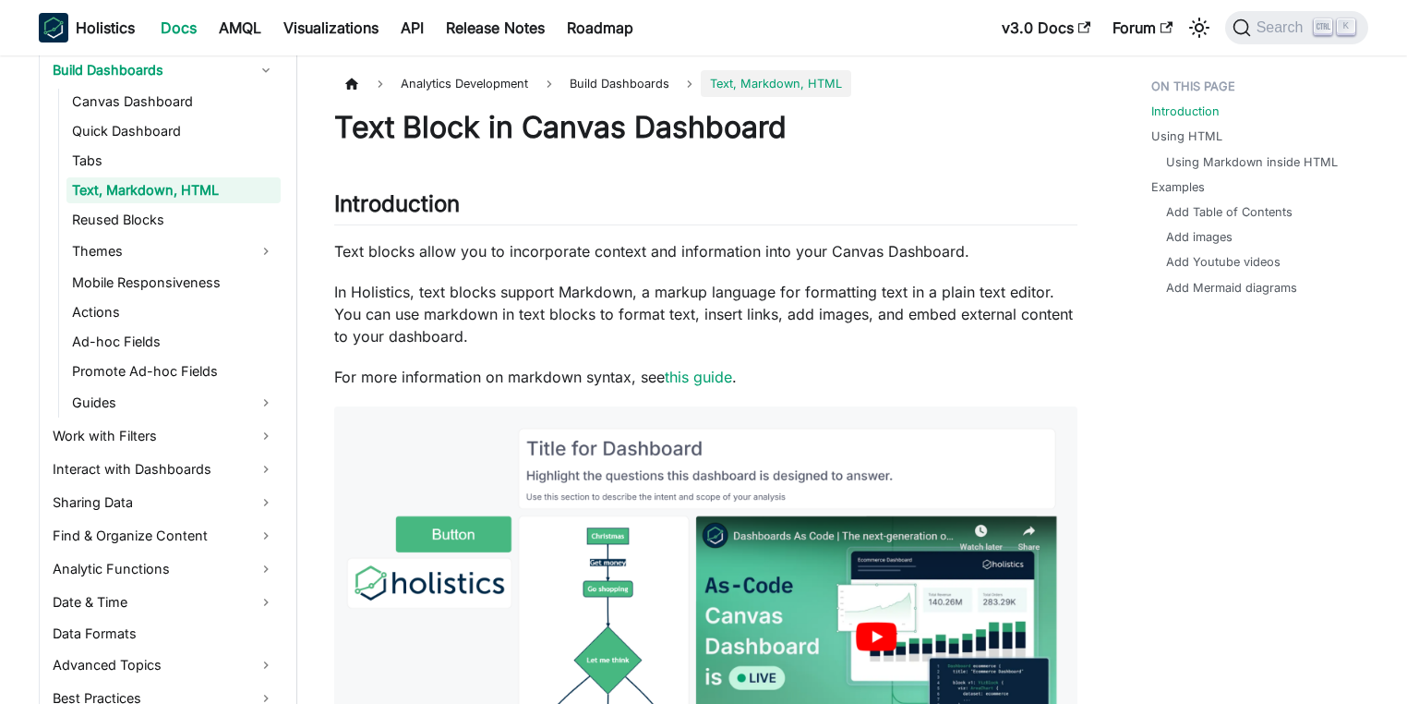
click at [824, 611] on img at bounding box center [705, 592] width 743 height 372
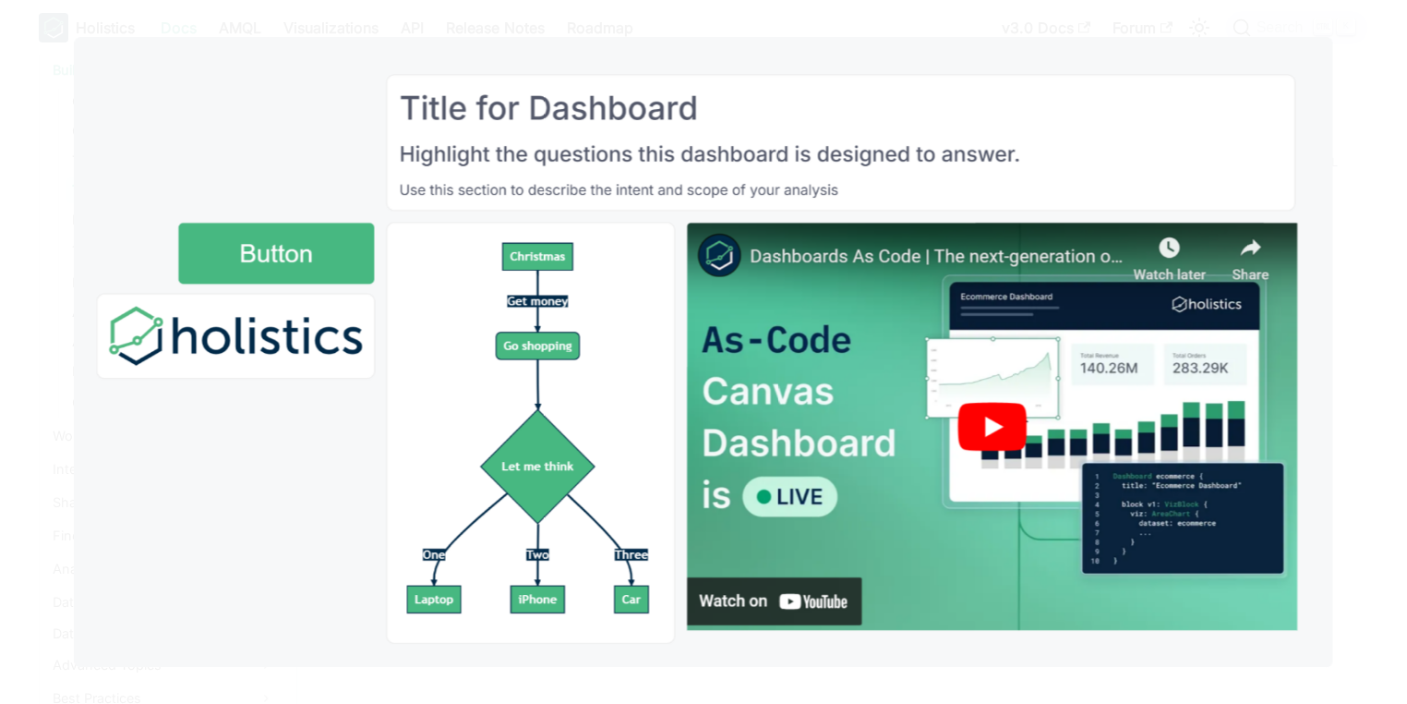
click at [1000, 458] on img at bounding box center [703, 352] width 1259 height 630
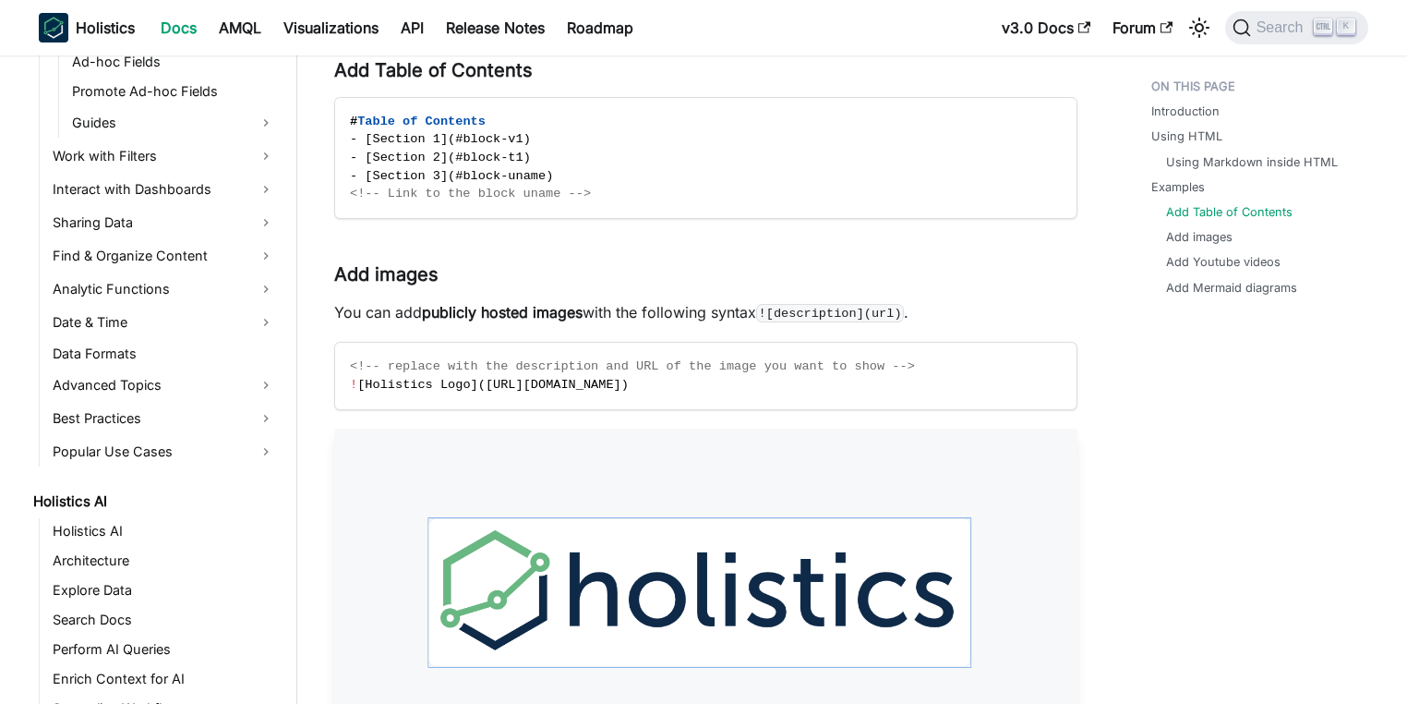
scroll to position [1034, 0]
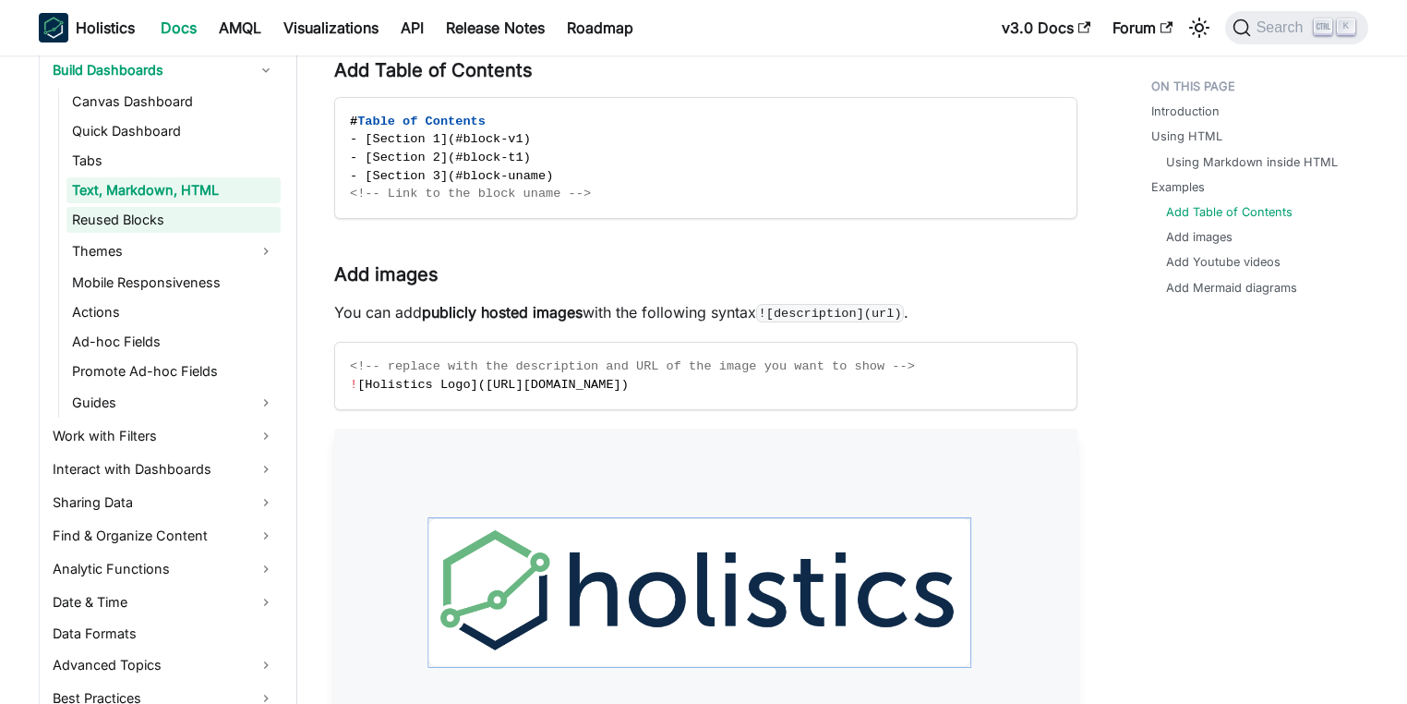
click at [159, 217] on link "Reused Blocks" at bounding box center [173, 220] width 214 height 26
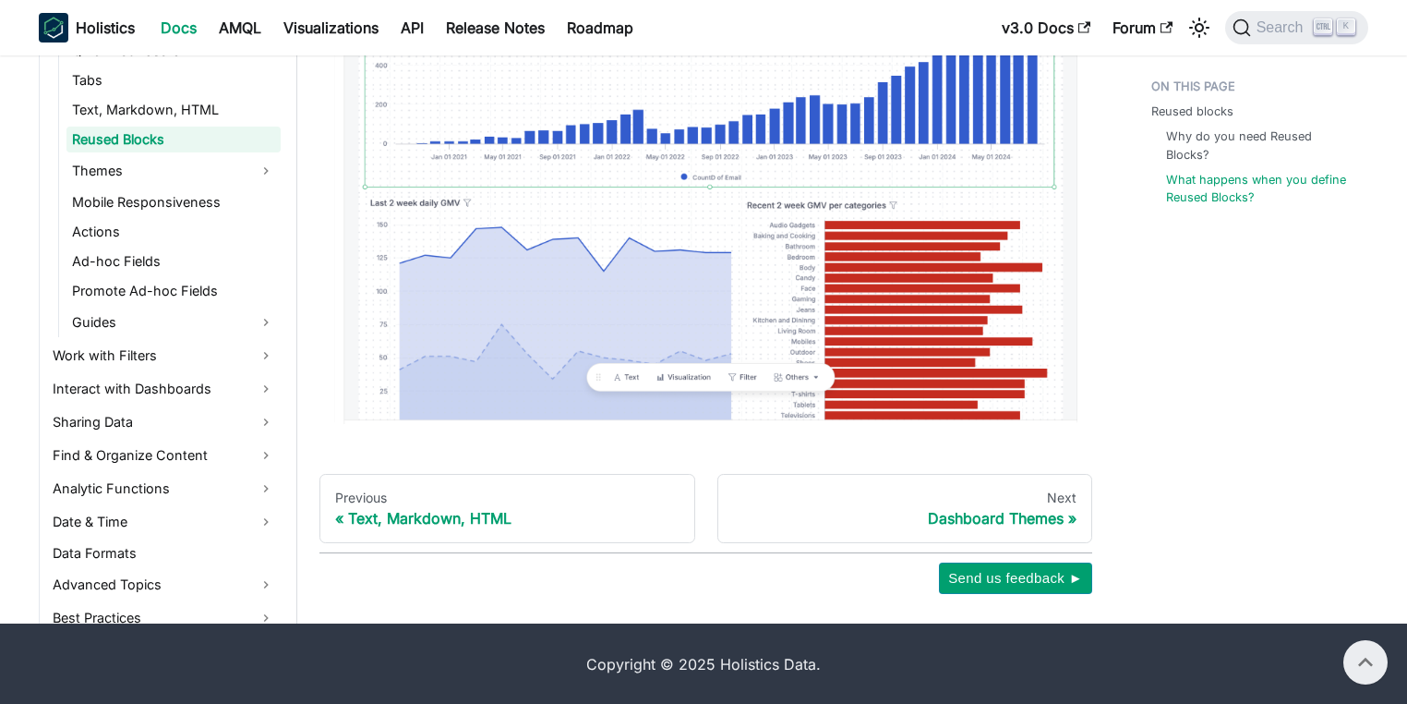
scroll to position [20, 0]
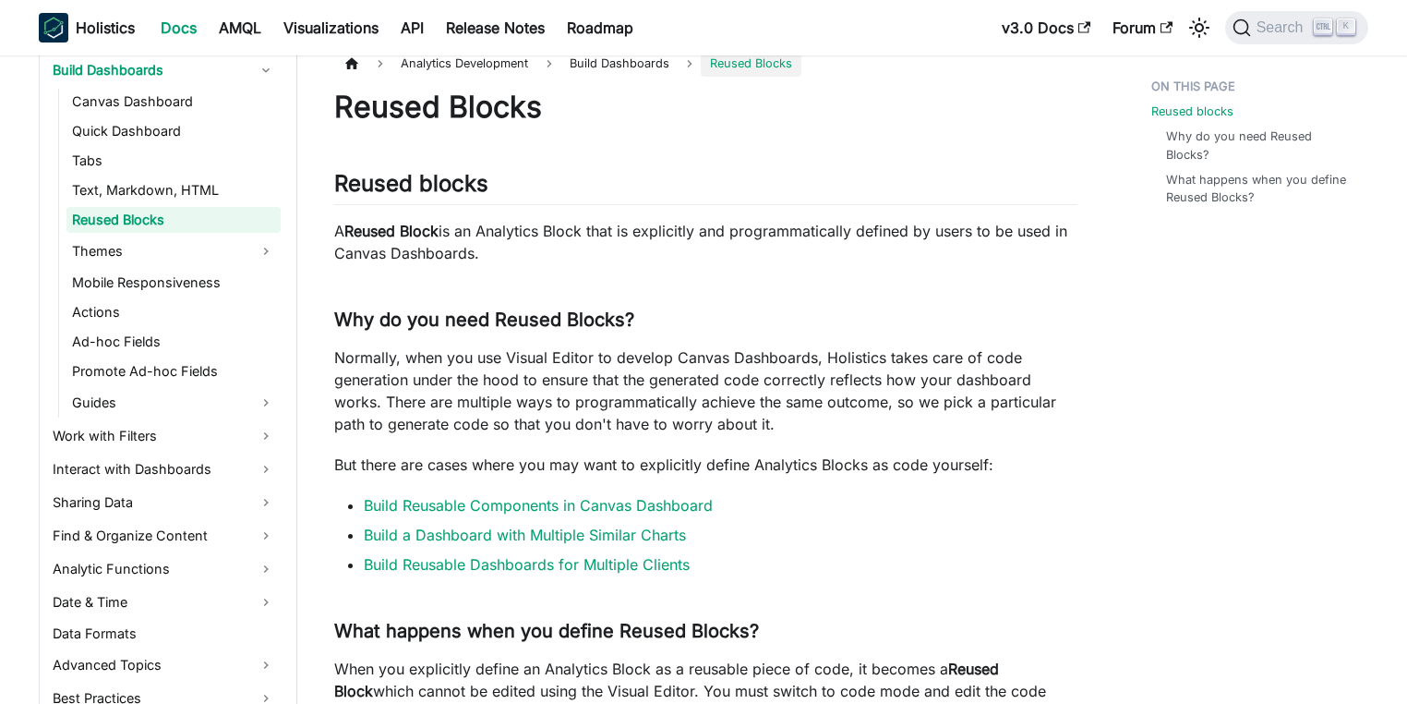
click at [95, 232] on link "Reused Blocks" at bounding box center [173, 220] width 214 height 26
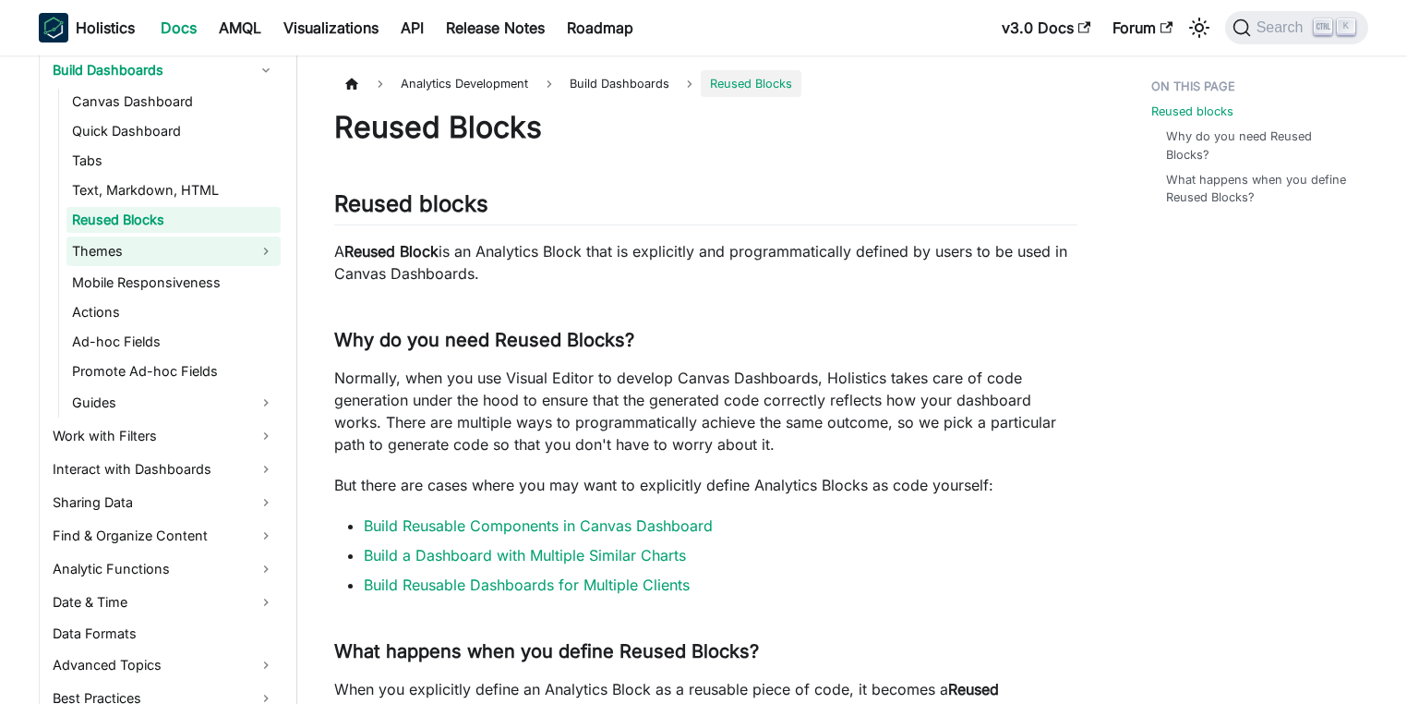
click at [100, 247] on link "Themes" at bounding box center [173, 251] width 214 height 30
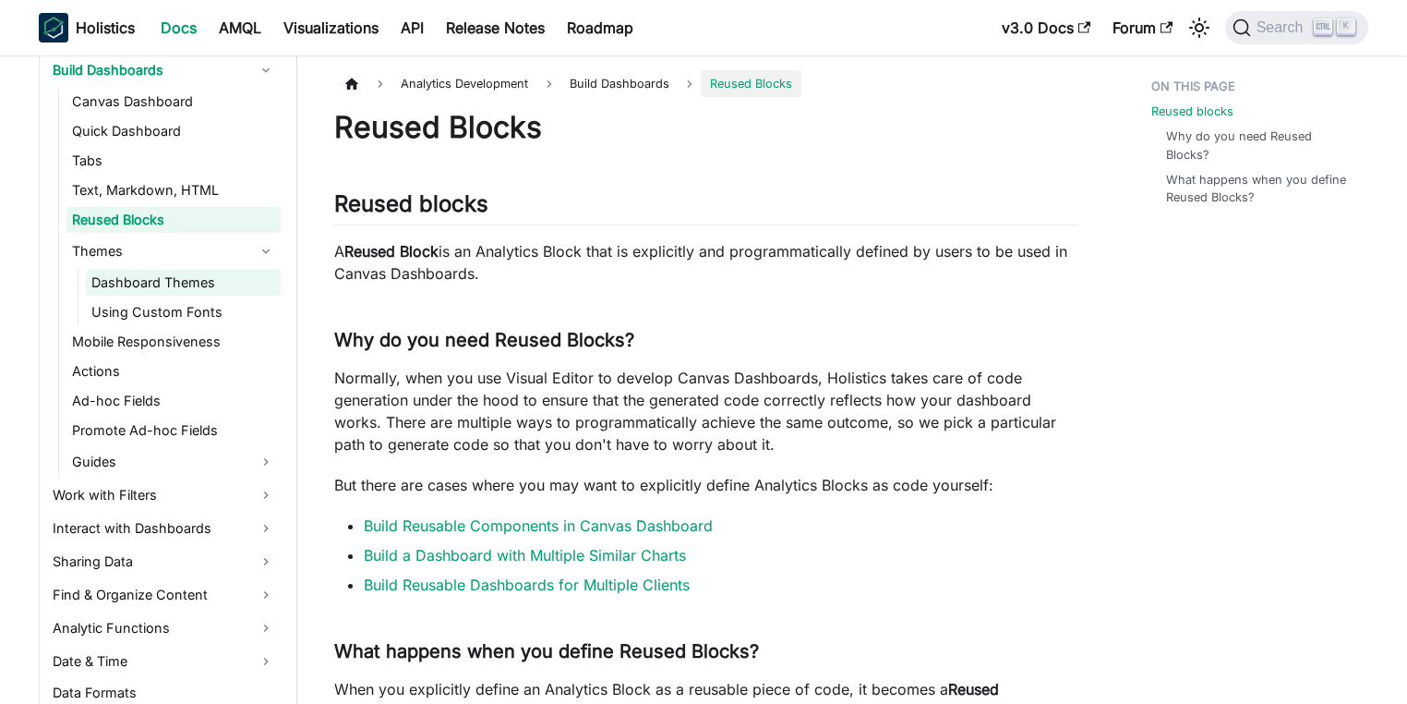
click at [133, 272] on link "Dashboard Themes" at bounding box center [183, 283] width 195 height 26
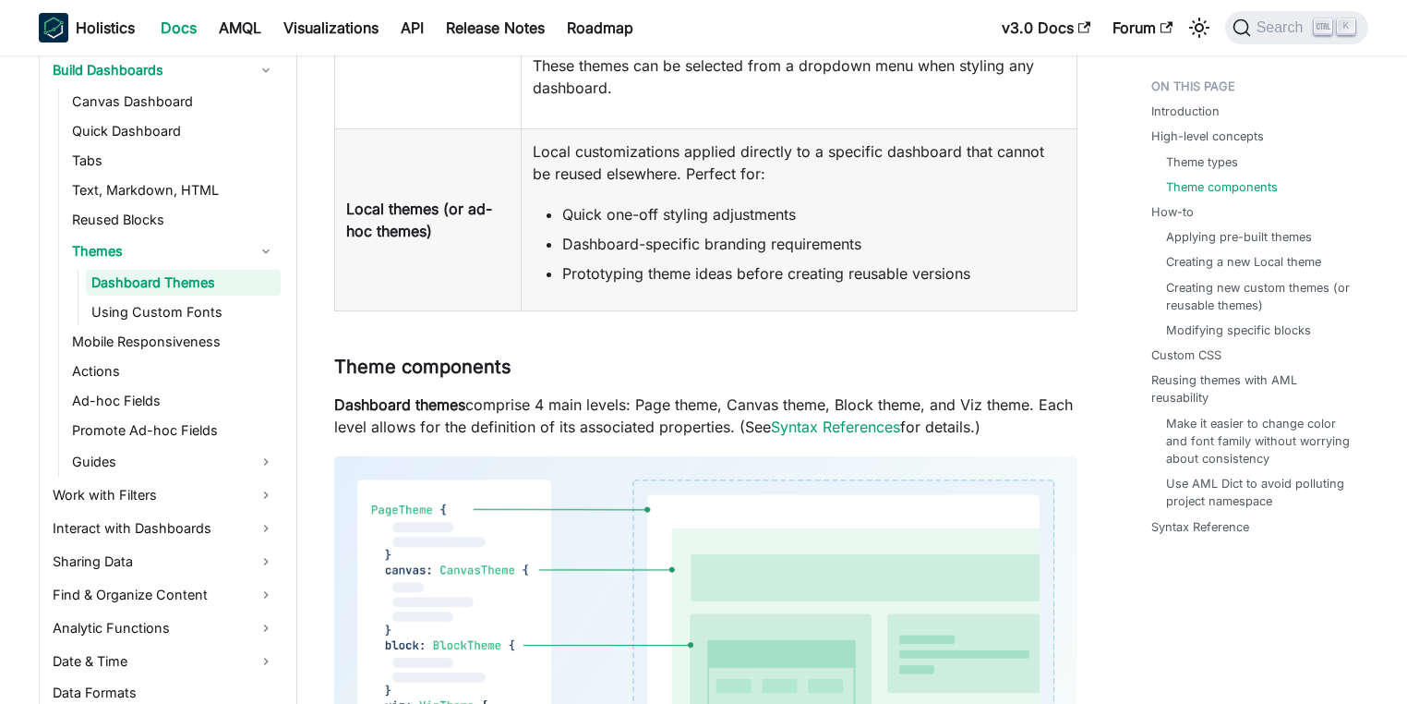
scroll to position [1330, 0]
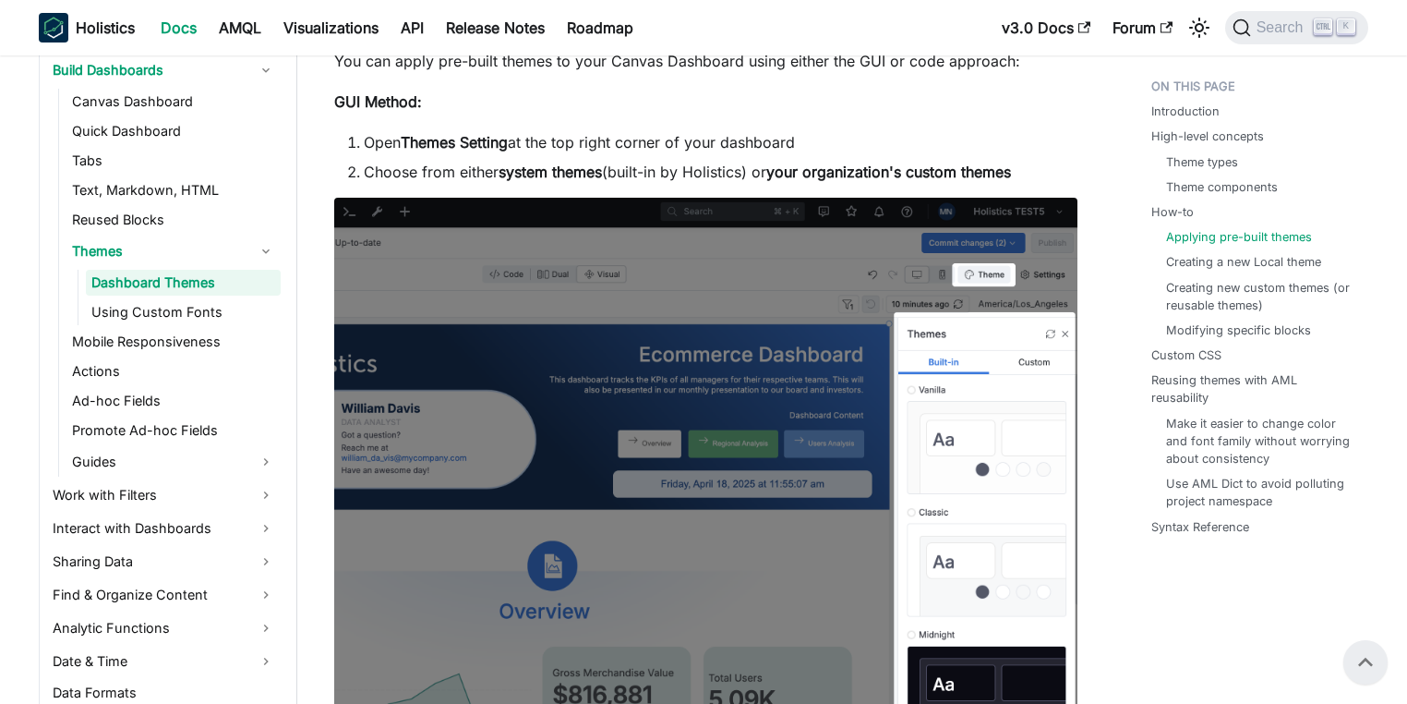
click at [633, 388] on img at bounding box center [705, 487] width 743 height 579
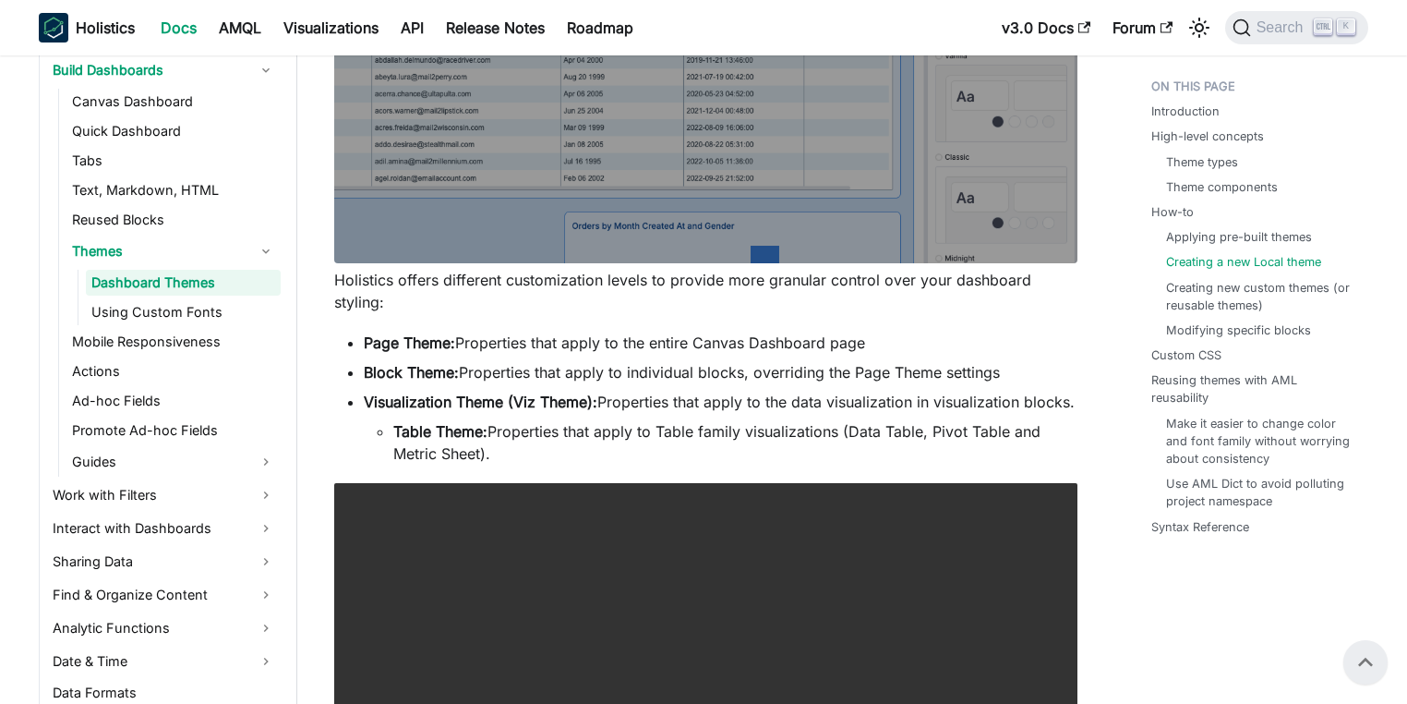
scroll to position [3989, 0]
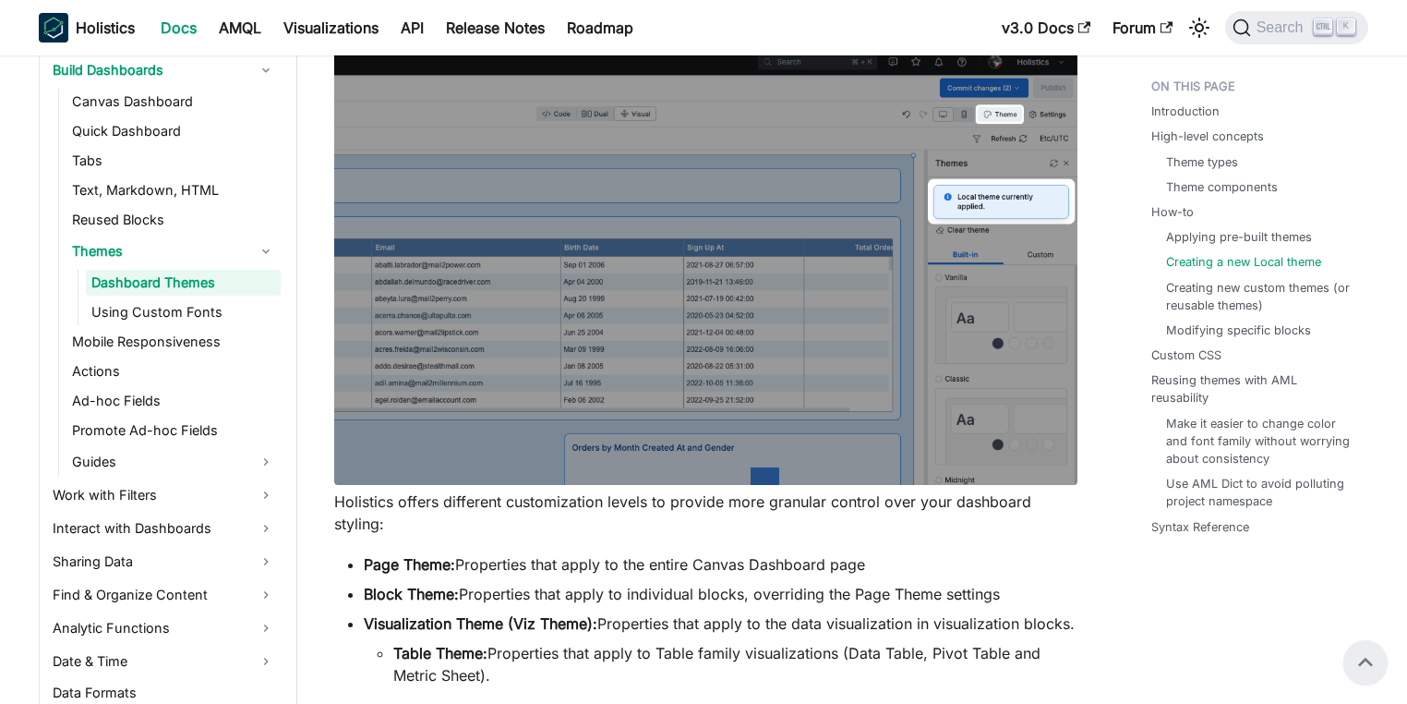
click at [633, 388] on img at bounding box center [705, 267] width 743 height 435
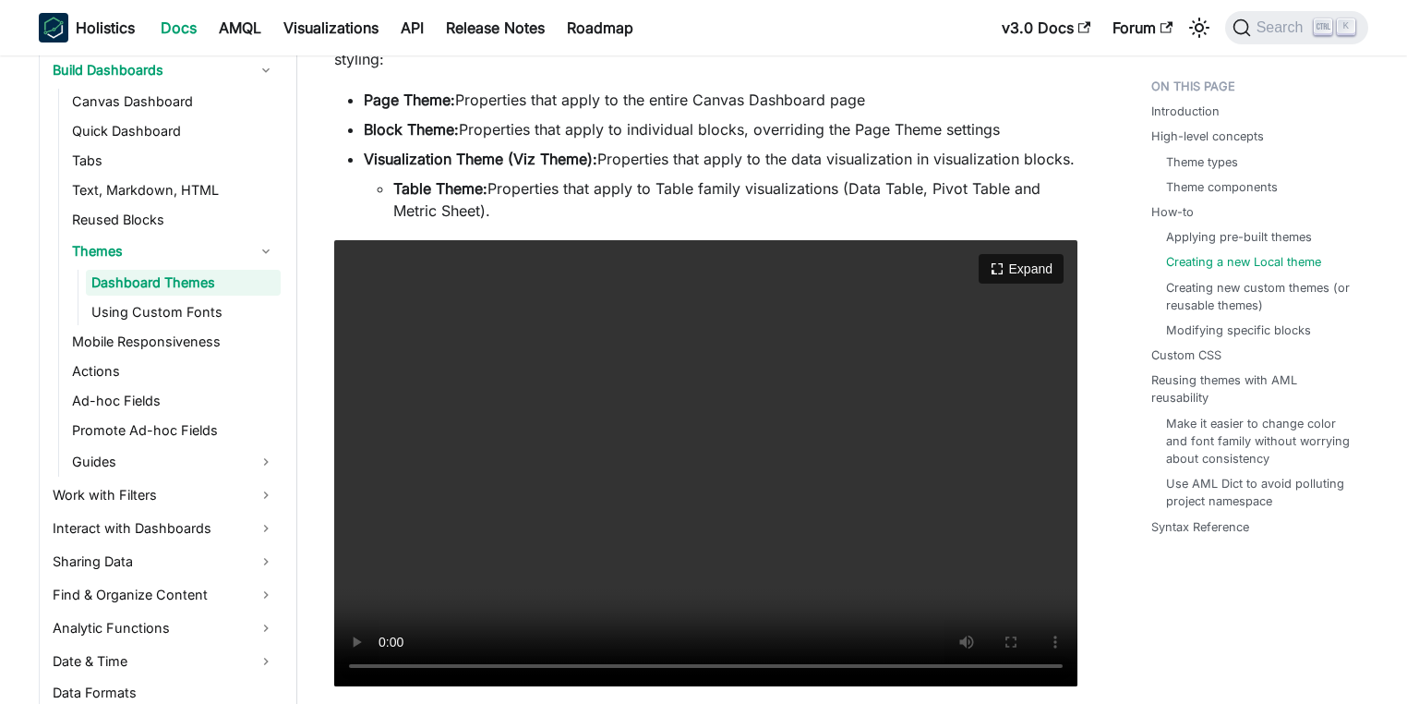
scroll to position [4432, 0]
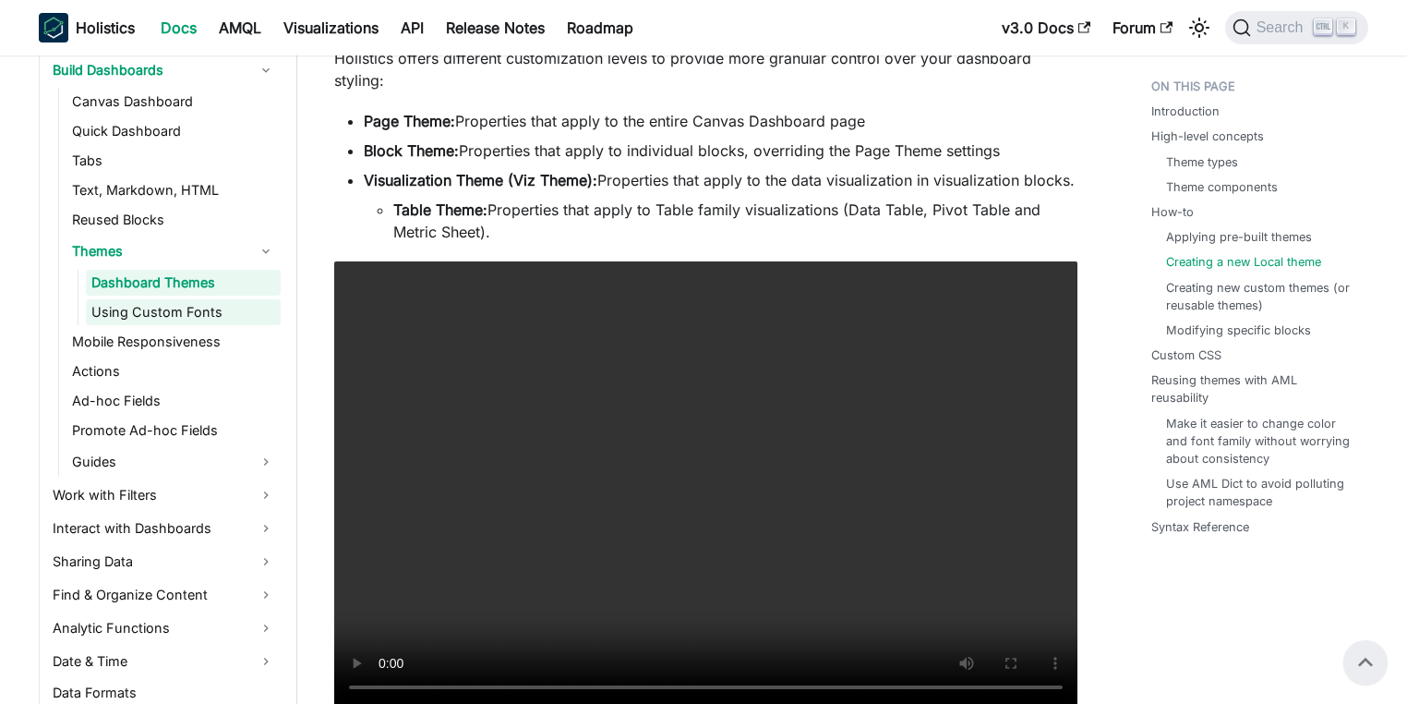
click at [213, 319] on link "Using Custom Fonts" at bounding box center [183, 312] width 195 height 26
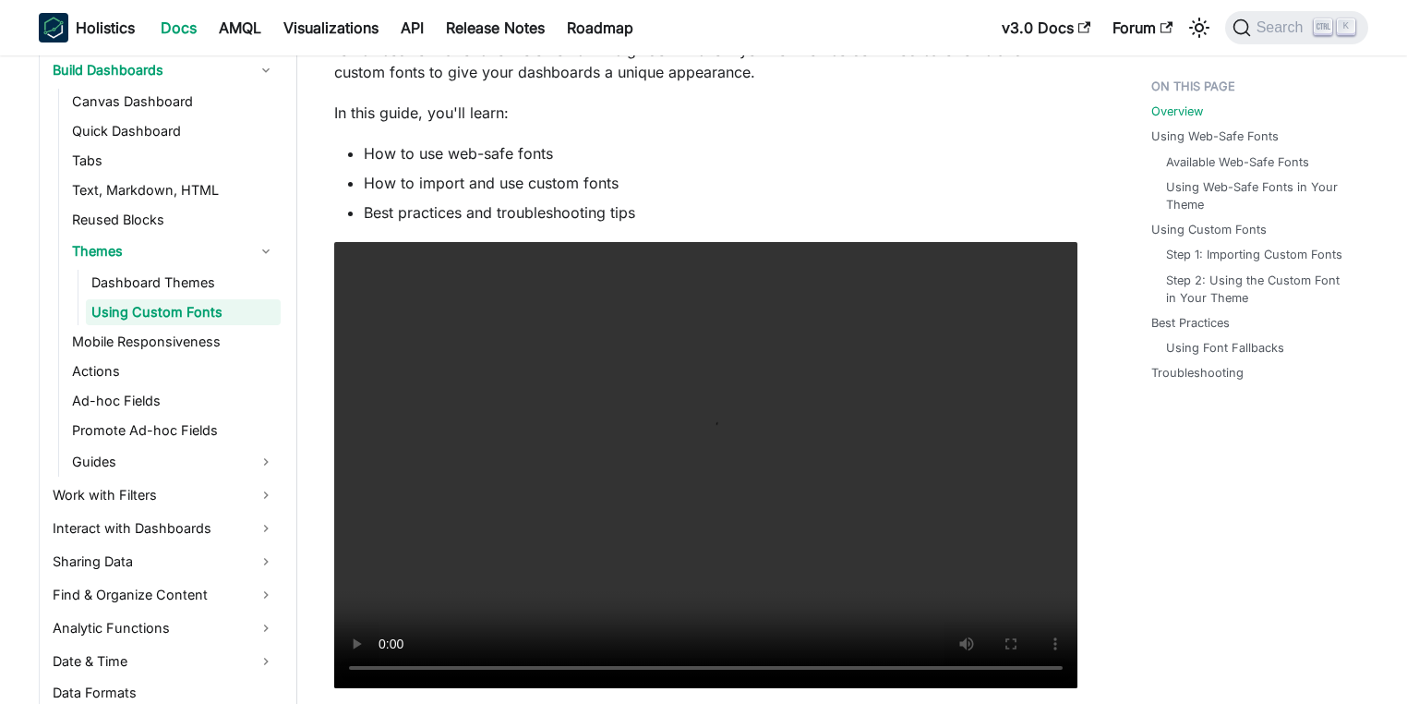
scroll to position [443, 0]
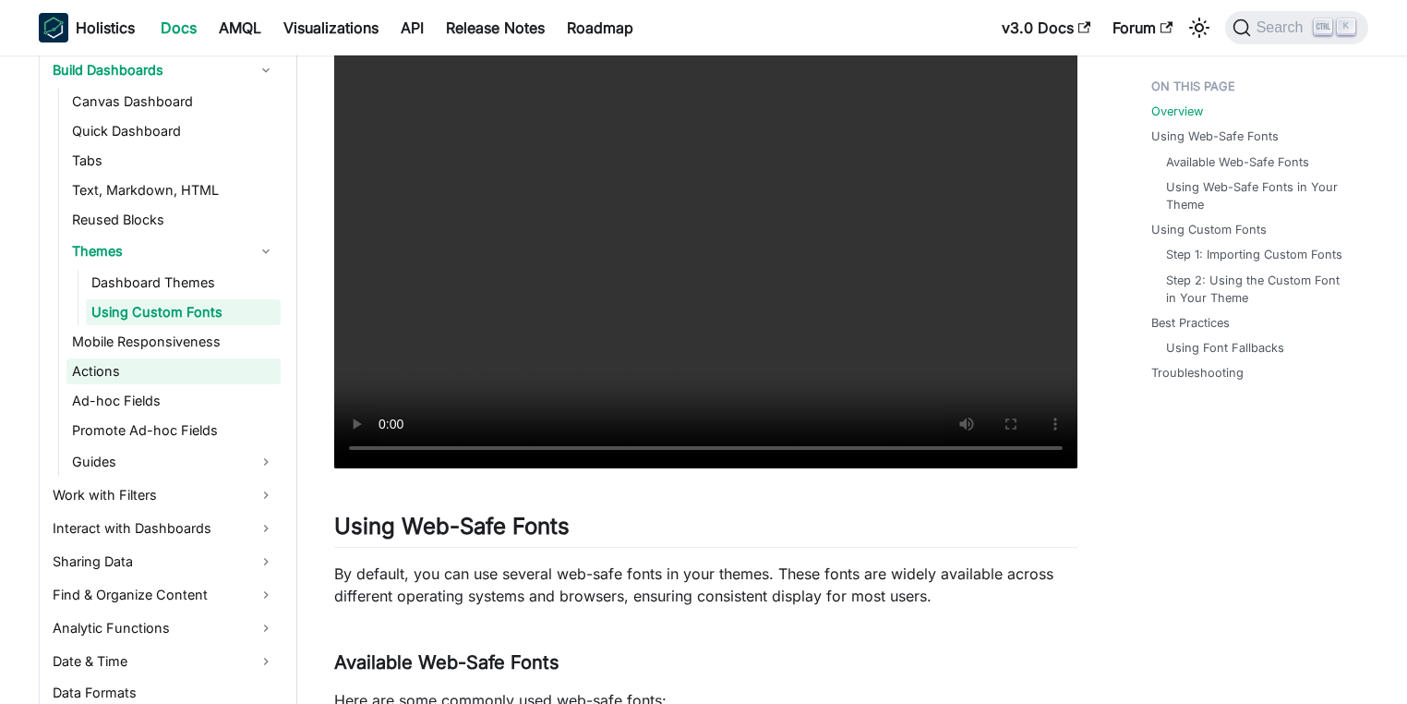
click at [174, 374] on link "Actions" at bounding box center [173, 371] width 214 height 26
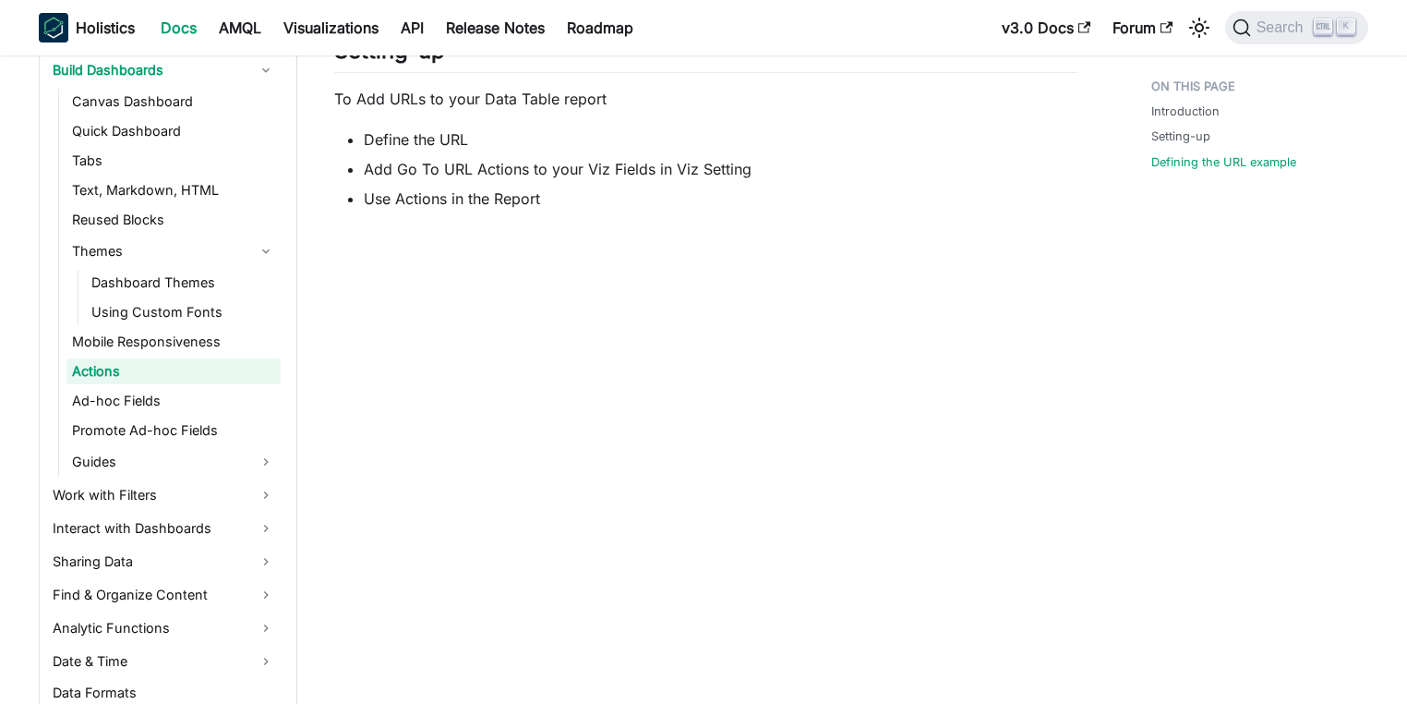
scroll to position [665, 0]
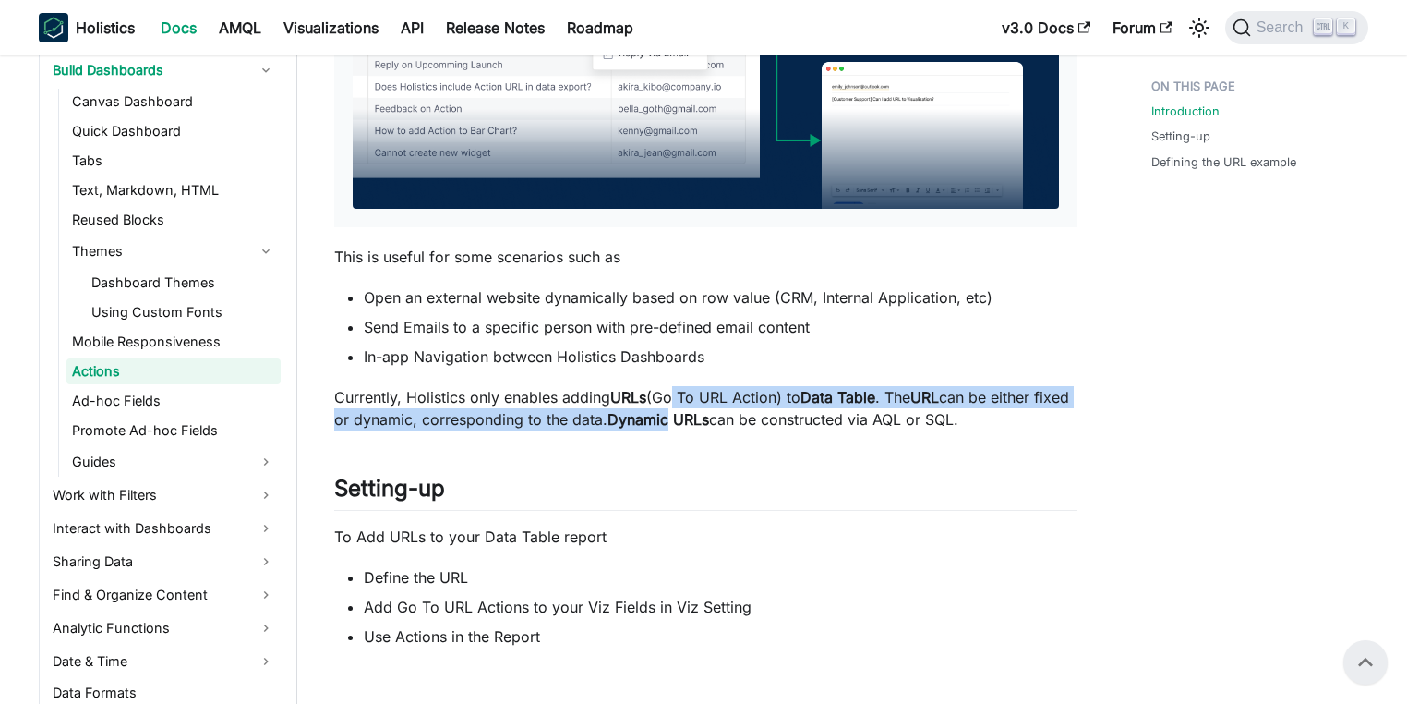
drag, startPoint x: 706, startPoint y: 413, endPoint x: 819, endPoint y: 416, distance: 112.7
click at [789, 416] on p "Currently, Holistics only enables adding URLs (Go To URL Action) to Data Table …" at bounding box center [705, 408] width 743 height 44
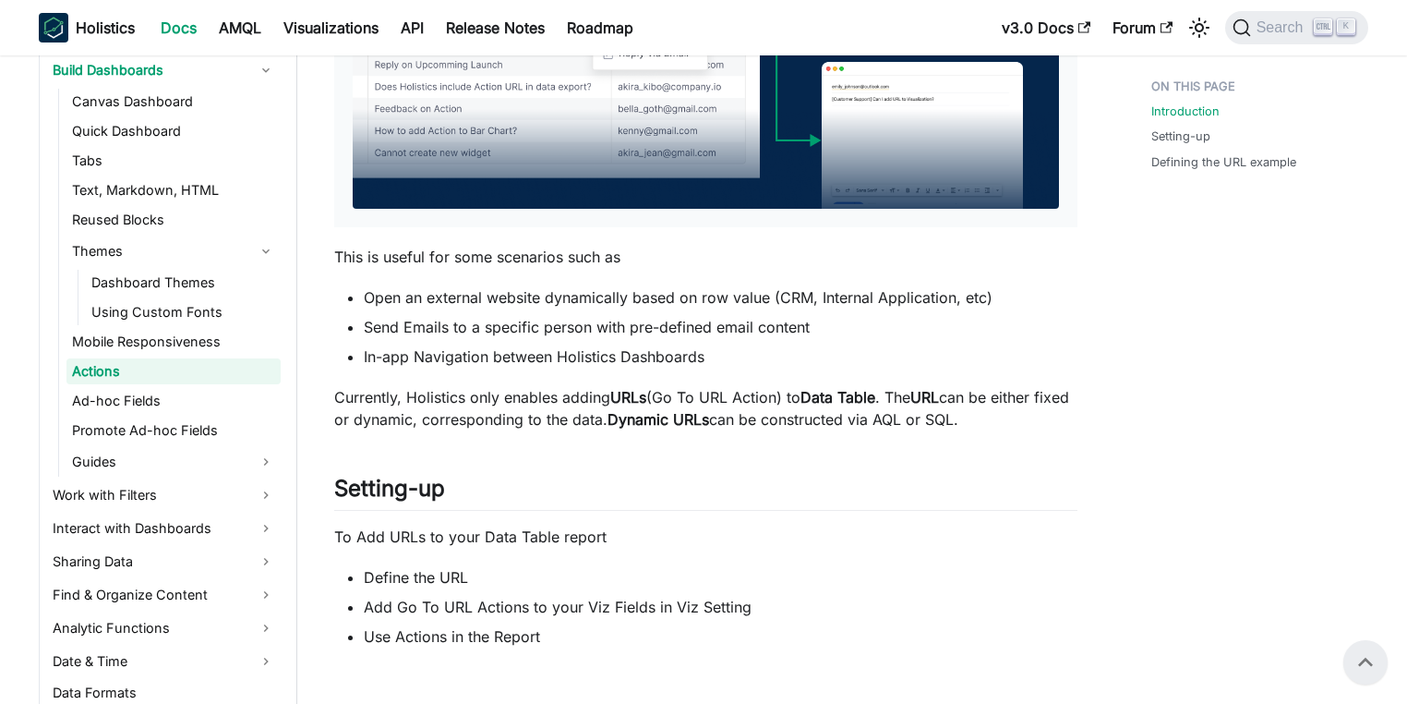
click at [819, 416] on p "Currently, Holistics only enables adding URLs (Go To URL Action) to Data Table …" at bounding box center [705, 408] width 743 height 44
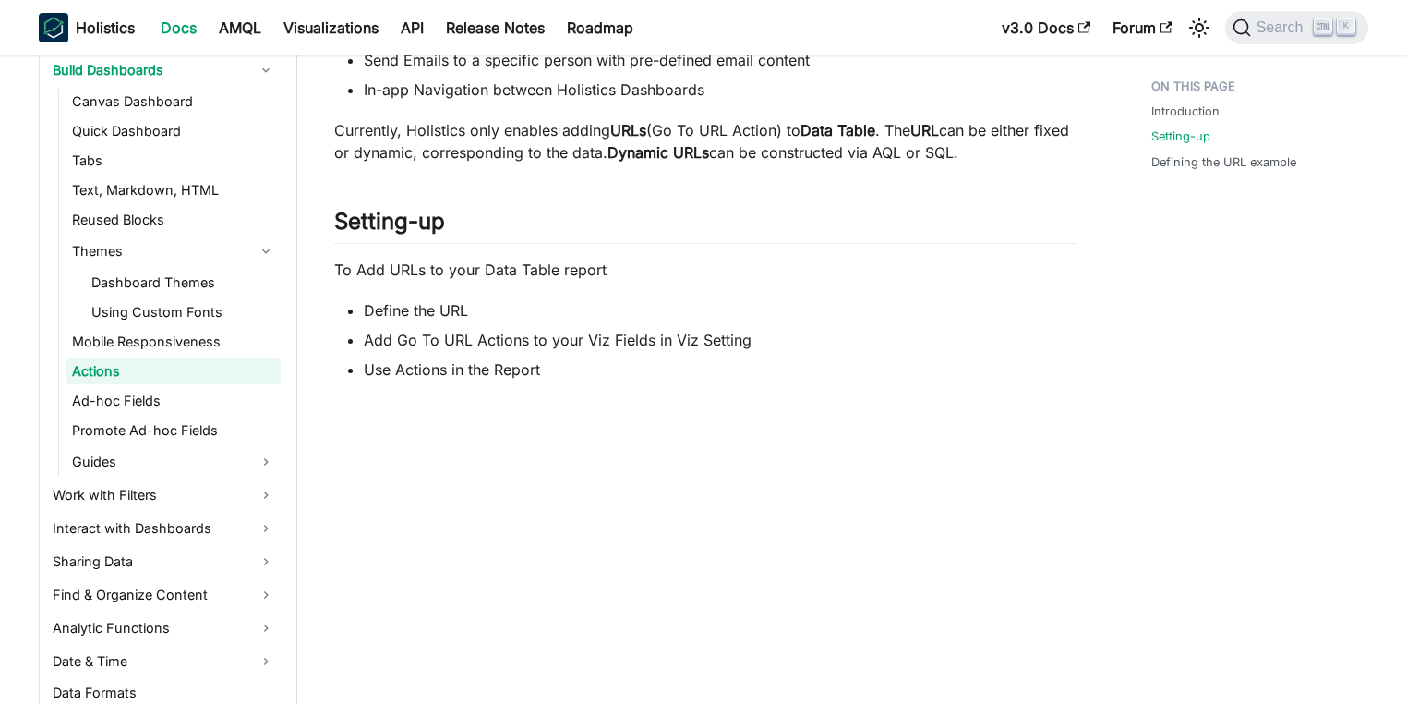
scroll to position [1108, 0]
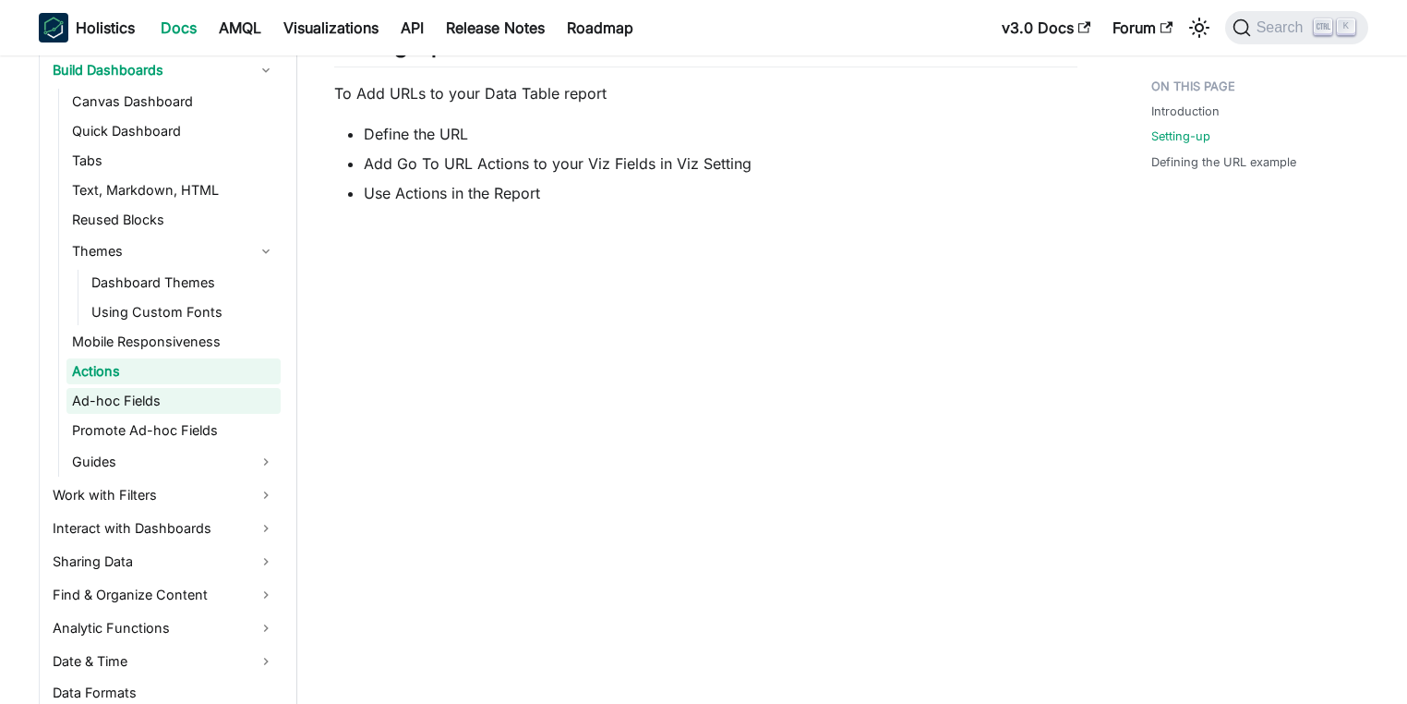
click at [141, 395] on link "Ad-hoc Fields" at bounding box center [173, 401] width 214 height 26
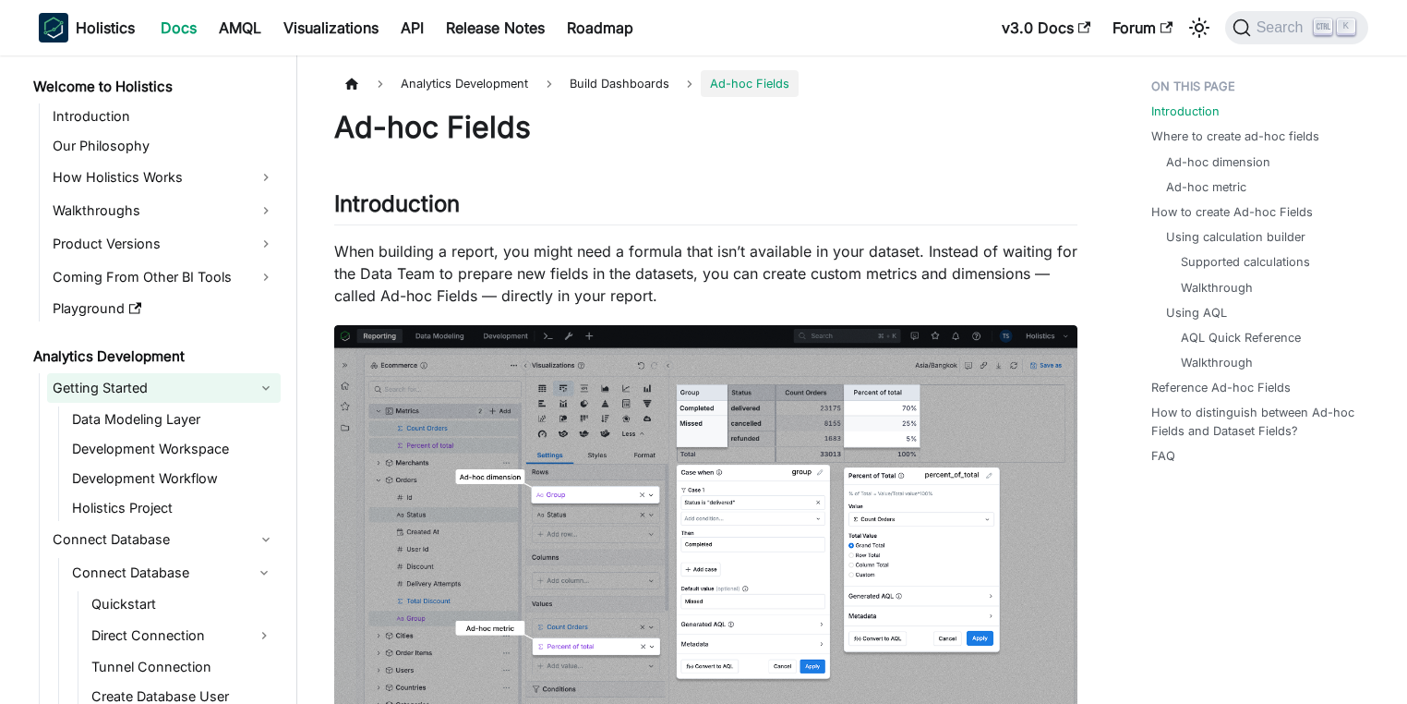
click at [185, 389] on link "Getting Started" at bounding box center [164, 388] width 234 height 30
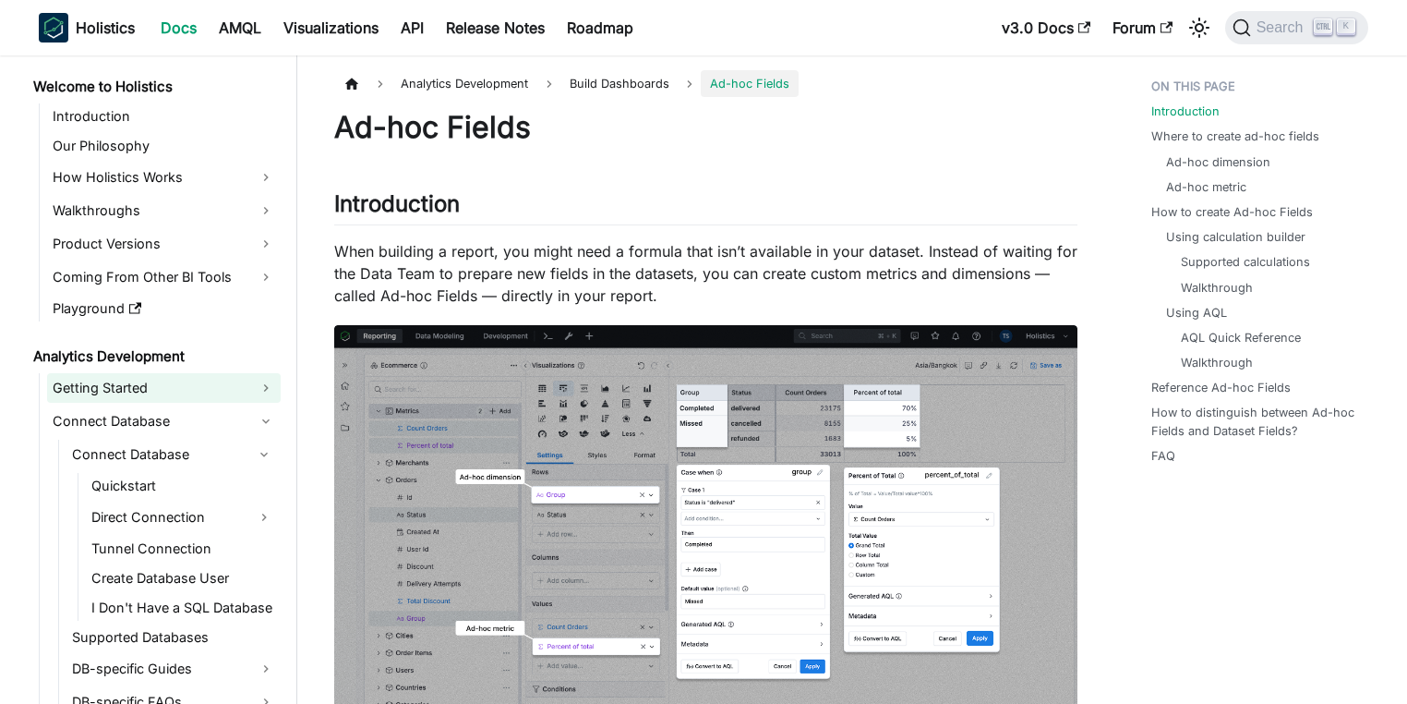
click at [186, 392] on link "Getting Started" at bounding box center [164, 388] width 234 height 30
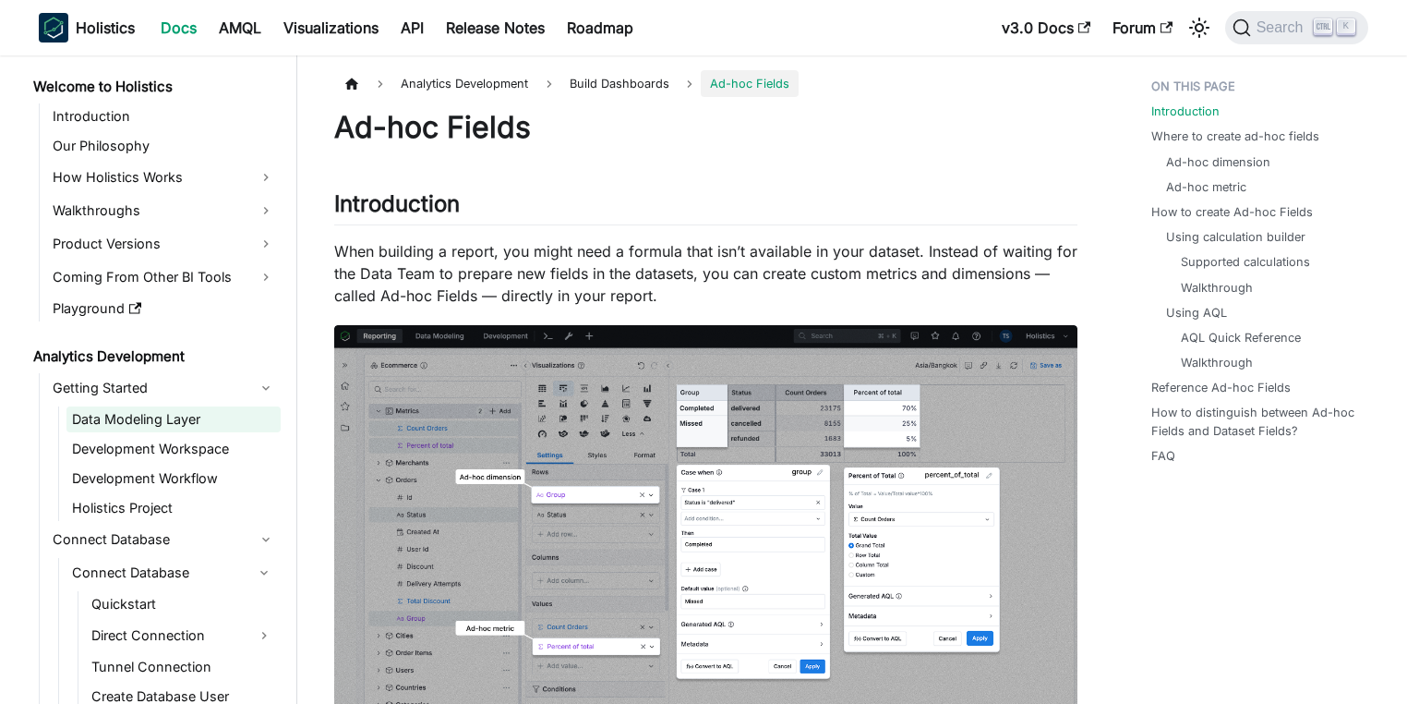
click at [176, 408] on link "Data Modeling Layer" at bounding box center [173, 419] width 214 height 26
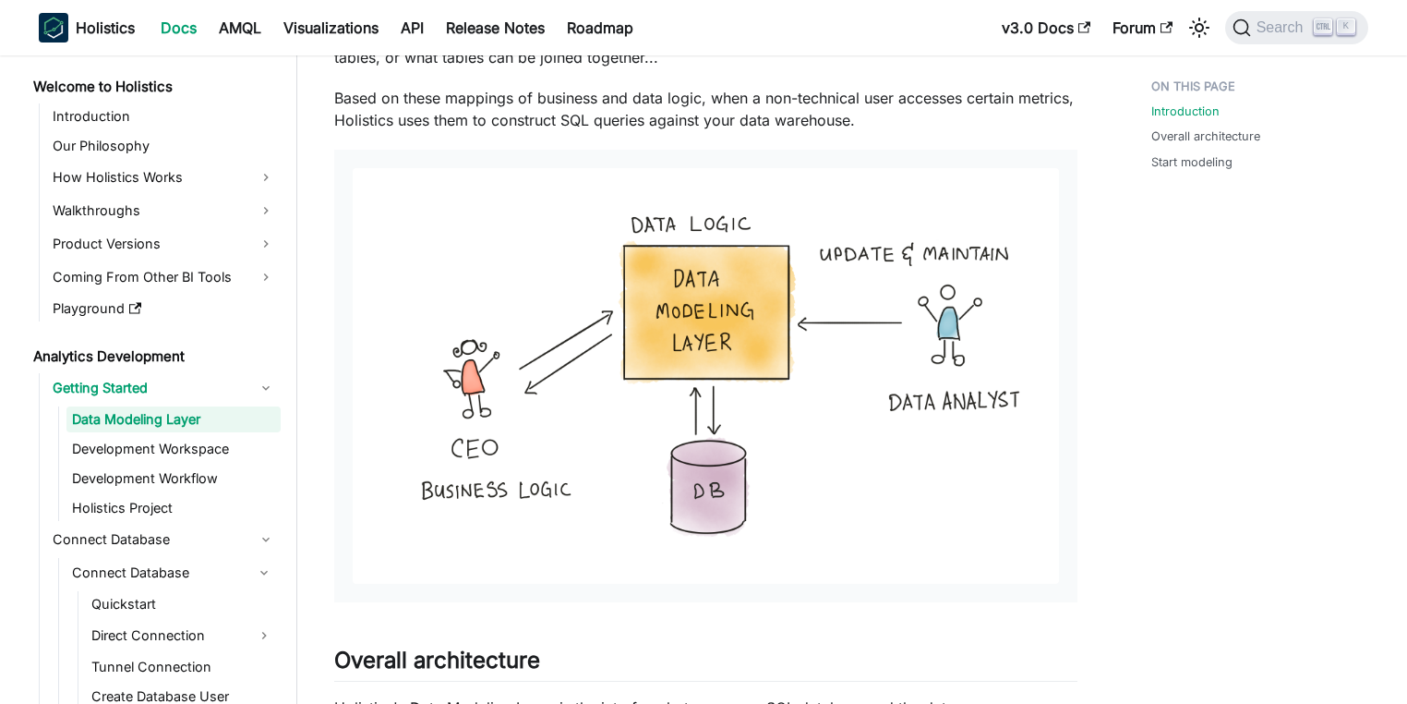
scroll to position [1187, 0]
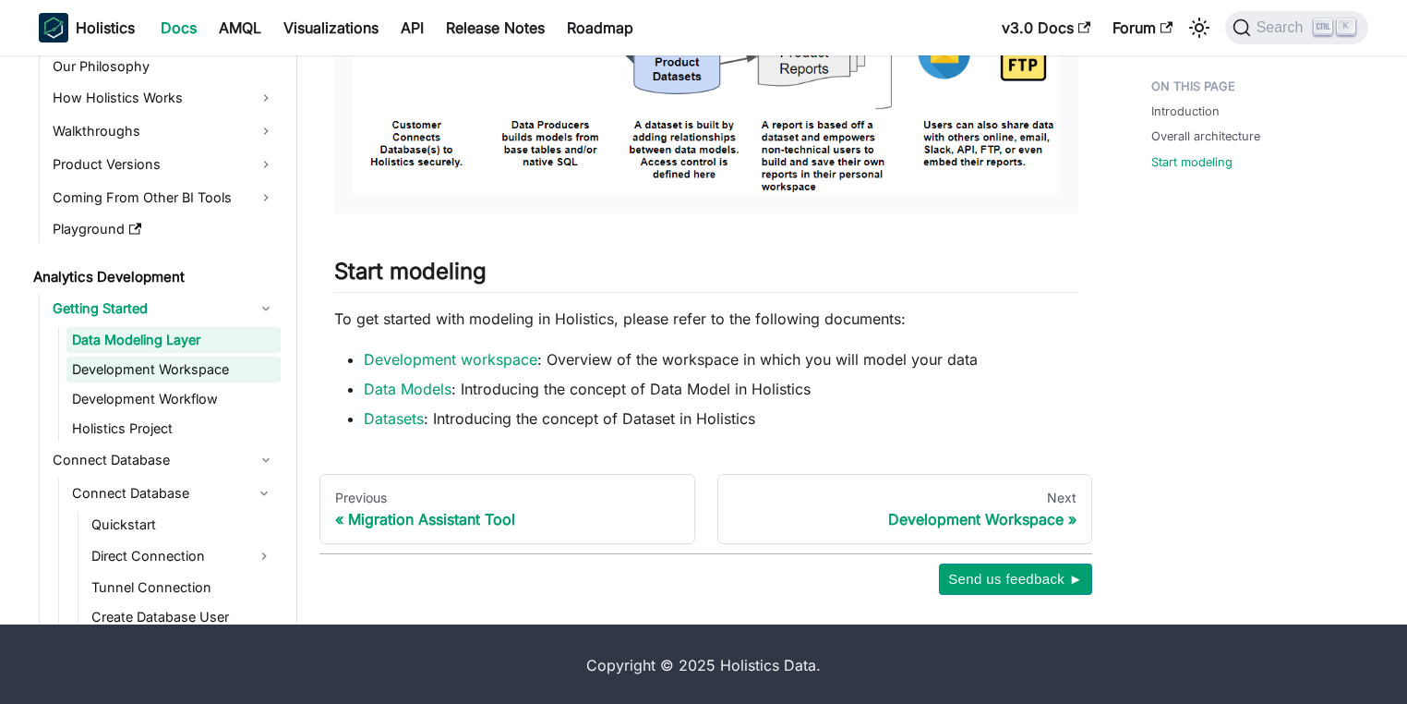
click at [107, 372] on link "Development Workspace" at bounding box center [173, 369] width 214 height 26
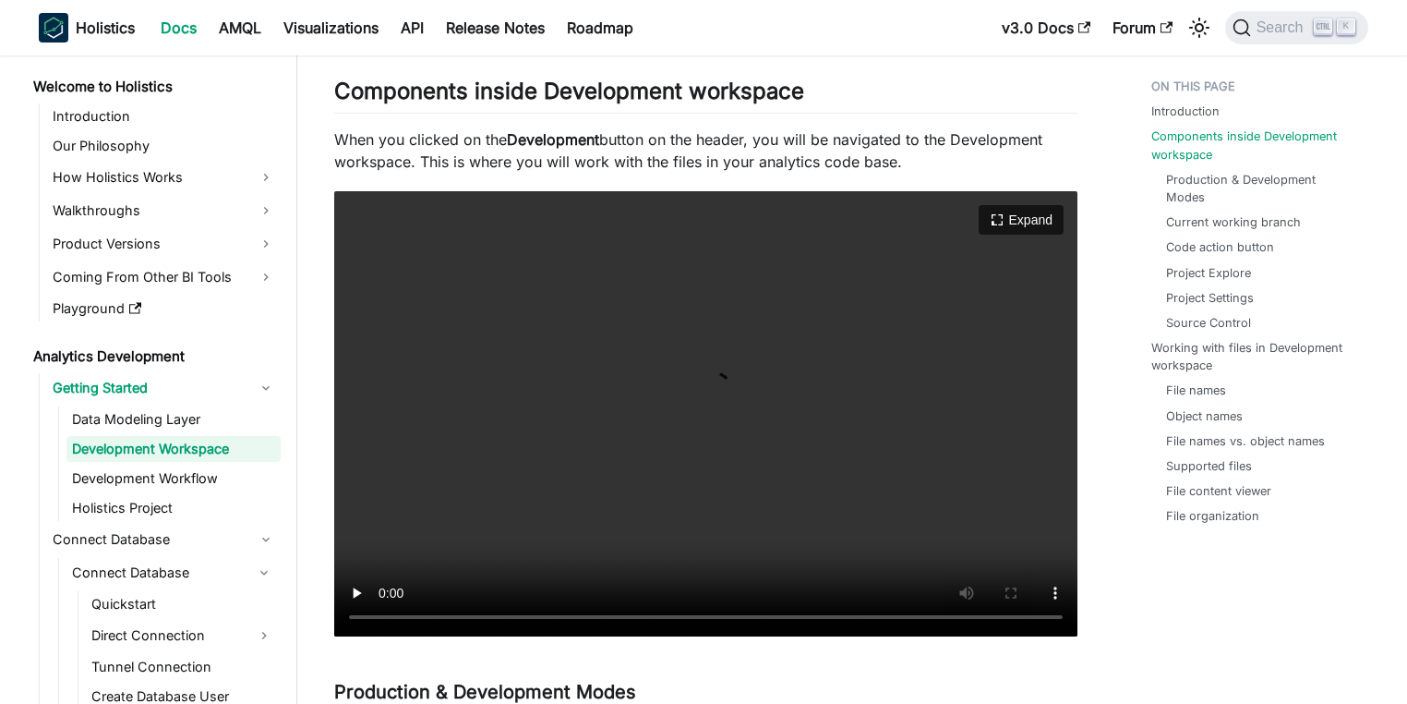
scroll to position [443, 0]
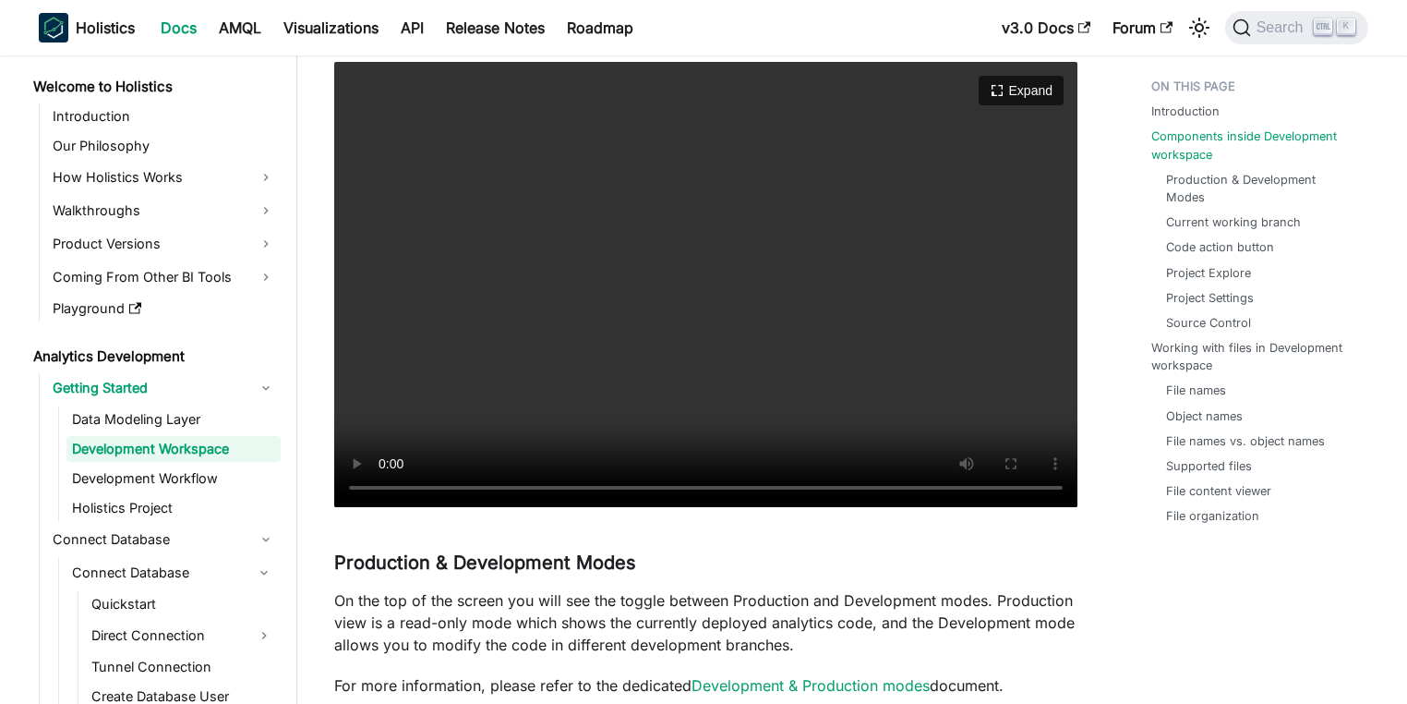
click at [500, 431] on video "Your browser does not support embedding video, but you can download it ." at bounding box center [705, 285] width 743 height 446
click at [786, 418] on video "Your browser does not support embedding video, but you can download it ." at bounding box center [705, 285] width 743 height 446
click at [174, 480] on link "Development Workflow" at bounding box center [173, 478] width 214 height 26
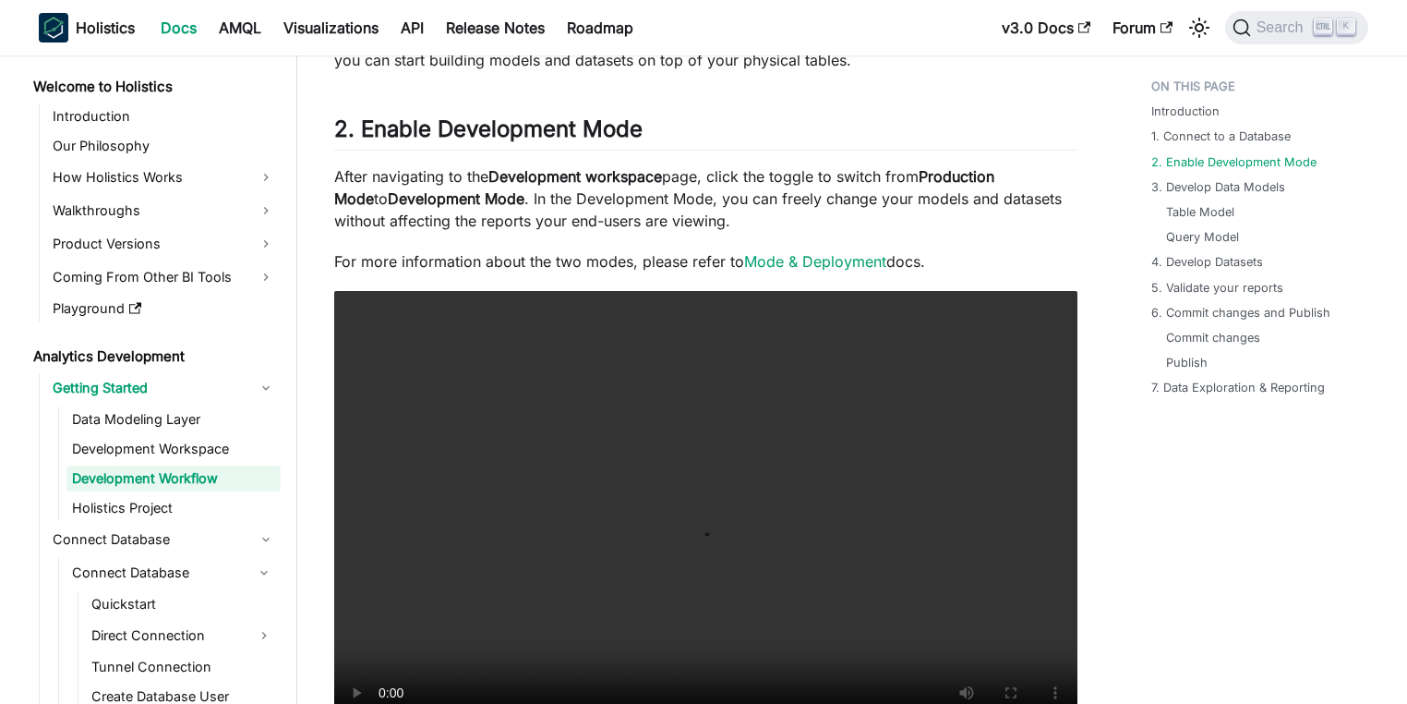
scroll to position [1551, 0]
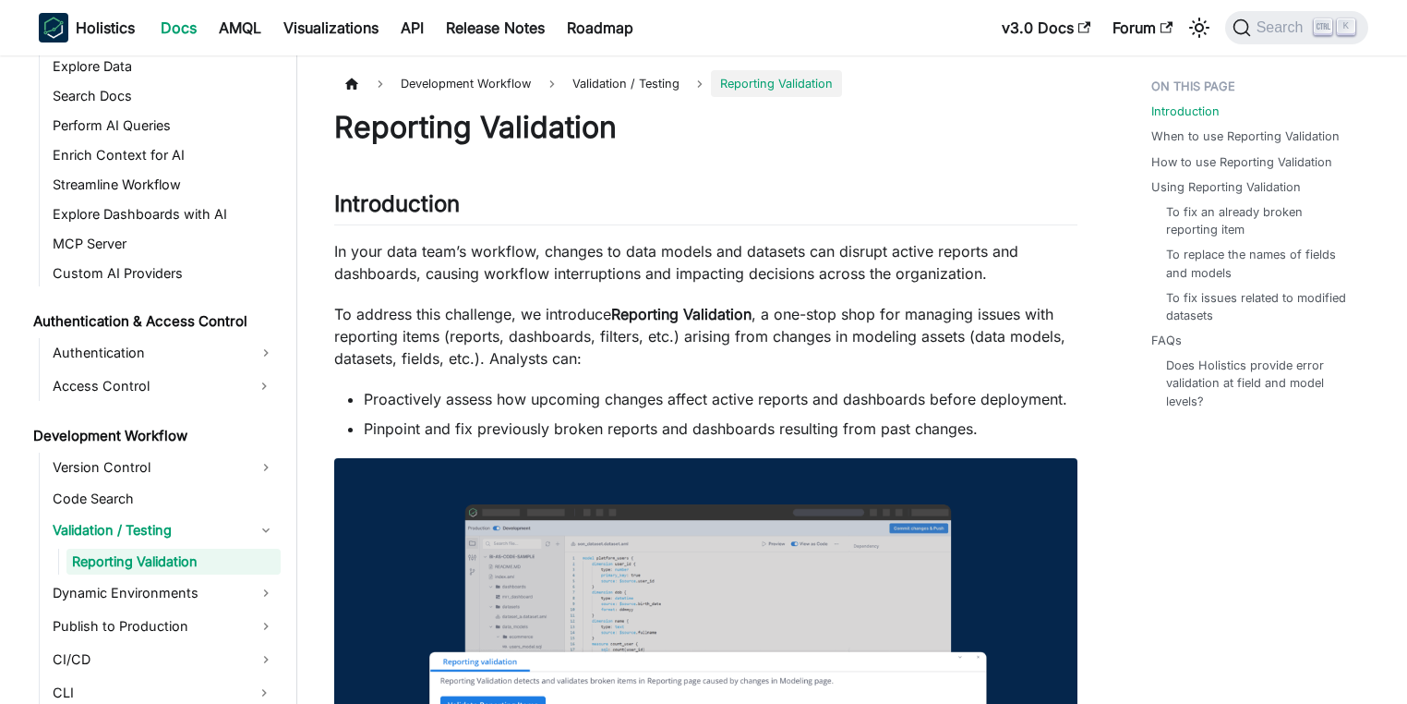
scroll to position [222, 0]
